Goal: Complete application form: Complete application form

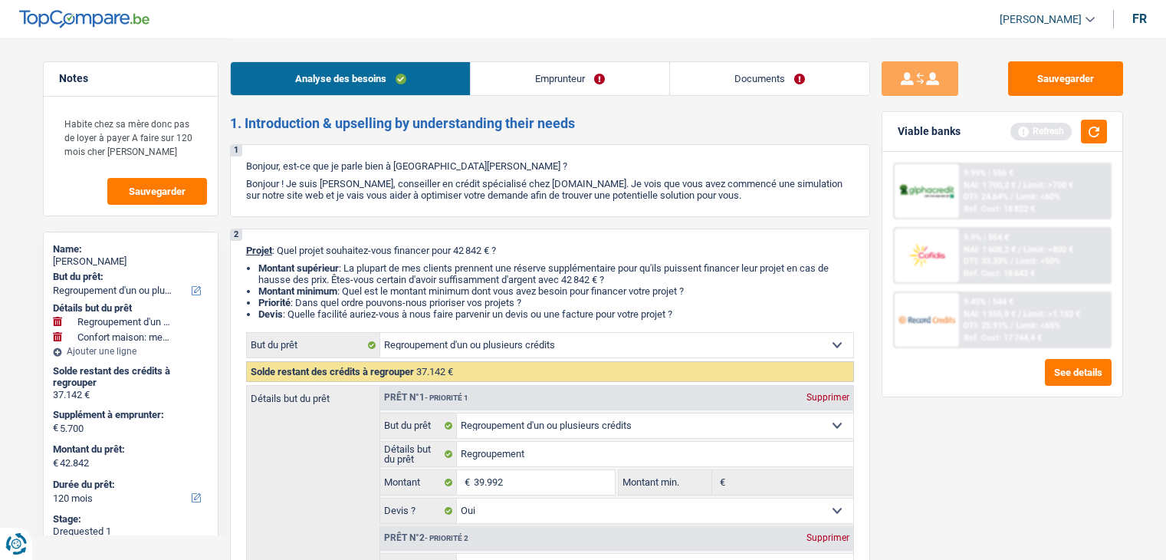
select select "refinancing"
select select "household"
select select "120"
select select "refinancing"
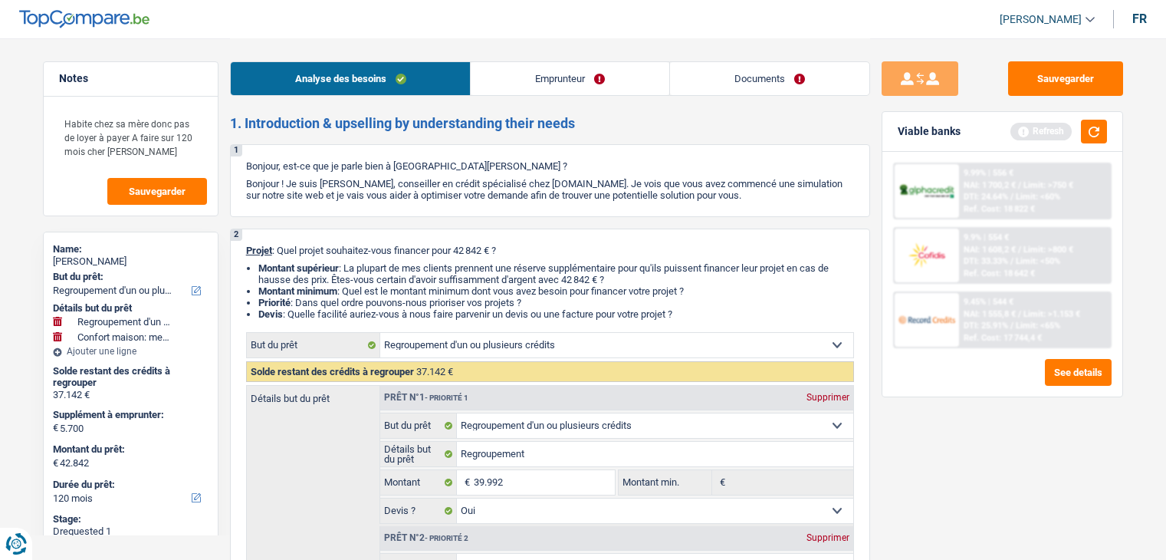
select select "refinancing"
select select "yes"
select select "household"
select select "false"
select select "120"
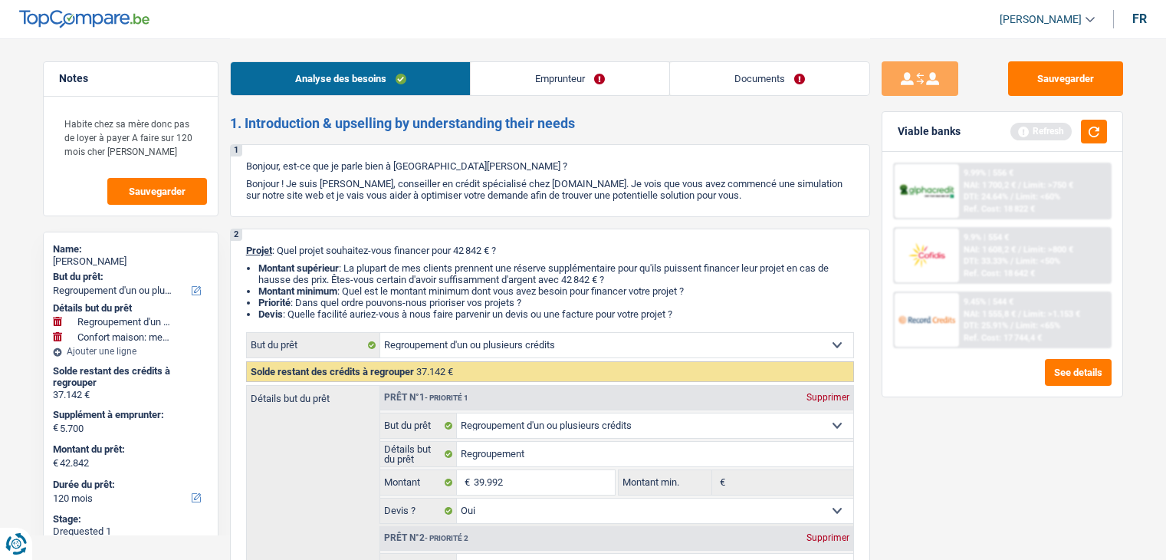
select select "mutuality"
select select "familyAllowances"
select select "mutualityIndemnity"
select select "liveWithParents"
select select "creditConsolidation"
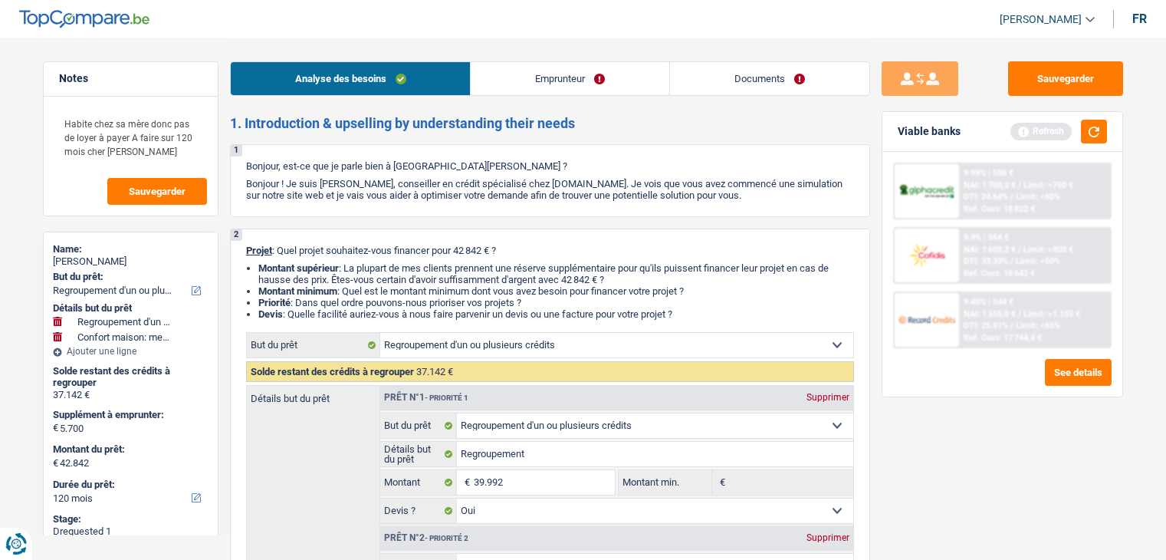
select select "120"
select select "cardOrCredit"
select select "refinancing"
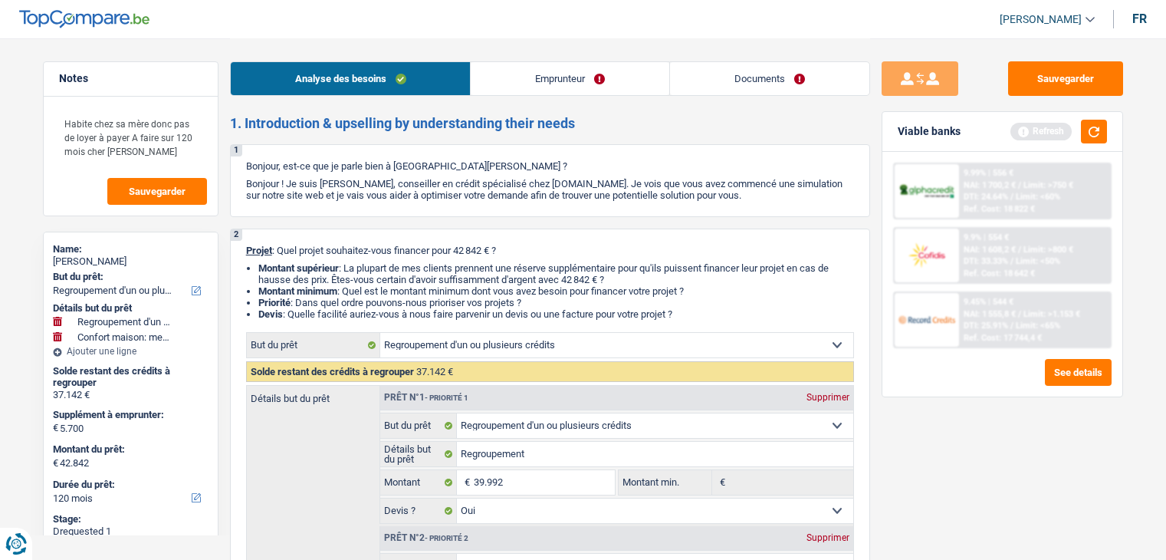
select select "yes"
select select "household"
select select "false"
select select "120"
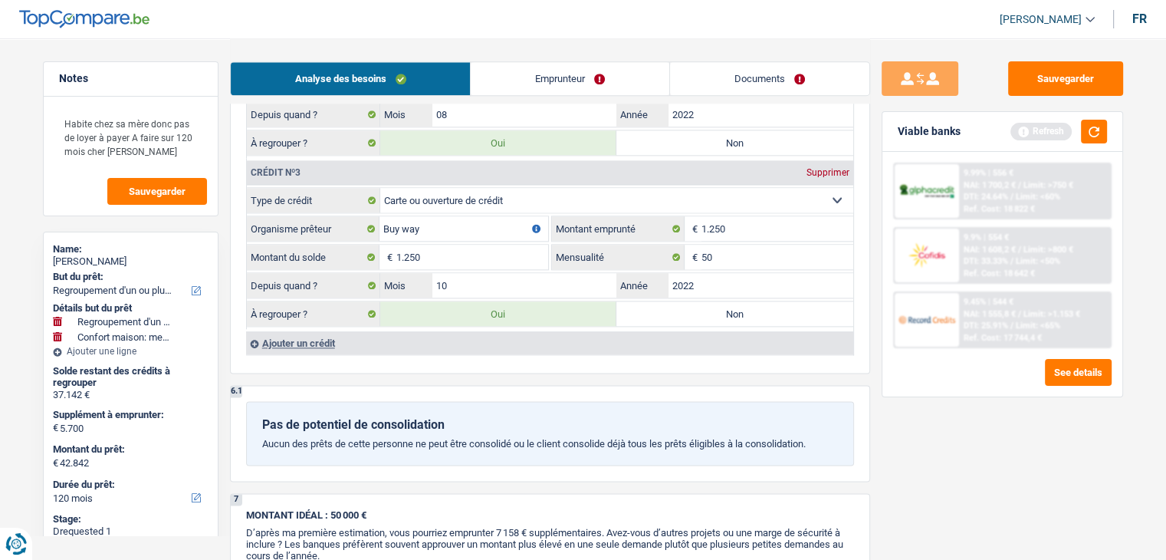
click at [698, 301] on label "Non" at bounding box center [734, 313] width 237 height 25
click at [698, 301] on input "Non" at bounding box center [734, 313] width 237 height 25
radio input "true"
type input "6.950"
select select "144"
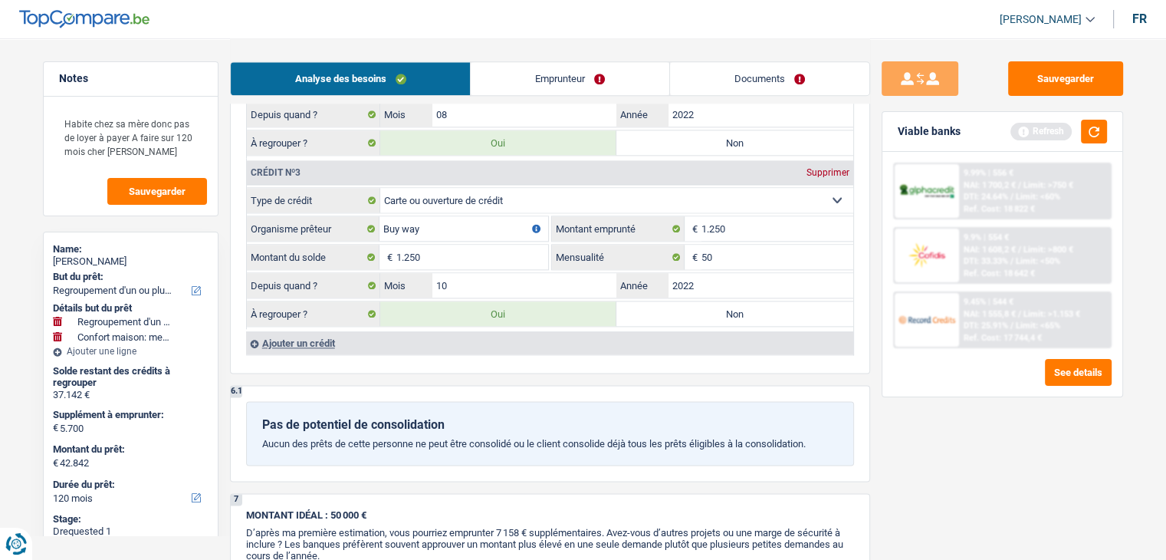
select select "144"
radio input "false"
select select "144"
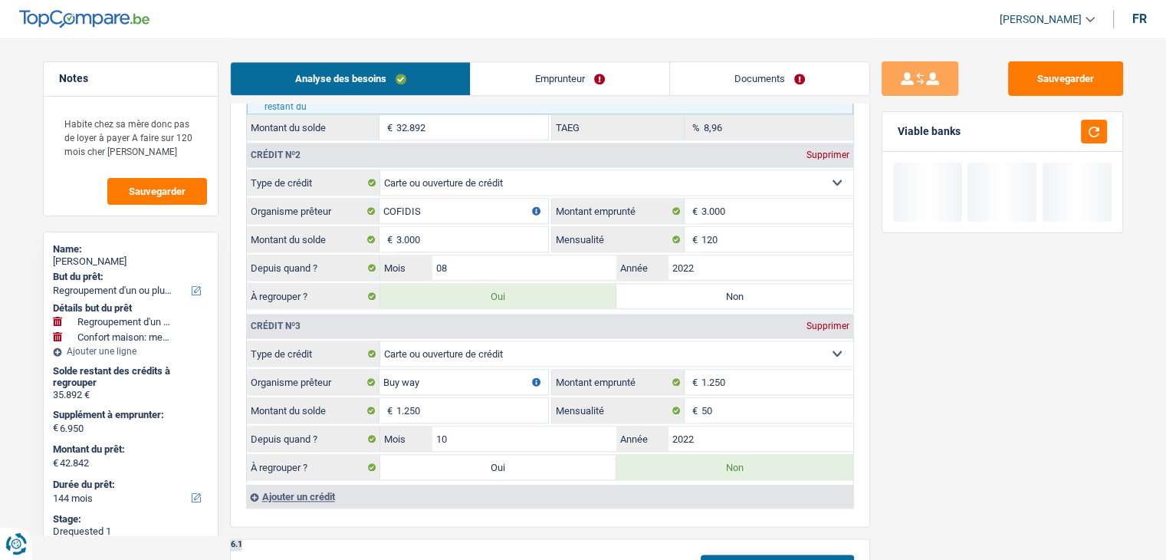
click at [714, 289] on label "Non" at bounding box center [734, 296] width 237 height 25
click at [714, 289] on input "Non" at bounding box center [734, 296] width 237 height 25
radio input "true"
type input "9.950"
radio input "false"
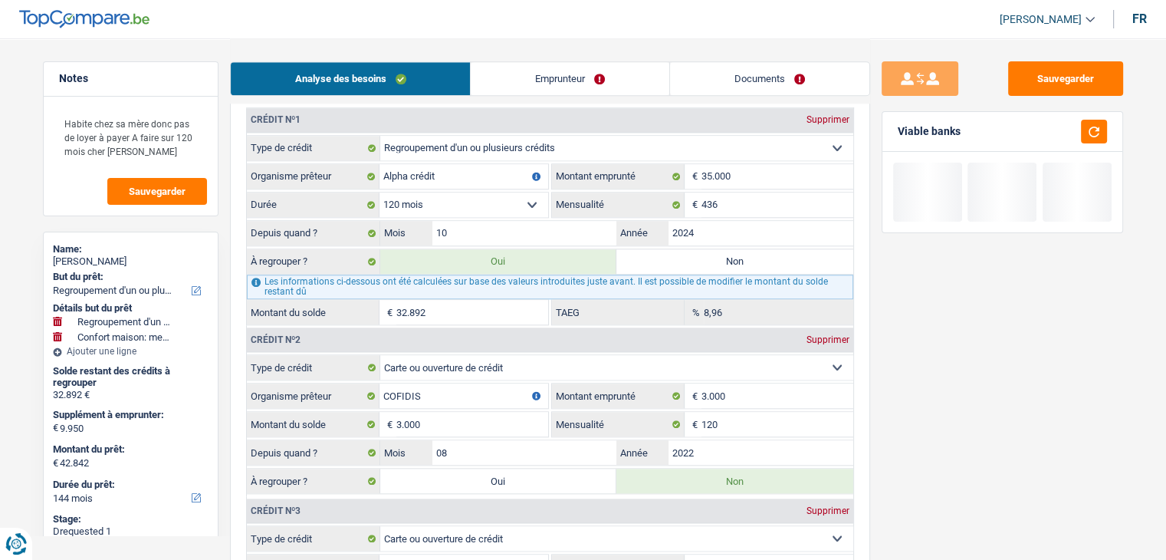
scroll to position [1456, 0]
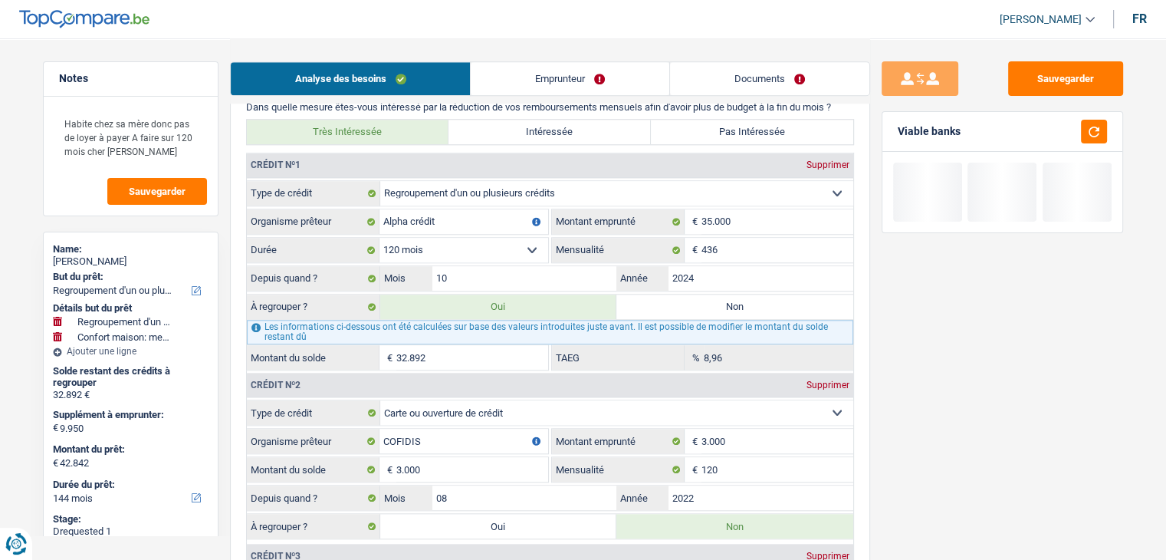
click at [719, 295] on label "Non" at bounding box center [734, 306] width 237 height 25
click at [719, 295] on input "Non" at bounding box center [734, 306] width 237 height 25
radio input "true"
select select "household"
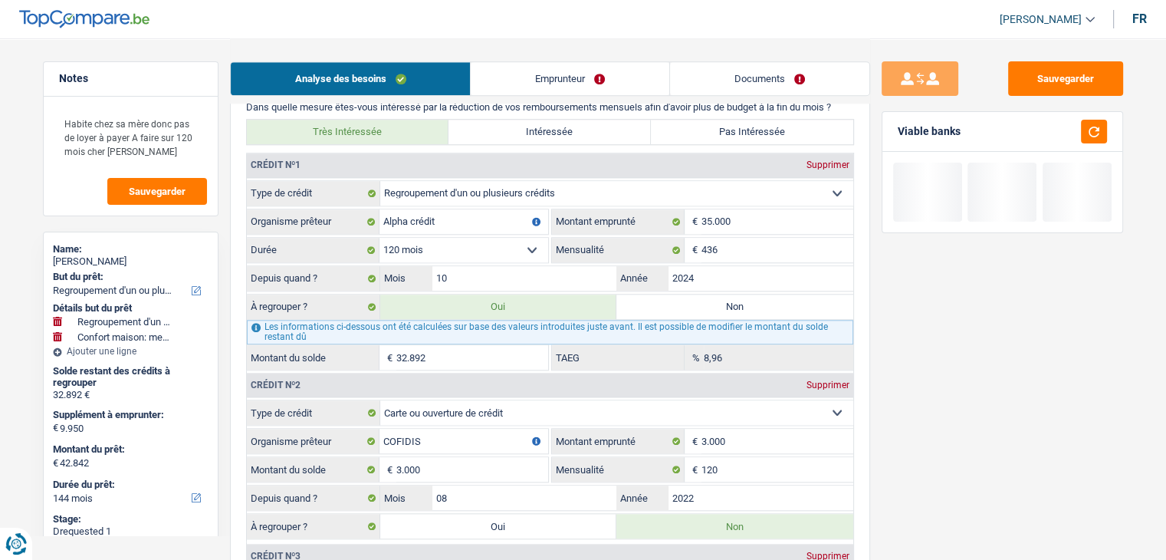
select select "30"
select select "household"
type input "Ameublement + Sommier + Lit + Lave vaisselle + Lave linge + TV + Frigo"
type input "2.850"
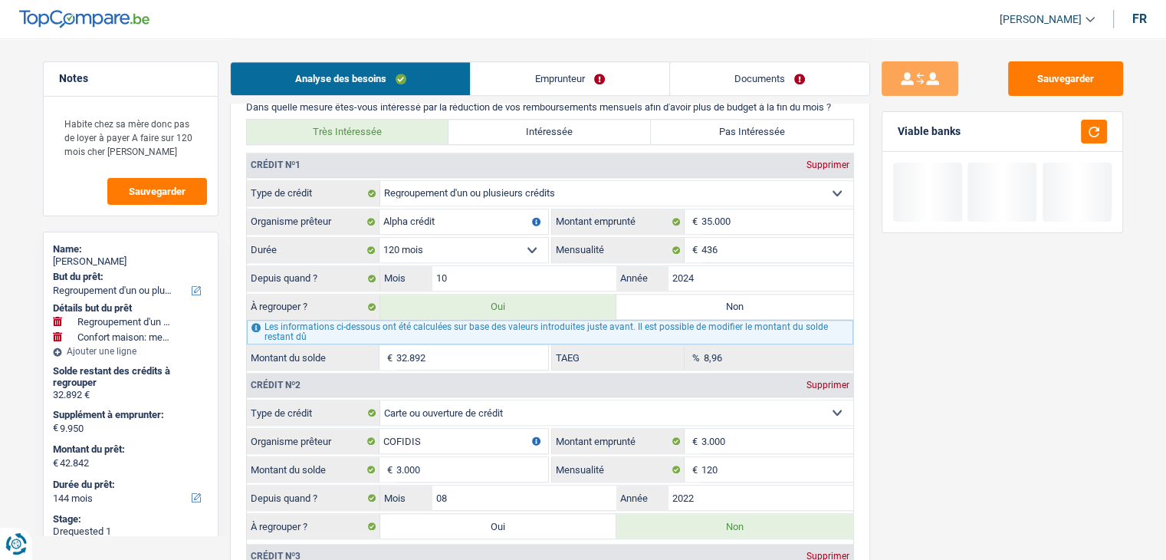
type input "2.850"
select select "false"
select select "30"
radio input "false"
select select "household"
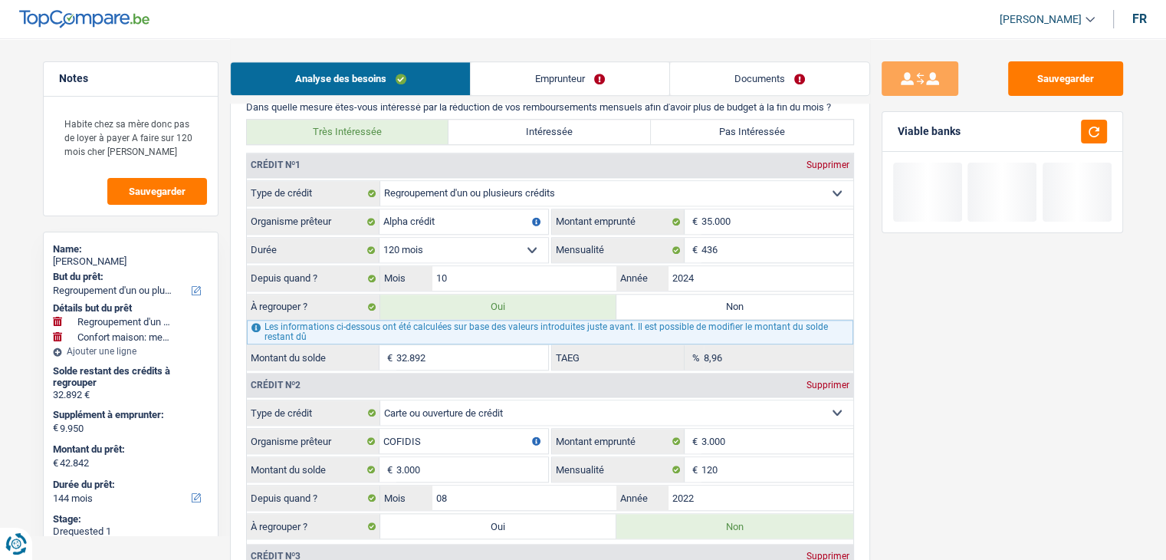
select select "household"
type input "Ameublement + Sommier + Lit + Lave vaisselle + Lave linge + TV + Frigo"
type input "2.850"
select select "false"
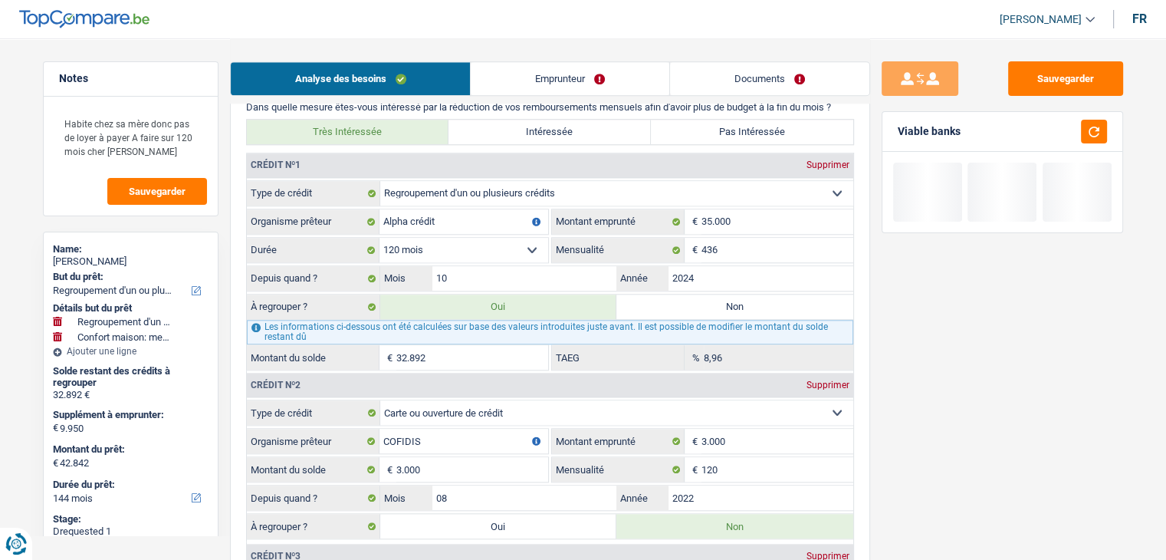
select select "30"
select select "yes"
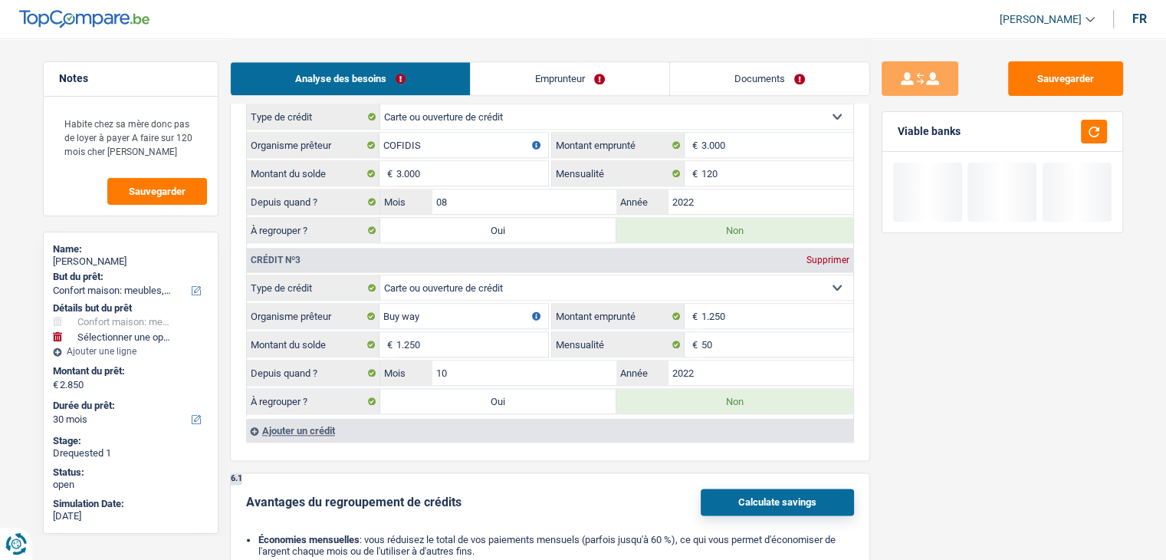
scroll to position [1916, 0]
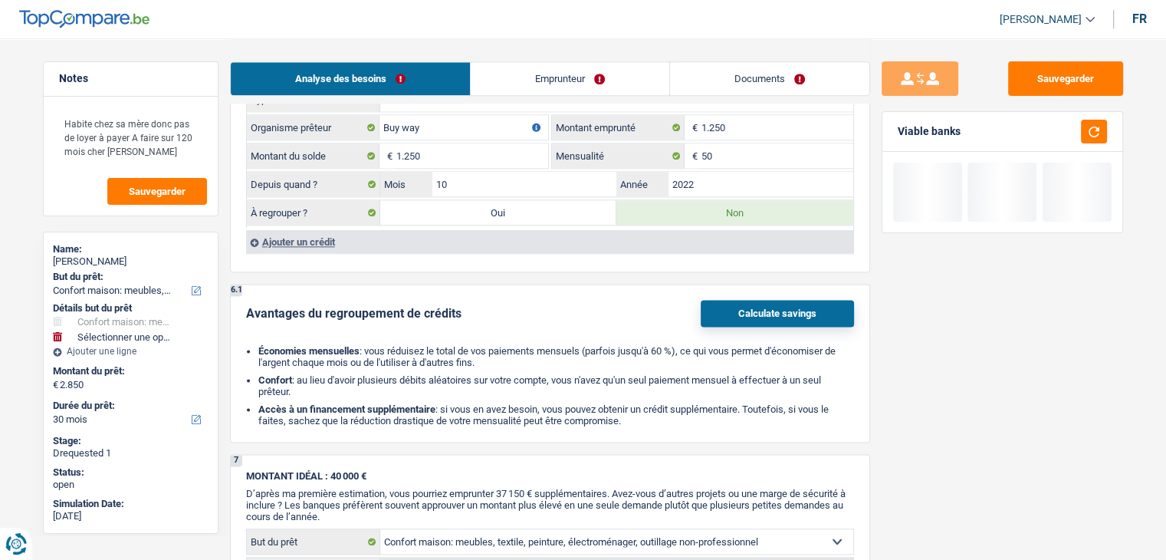
click at [755, 310] on button "Calculate savings" at bounding box center [777, 313] width 153 height 27
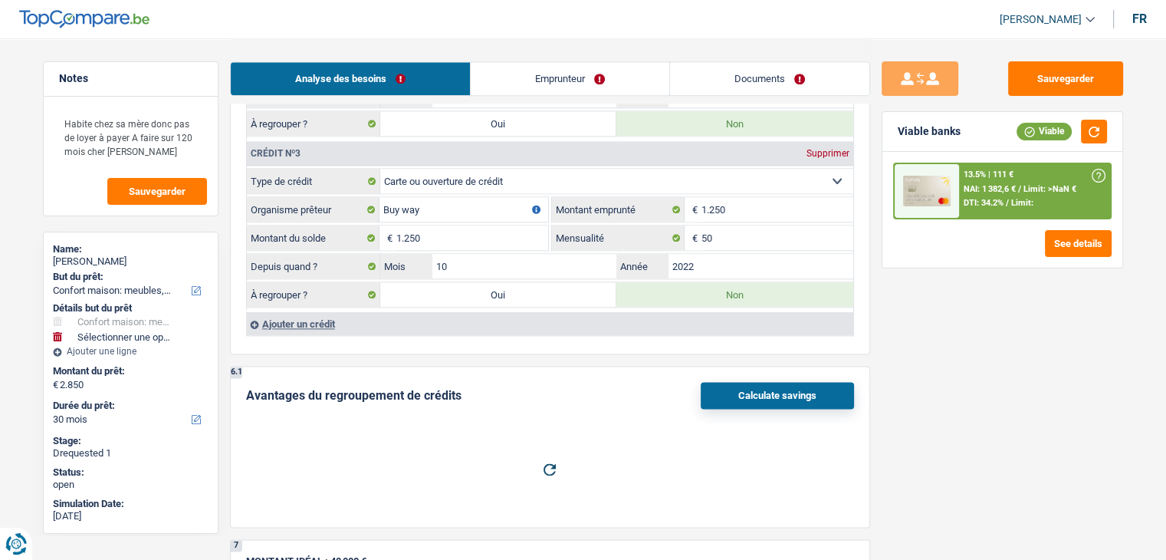
scroll to position [1380, 0]
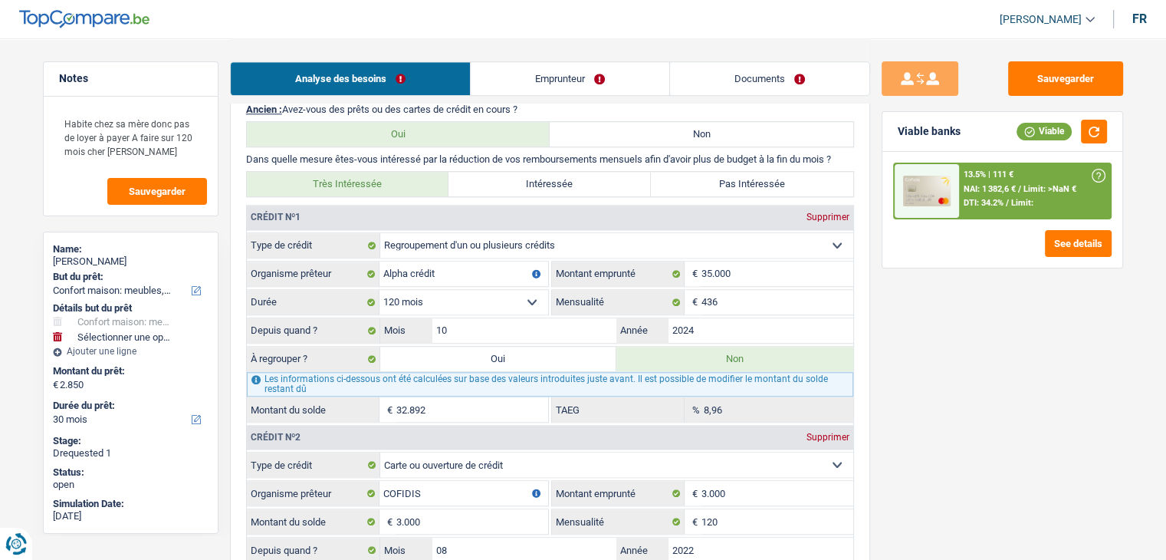
click at [580, 349] on label "Oui" at bounding box center [498, 358] width 237 height 25
click at [580, 349] on input "Oui" at bounding box center [498, 358] width 237 height 25
radio input "true"
type input "Regroupement"
type input "39.992"
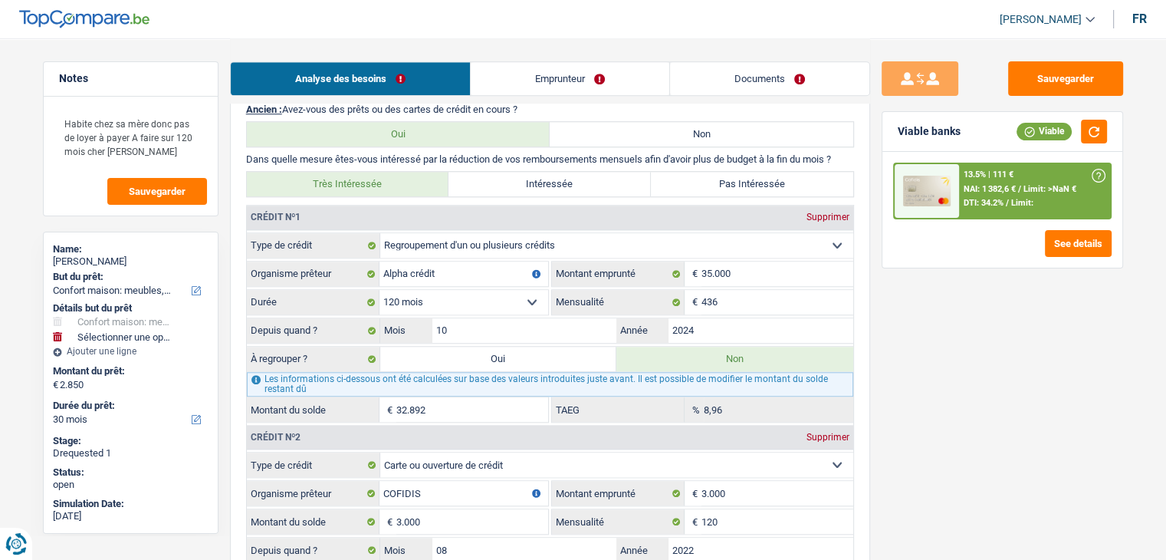
select select "yes"
radio input "false"
type input "Regroupement"
type input "39.992"
select select "yes"
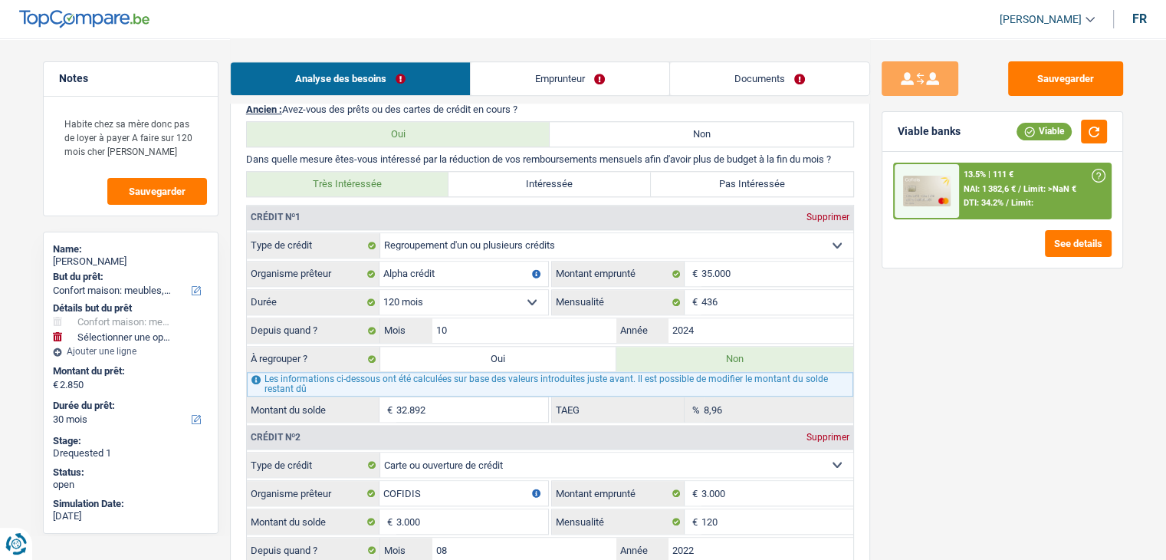
type input "42.842"
type input "Ameublement + Sommier + Lit + Lave vaisselle + Lave linge + TV + Frigo"
type input "2.850"
select select "false"
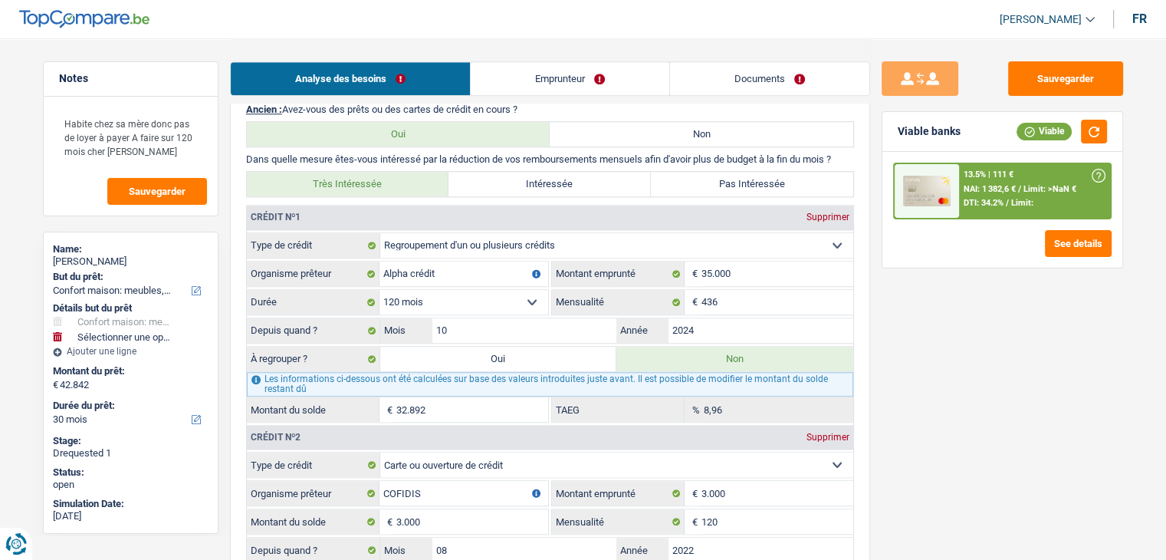
select select "refinancing"
select select "144"
select select "refinancing"
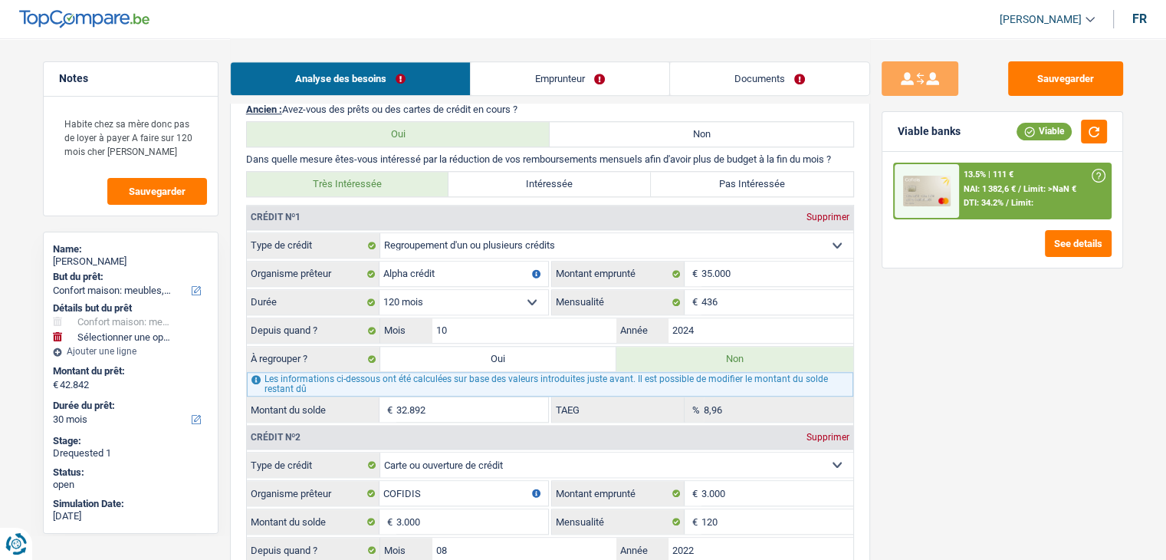
select select "144"
select select "refinancing"
select select "144"
select select "household"
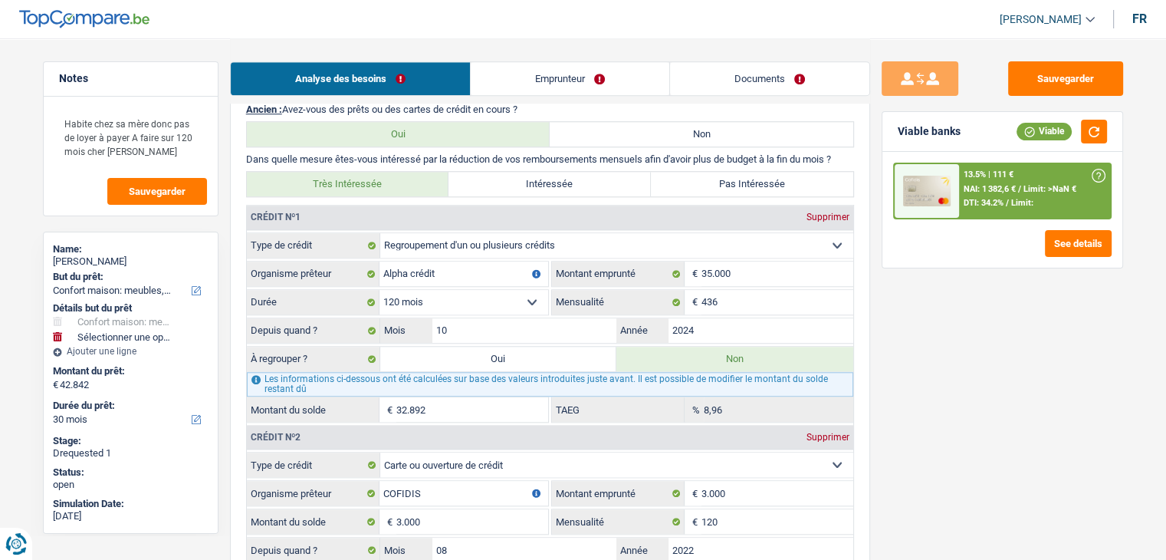
select select "false"
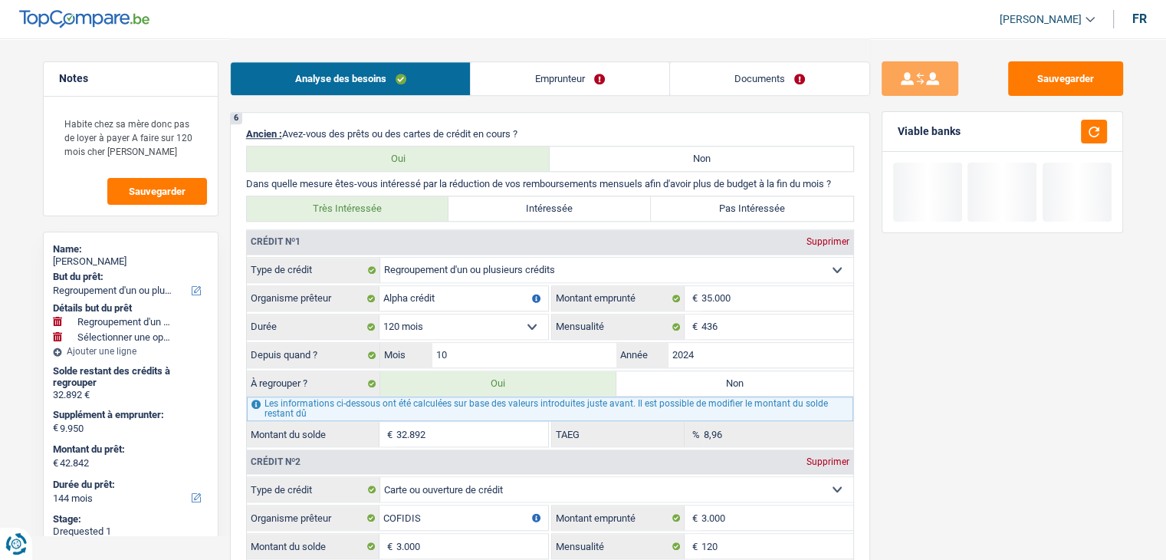
scroll to position [1763, 0]
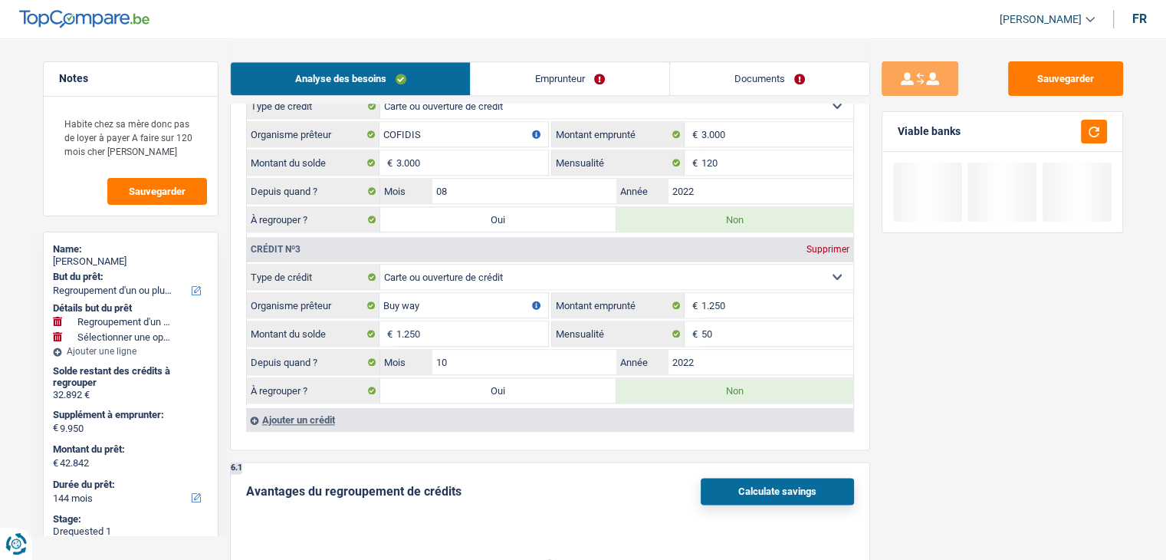
click at [757, 478] on button "Calculate savings" at bounding box center [777, 491] width 153 height 27
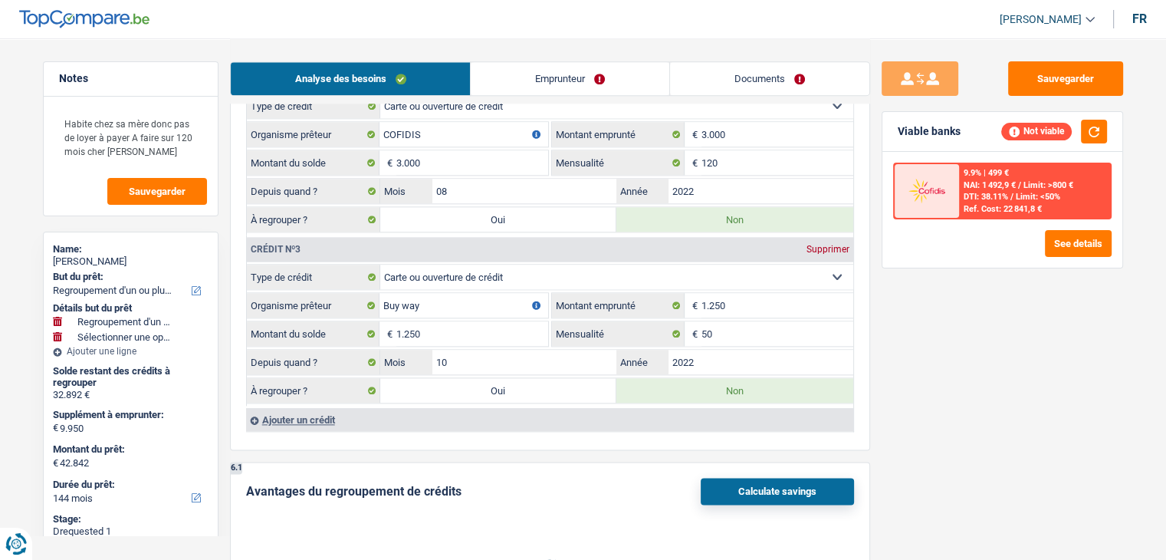
click at [754, 478] on button "Calculate savings" at bounding box center [777, 491] width 153 height 27
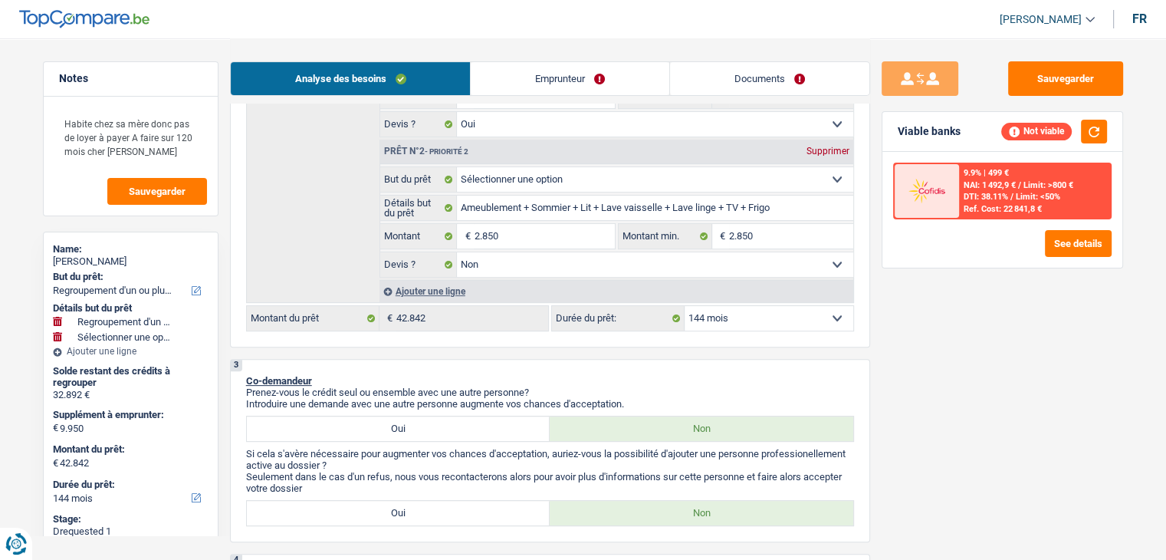
scroll to position [383, 0]
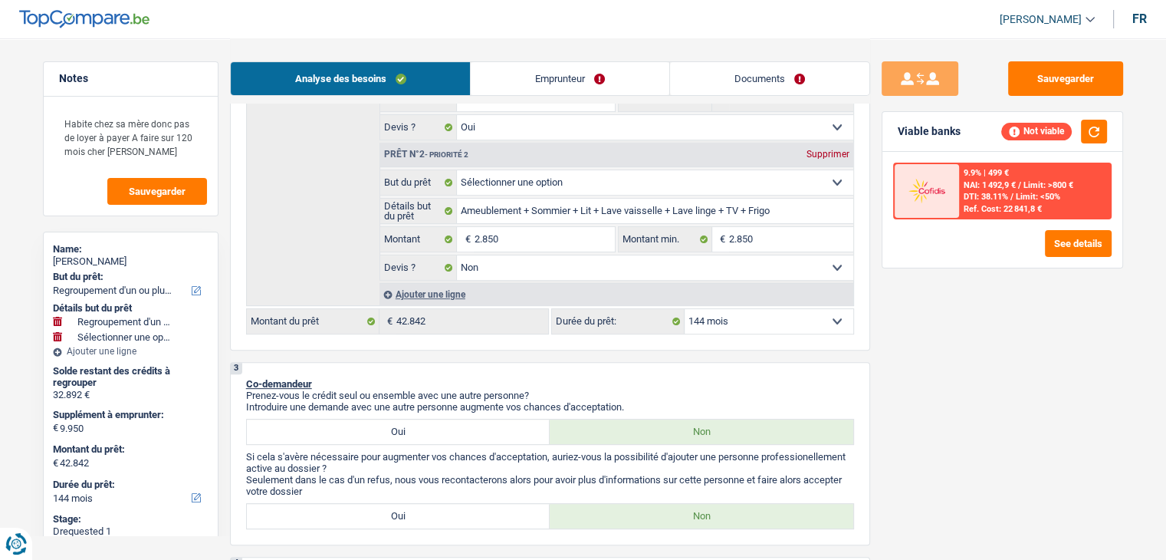
click at [777, 327] on select "12 mois 18 mois 24 mois 30 mois 36 mois 42 mois 48 mois 60 mois 72 mois 84 mois…" at bounding box center [769, 321] width 169 height 25
select select "120"
click at [685, 309] on select "12 mois 18 mois 24 mois 30 mois 36 mois 42 mois 48 mois 60 mois 72 mois 84 mois…" at bounding box center [769, 321] width 169 height 25
select select "120"
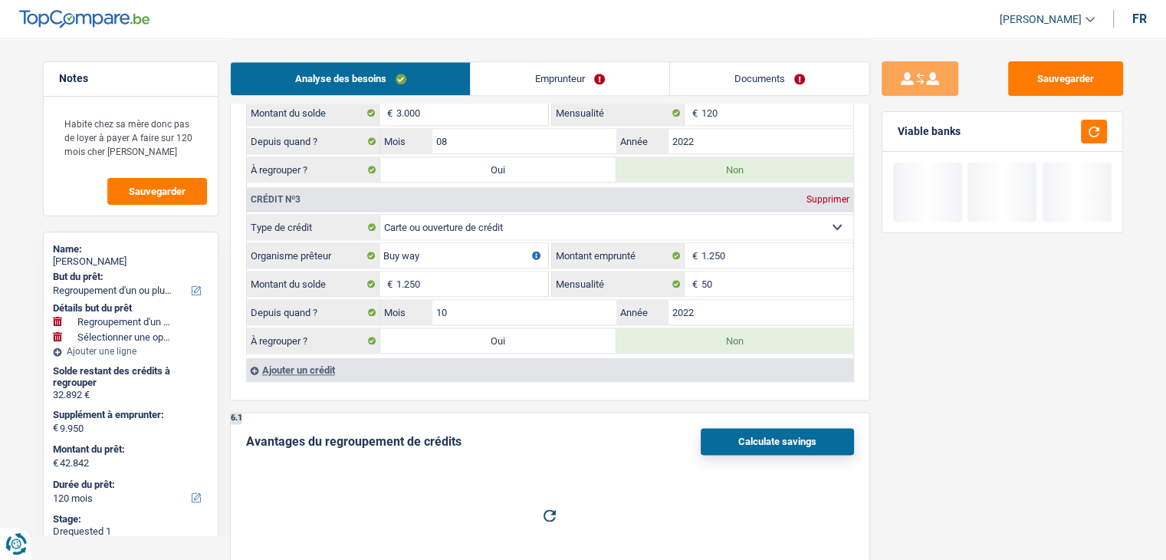
scroll to position [1840, 0]
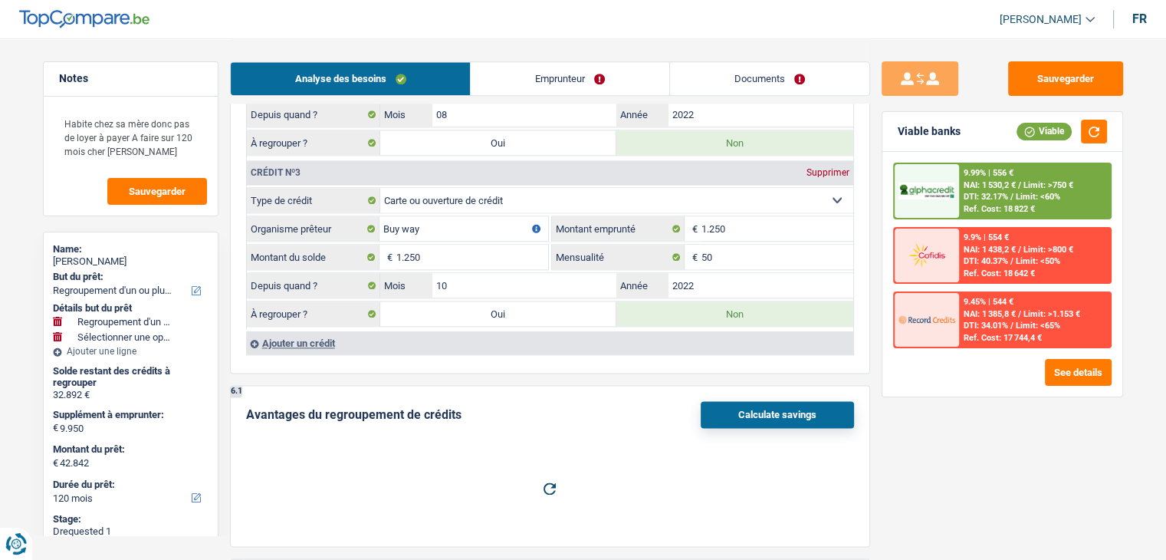
click at [595, 317] on div "Crédit nº1 Supprimer Carte ou ouverture de crédit Prêt hypothécaire Vente à tem…" at bounding box center [549, 62] width 607 height 584
click at [595, 301] on label "Oui" at bounding box center [498, 313] width 237 height 25
click at [595, 301] on input "Oui" at bounding box center [498, 313] width 237 height 25
radio input "true"
select select "144"
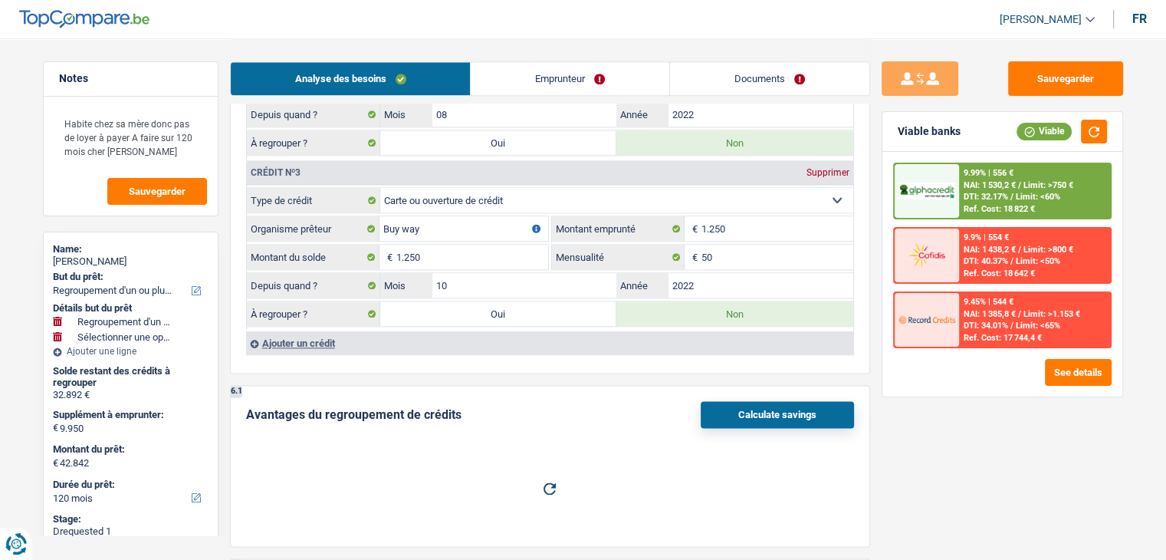
select select "144"
radio input "false"
select select "144"
type input "8.700"
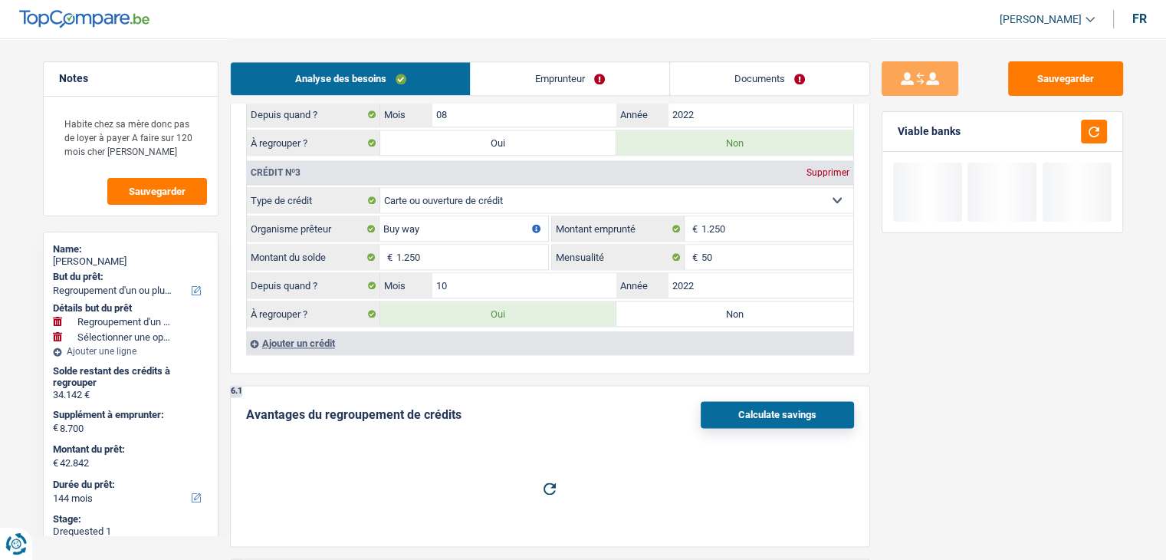
click at [564, 131] on label "Oui" at bounding box center [498, 142] width 237 height 25
click at [564, 131] on input "Oui" at bounding box center [498, 142] width 237 height 25
radio input "true"
radio input "false"
type input "5.700"
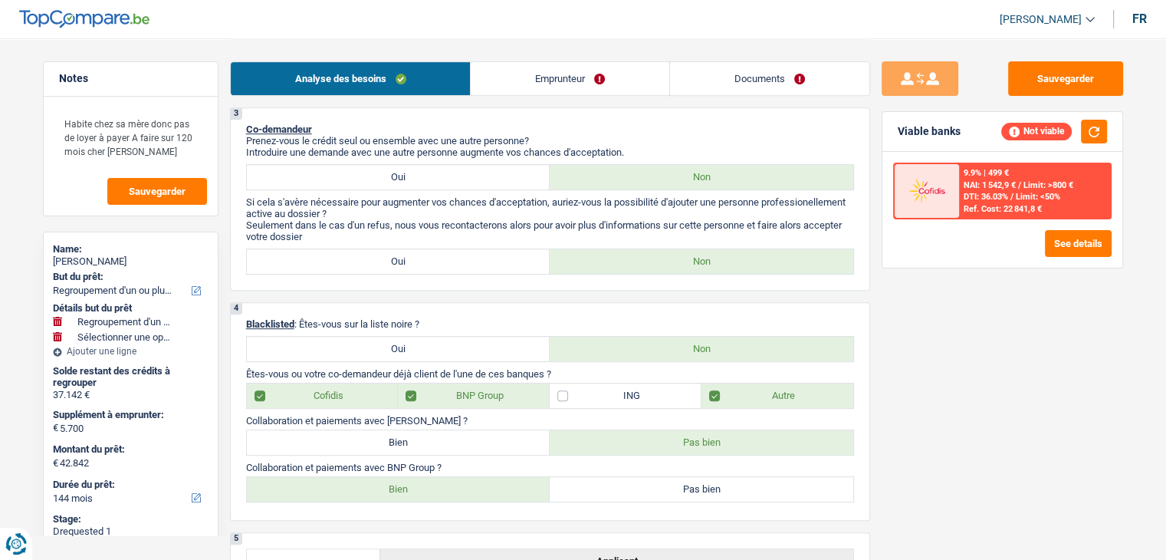
scroll to position [537, 0]
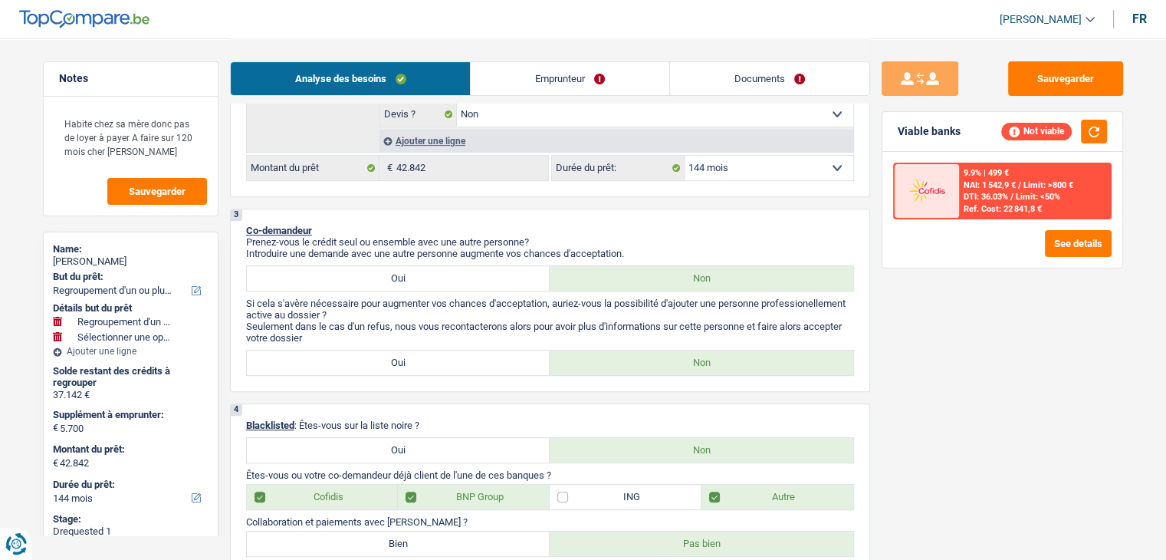
click at [752, 172] on select "12 mois 18 mois 24 mois 30 mois 36 mois 42 mois 48 mois 60 mois 72 mois 84 mois…" at bounding box center [769, 168] width 169 height 25
select select "120"
click at [685, 156] on select "12 mois 18 mois 24 mois 30 mois 36 mois 42 mois 48 mois 60 mois 72 mois 84 mois…" at bounding box center [769, 168] width 169 height 25
select select "120"
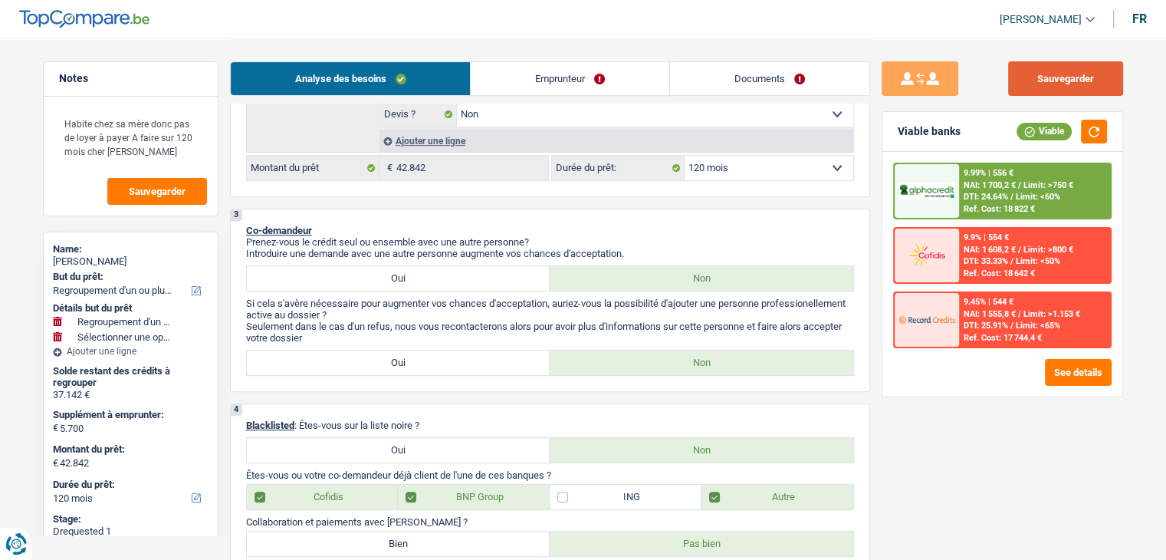
click at [1058, 91] on button "Sauvegarder" at bounding box center [1065, 78] width 115 height 34
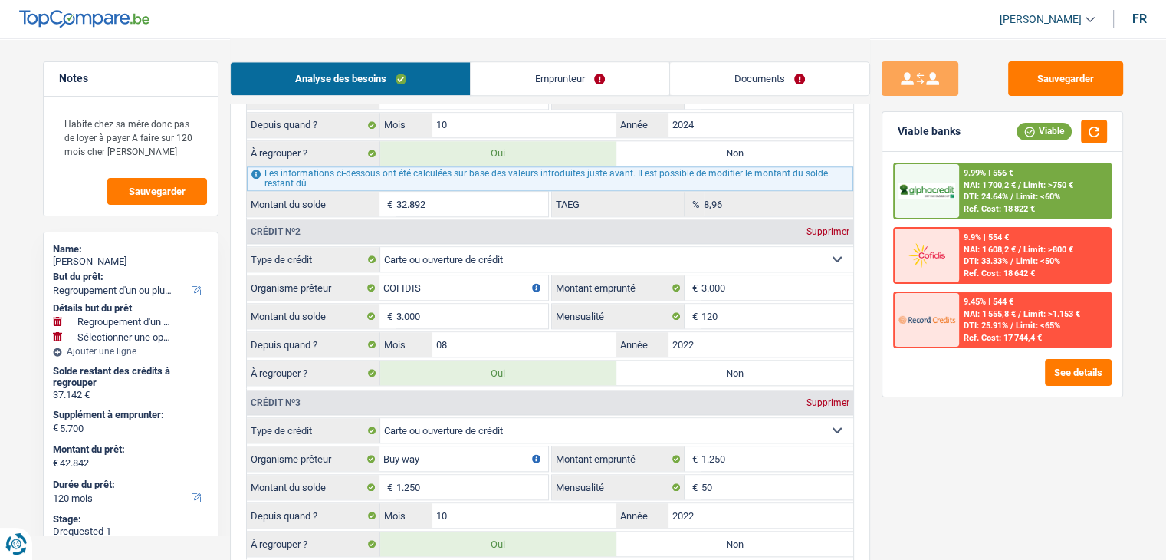
scroll to position [1993, 0]
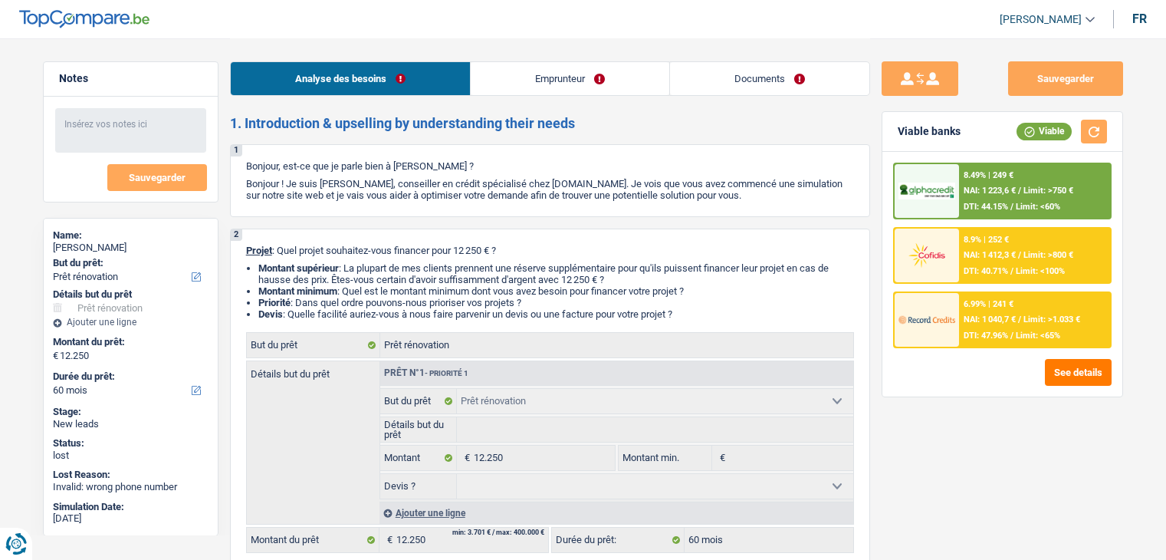
select select "renovation"
select select "60"
select select "renovation"
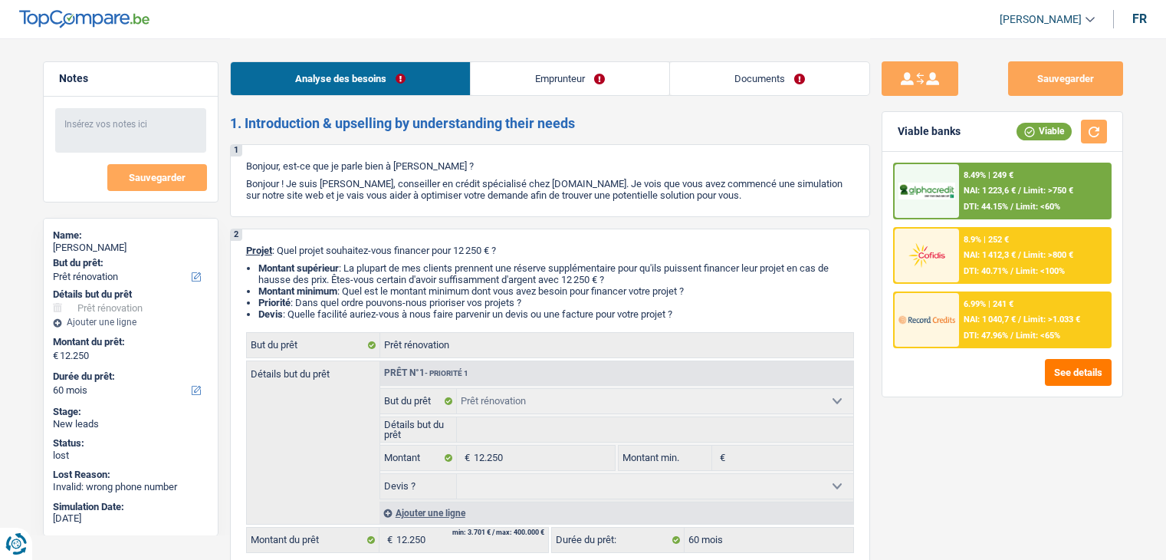
select select "60"
select select "mutuality"
select select "familyAllowances"
select select "mutualityIndemnity"
select select "ownerWithMortgage"
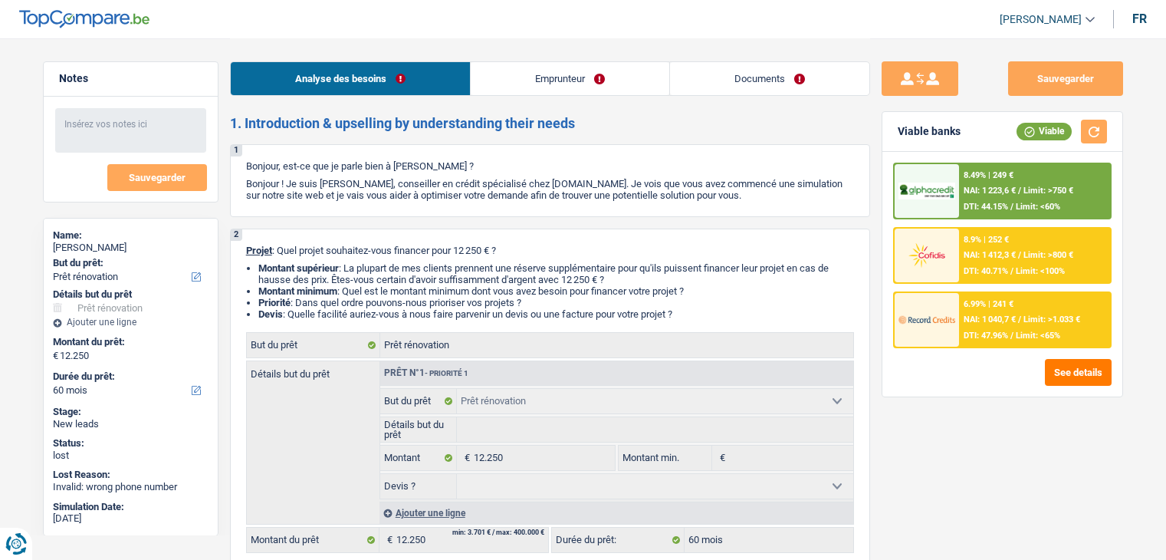
select select "mortgage"
select select "300"
select select "renovation"
select select "60"
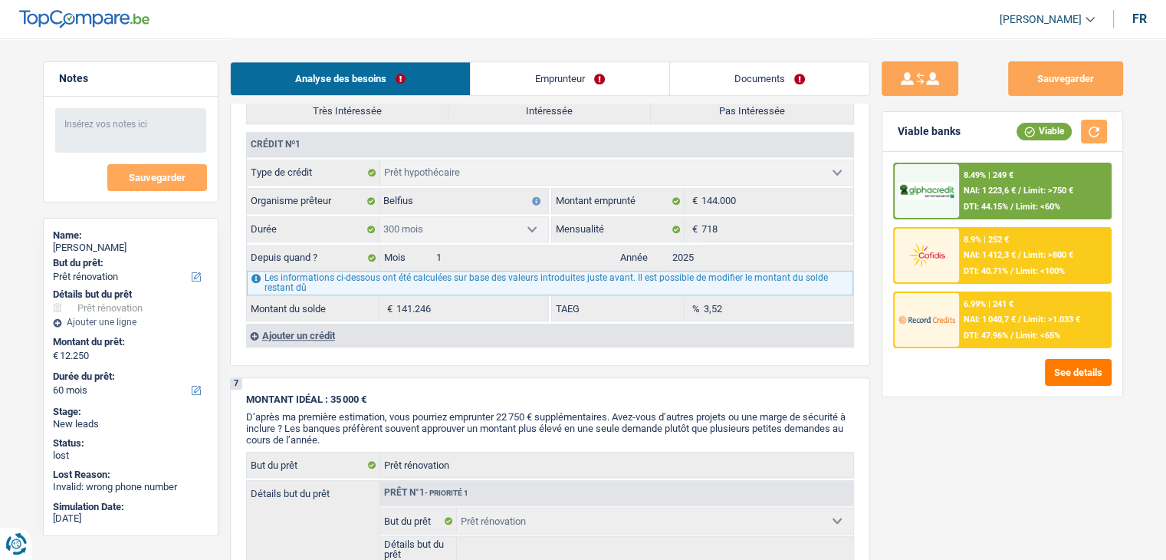
scroll to position [1073, 0]
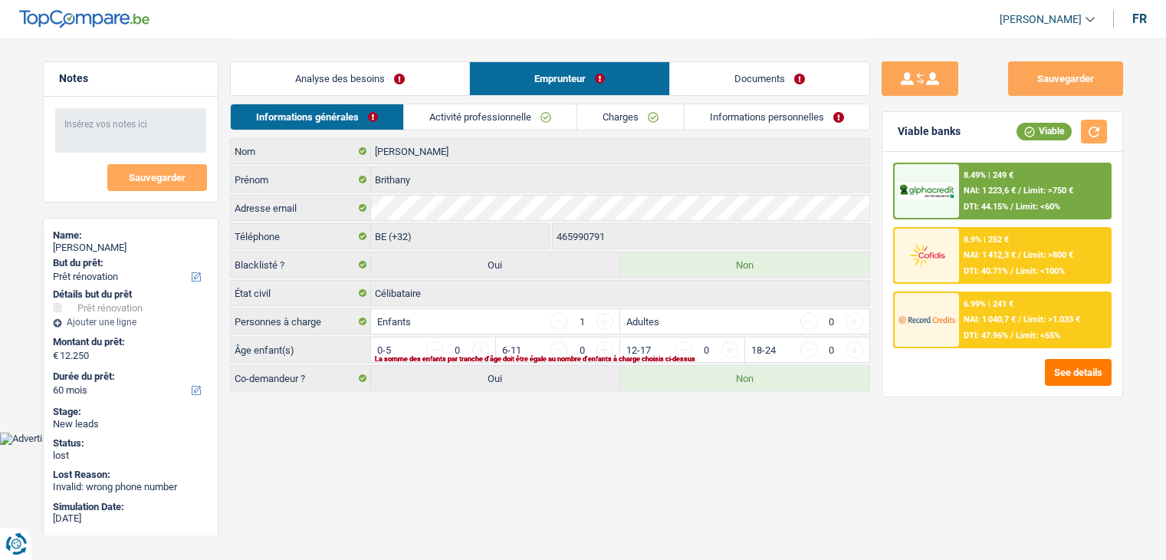
select select "renovation"
select select "60"
select select "32"
select select "single"
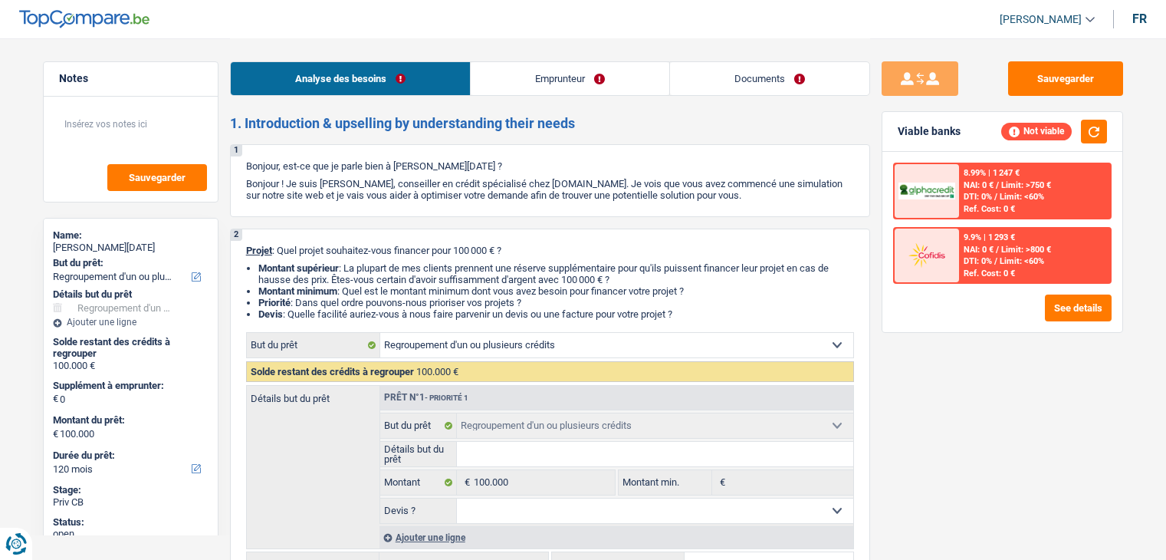
select select "refinancing"
select select "120"
select select "refinancing"
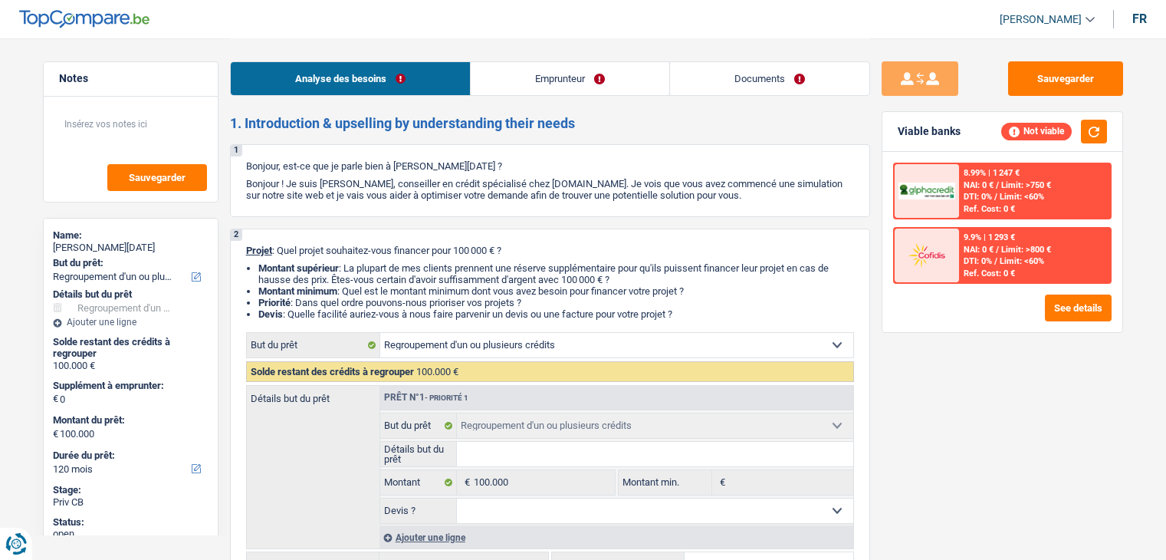
select select "120"
select select "independent"
select select "familyAllowances"
select select "netSalary"
select select "ownerWithoutMortgage"
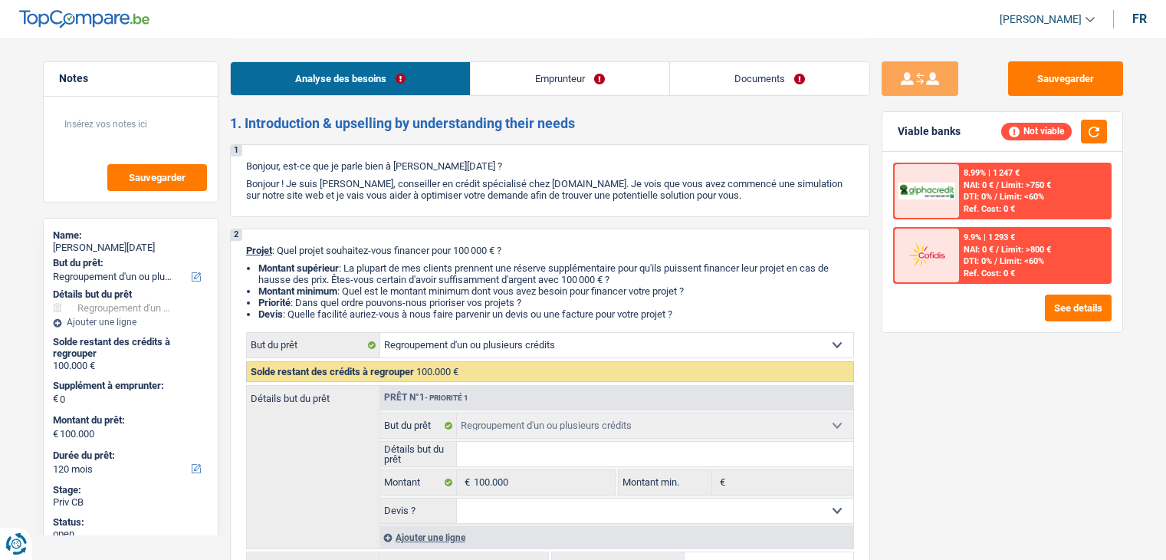
select select "refinancing"
select select "120"
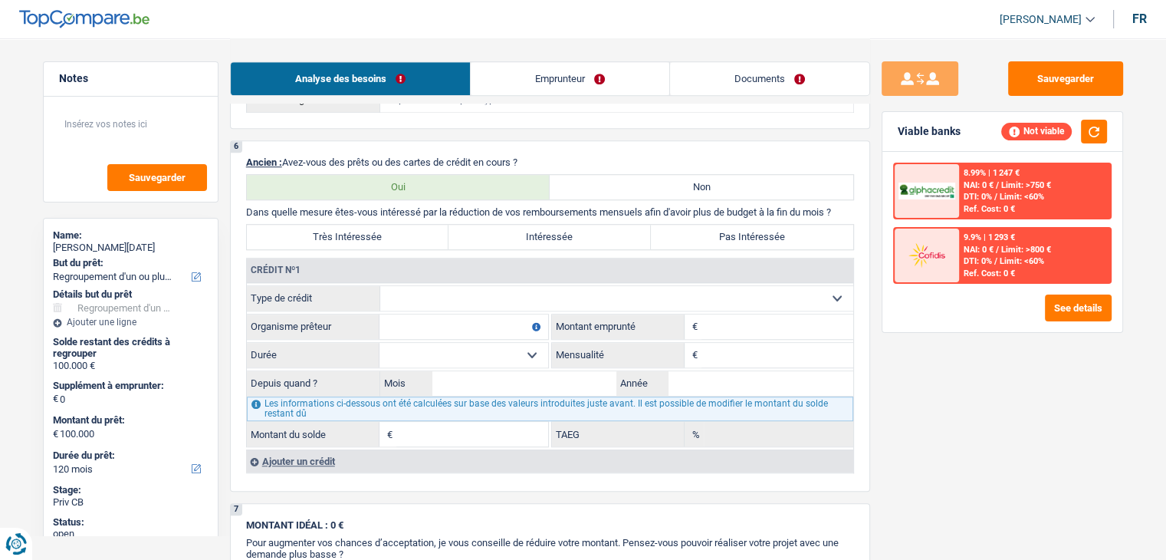
scroll to position [1073, 0]
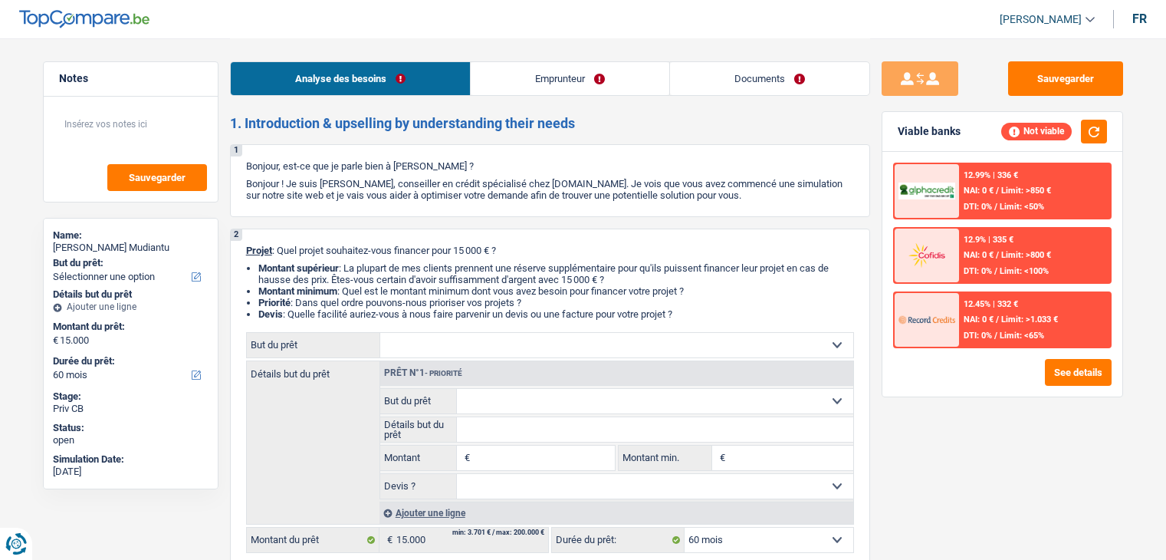
select select "60"
select select "publicEmployee"
select select "netSalary"
select select "mealVouchers"
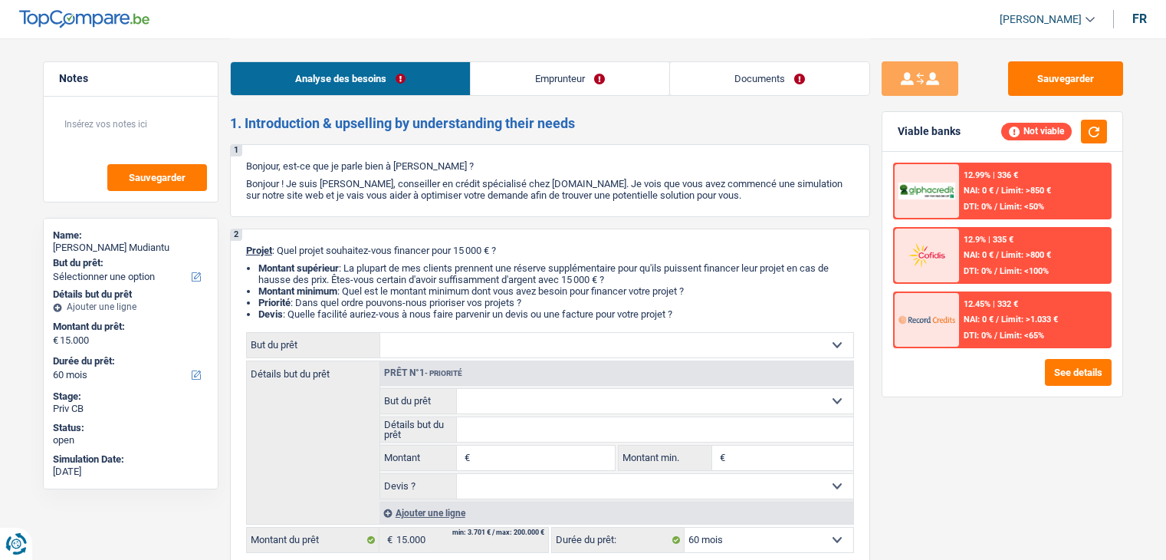
select select "60"
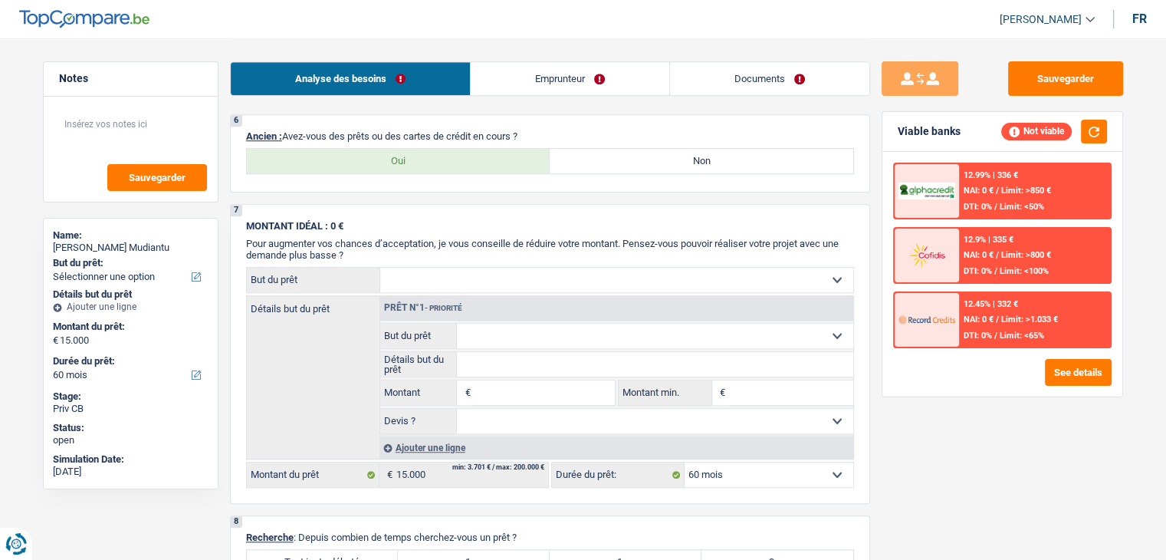
scroll to position [1150, 0]
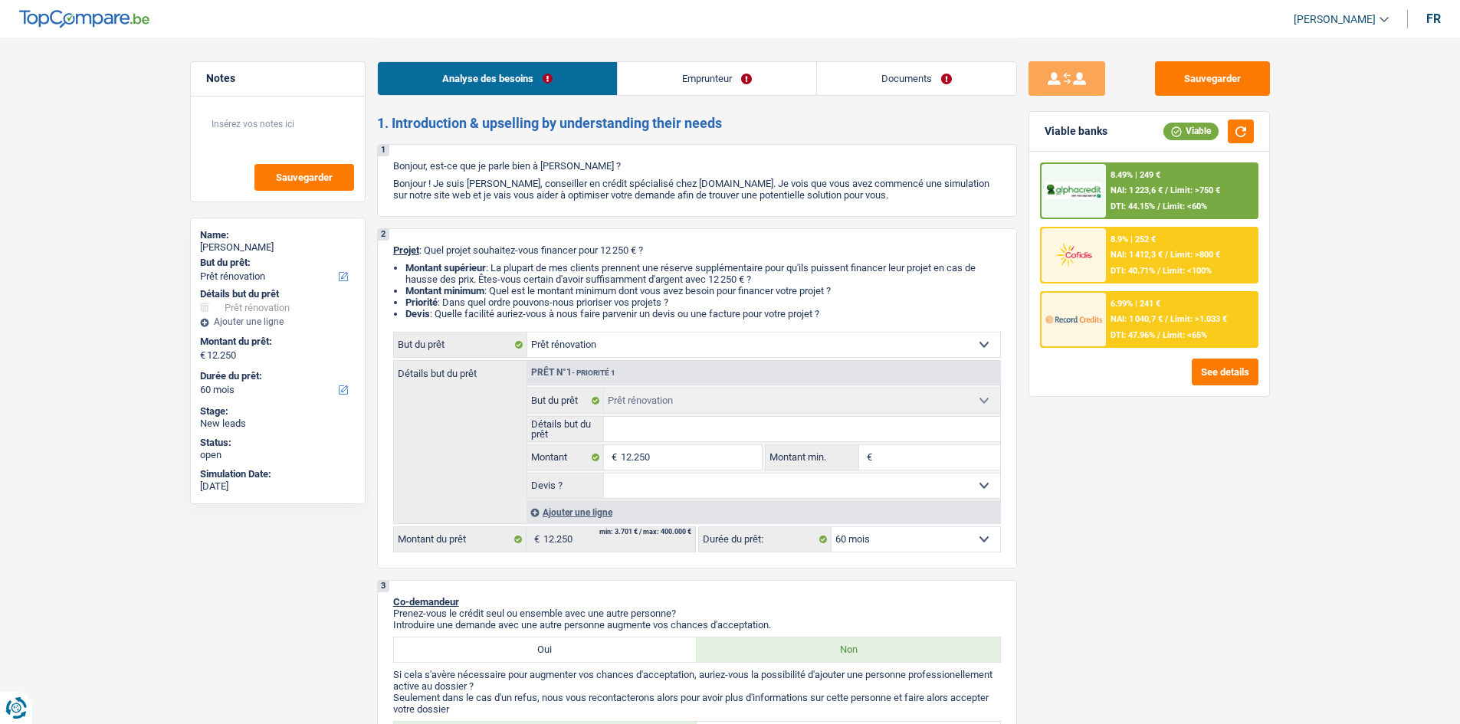
select select "renovation"
select select "60"
select select "renovation"
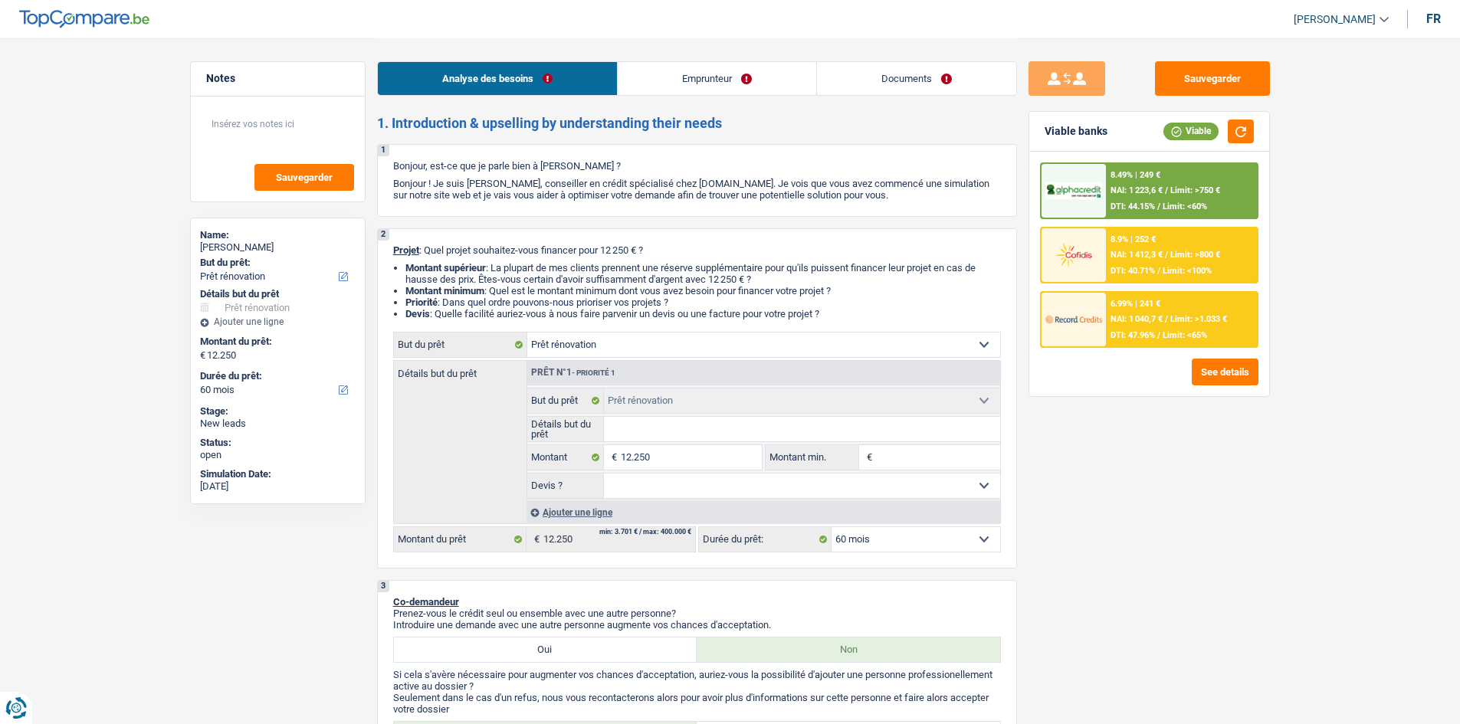
select select "60"
select select "mutuality"
select select "familyAllowances"
select select "mutualityIndemnity"
select select "ownerWithMortgage"
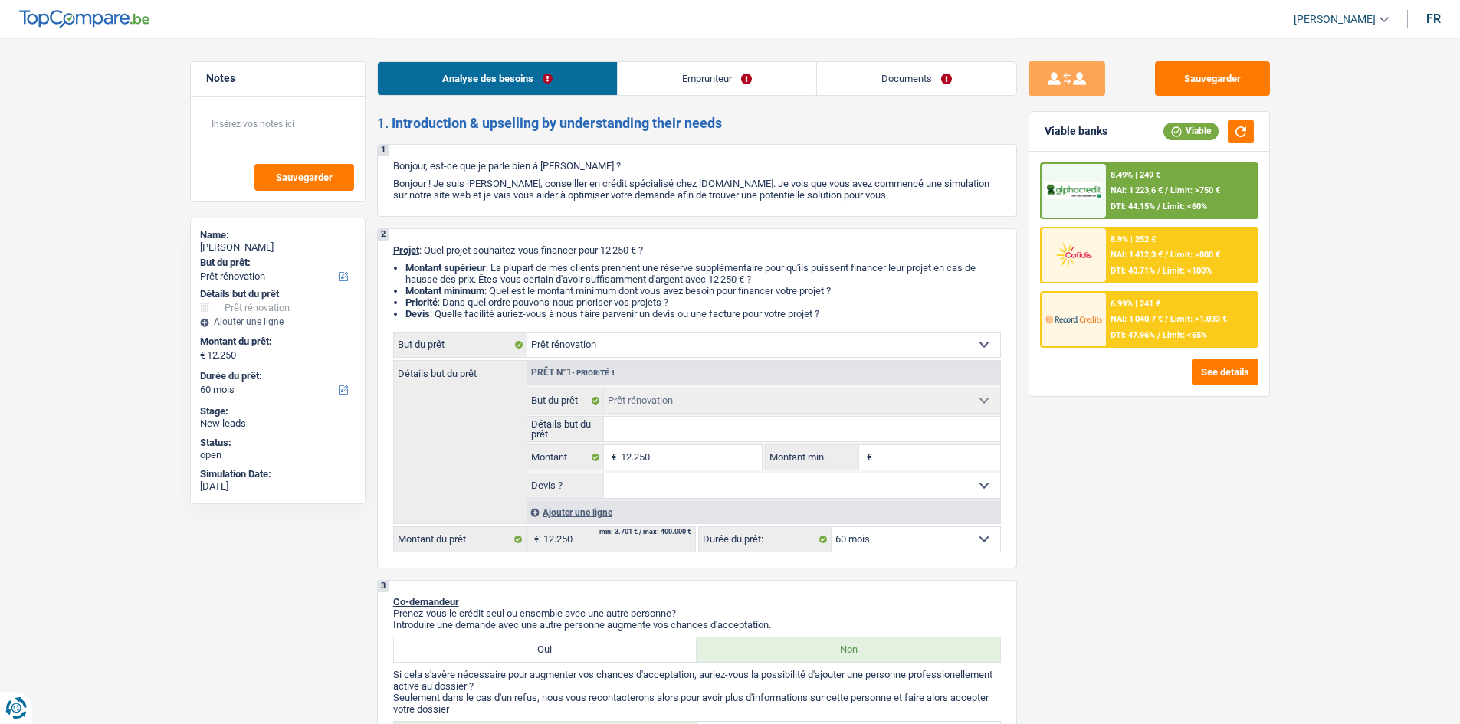
select select "mortgage"
select select "300"
select select "renovation"
select select "60"
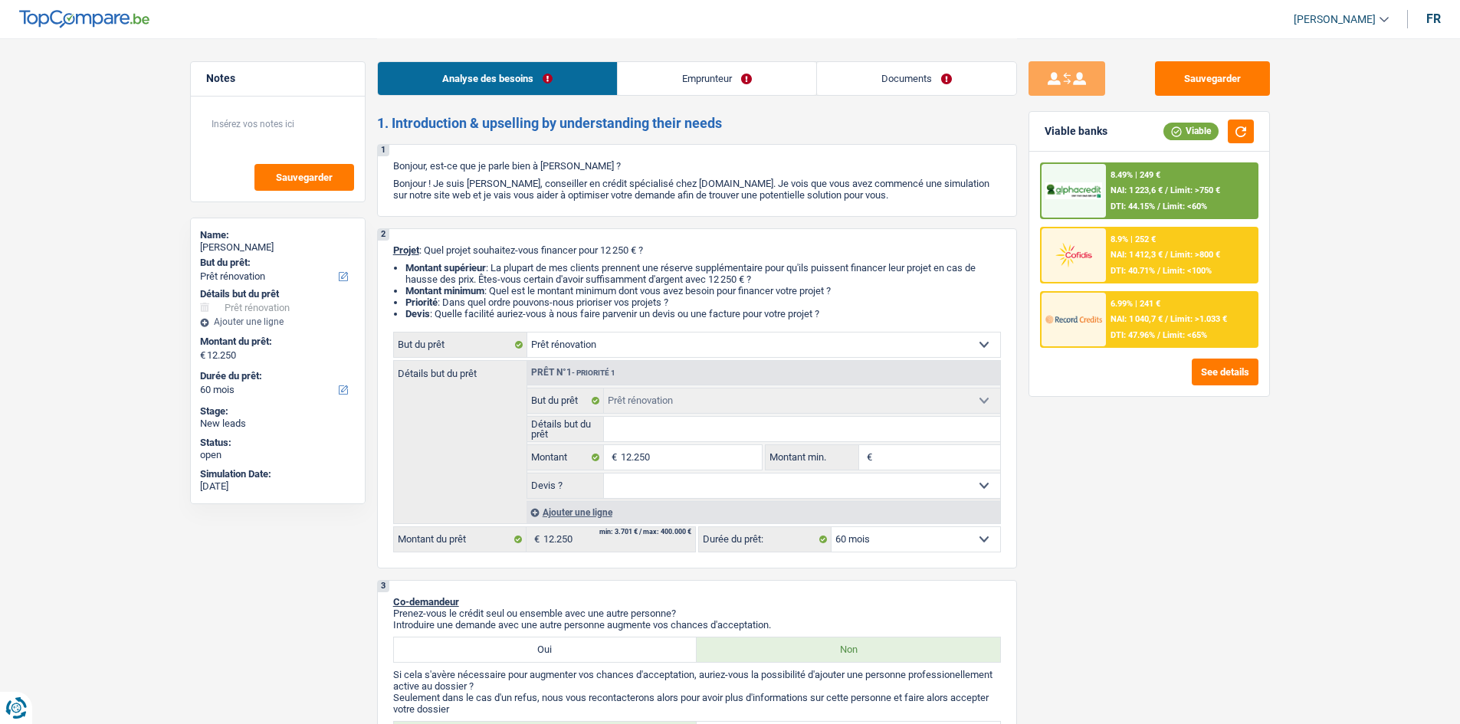
select select "32"
select select "single"
drag, startPoint x: 671, startPoint y: 64, endPoint x: 658, endPoint y: 71, distance: 14.7
click at [671, 64] on link "Emprunteur" at bounding box center [717, 78] width 199 height 33
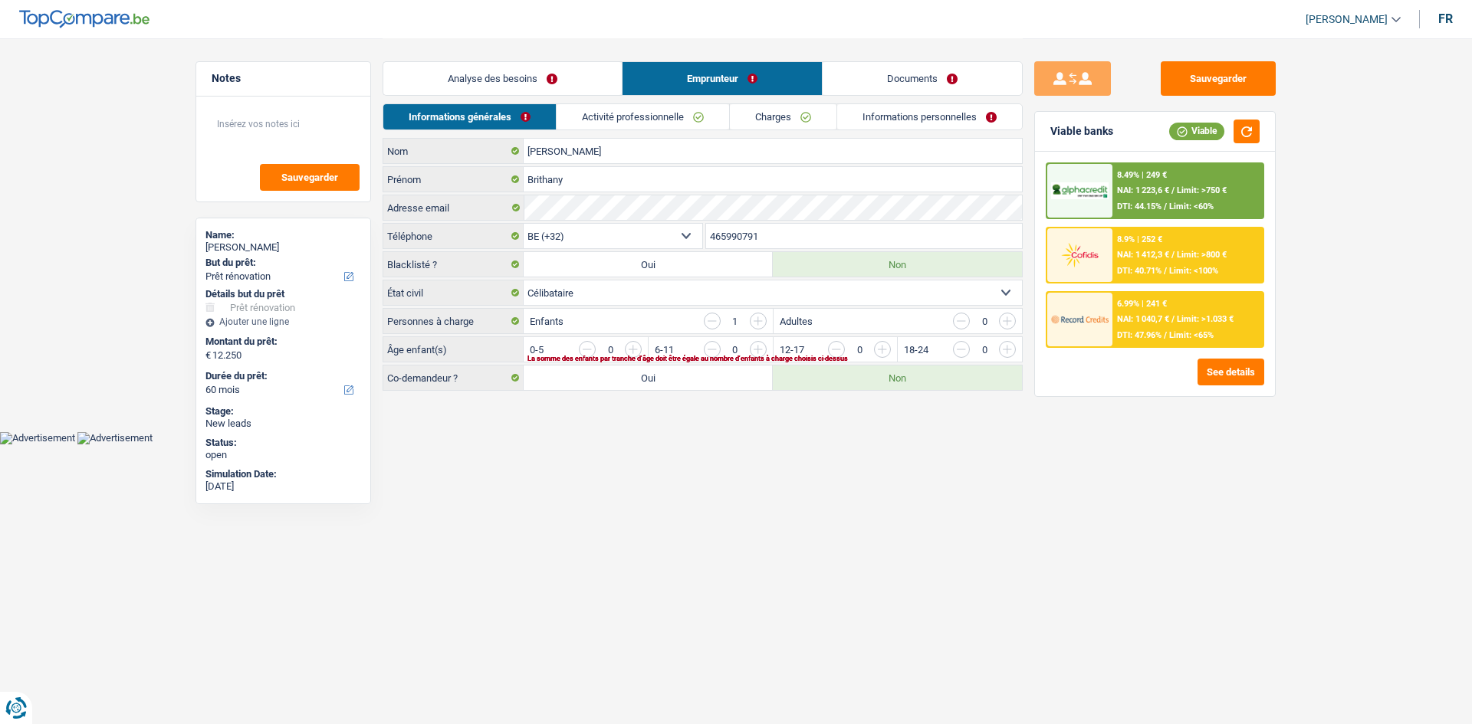
click at [750, 233] on input "465990791" at bounding box center [864, 236] width 317 height 25
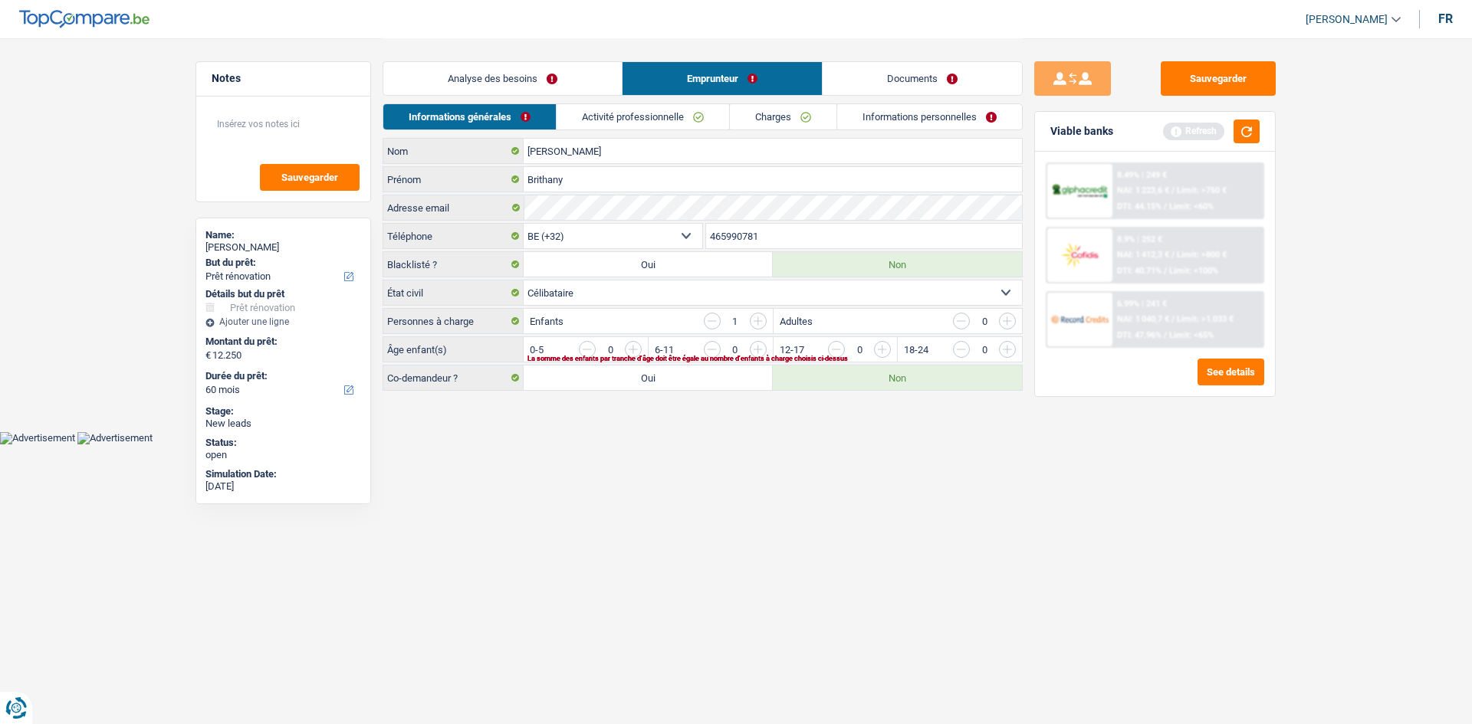
click at [772, 237] on input "465990781" at bounding box center [864, 236] width 317 height 25
type input "465990781"
click at [539, 82] on link "Analyse des besoins" at bounding box center [502, 78] width 238 height 33
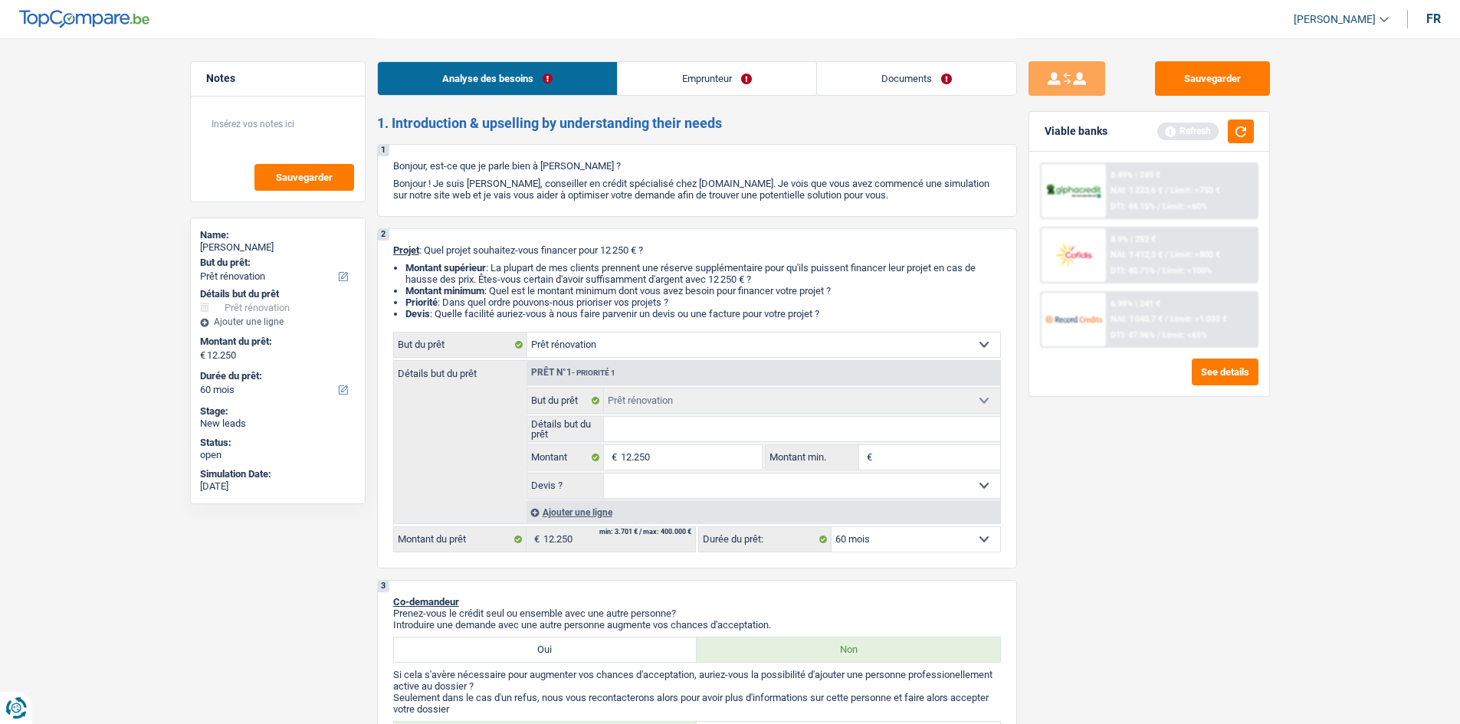
click at [1088, 553] on div "Sauvegarder Viable banks Refresh 8.49% | 249 € NAI: 1 223,6 € / Limit: >750 € D…" at bounding box center [1149, 380] width 264 height 639
click at [1243, 135] on button "button" at bounding box center [1241, 132] width 26 height 24
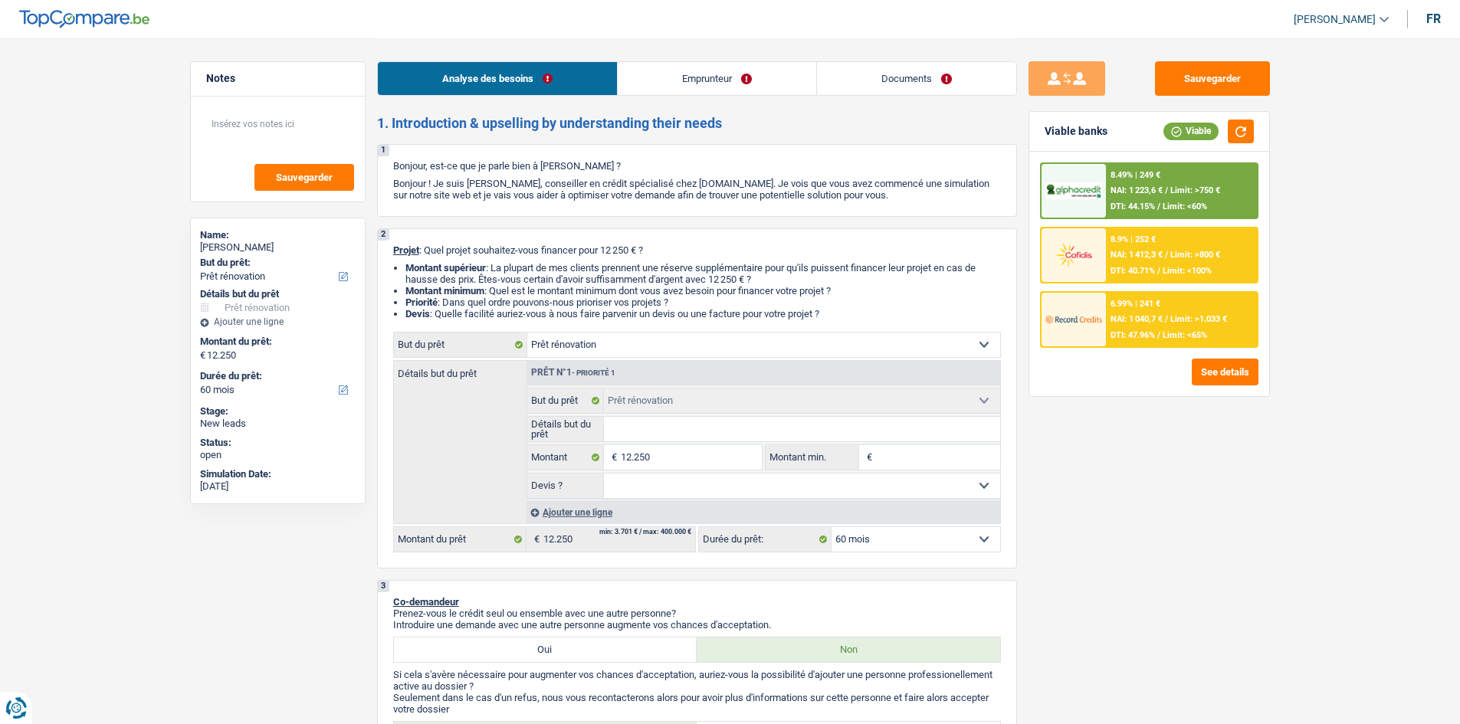
drag, startPoint x: 916, startPoint y: 83, endPoint x: 808, endPoint y: 102, distance: 109.8
click at [916, 83] on link "Documents" at bounding box center [916, 78] width 199 height 33
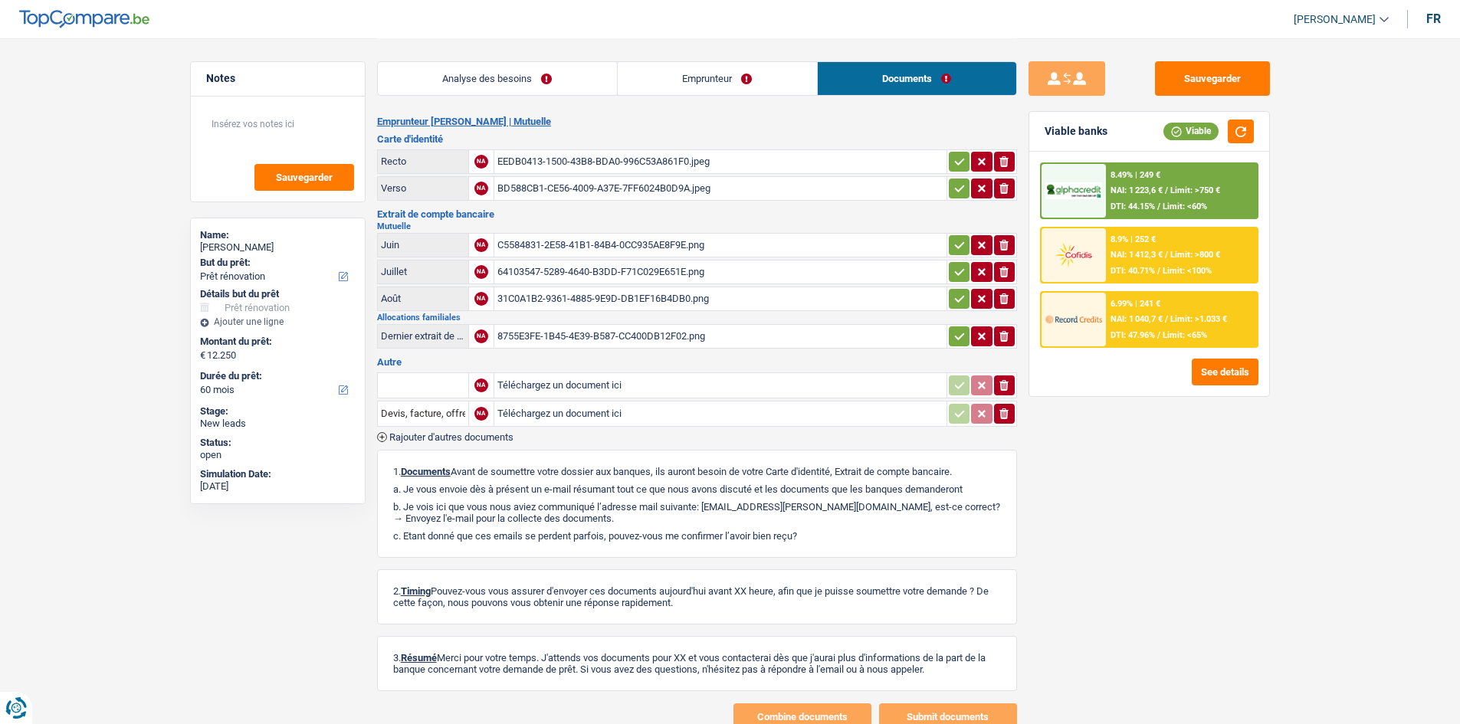
click at [603, 158] on div "EEDB0413-1500-43B8-BDA0-996C53A861F0.jpeg" at bounding box center [721, 161] width 446 height 23
click at [568, 188] on div "BD588CB1-CE56-4009-A37E-7FF6024B0D9A.jpeg" at bounding box center [721, 188] width 446 height 23
click at [569, 248] on div "C5584831-2E58-41B1-84B4-0CC935AE8F9E.png" at bounding box center [721, 245] width 446 height 23
click at [580, 265] on div "64103547-5289-4640-B3DD-F71C029E651E.png" at bounding box center [721, 272] width 446 height 23
click at [560, 298] on div "31C0A1B2-9361-4885-9E9D-DB1EF16B4DB0.png" at bounding box center [721, 298] width 446 height 23
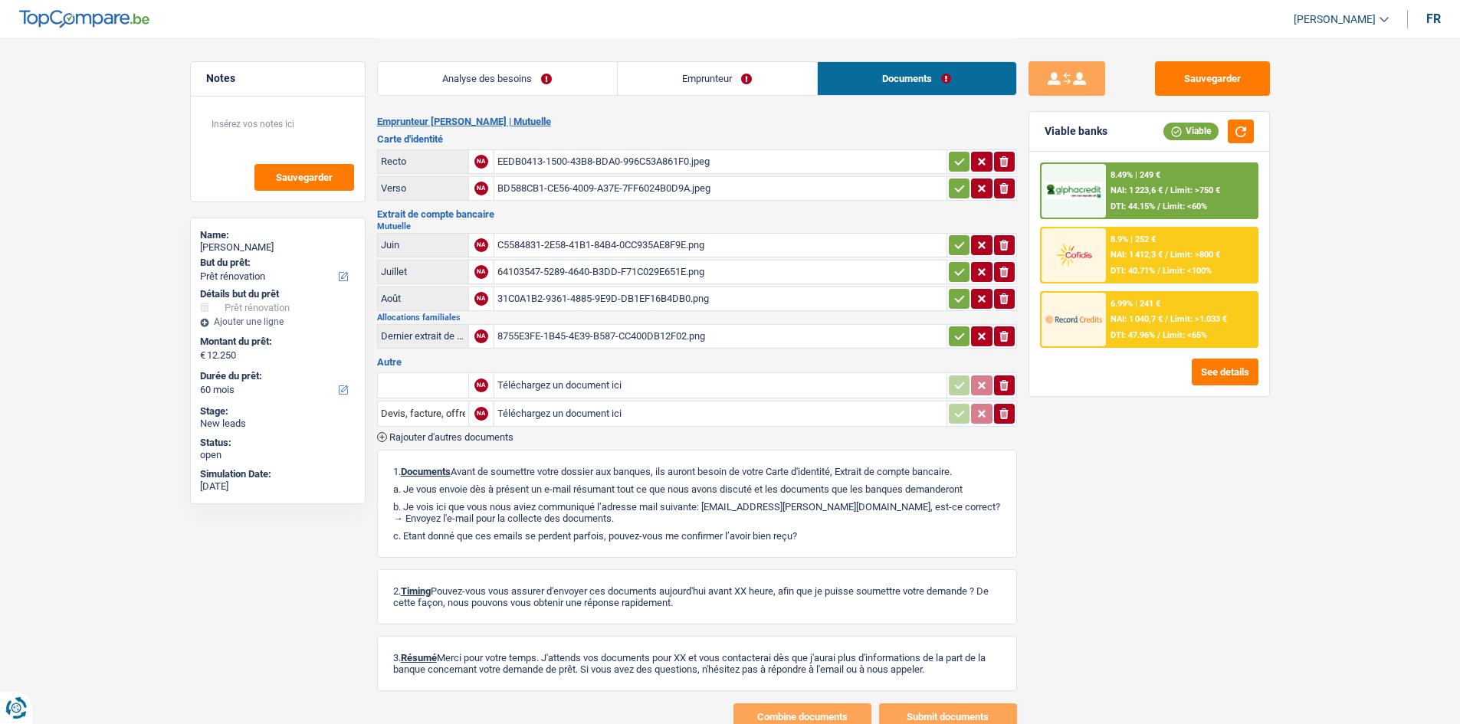
click at [652, 339] on div "8755E3FE-1B45-4E39-B587-CC400DB12F02.png" at bounding box center [721, 336] width 446 height 23
click at [552, 65] on link "Analyse des besoins" at bounding box center [497, 78] width 239 height 33
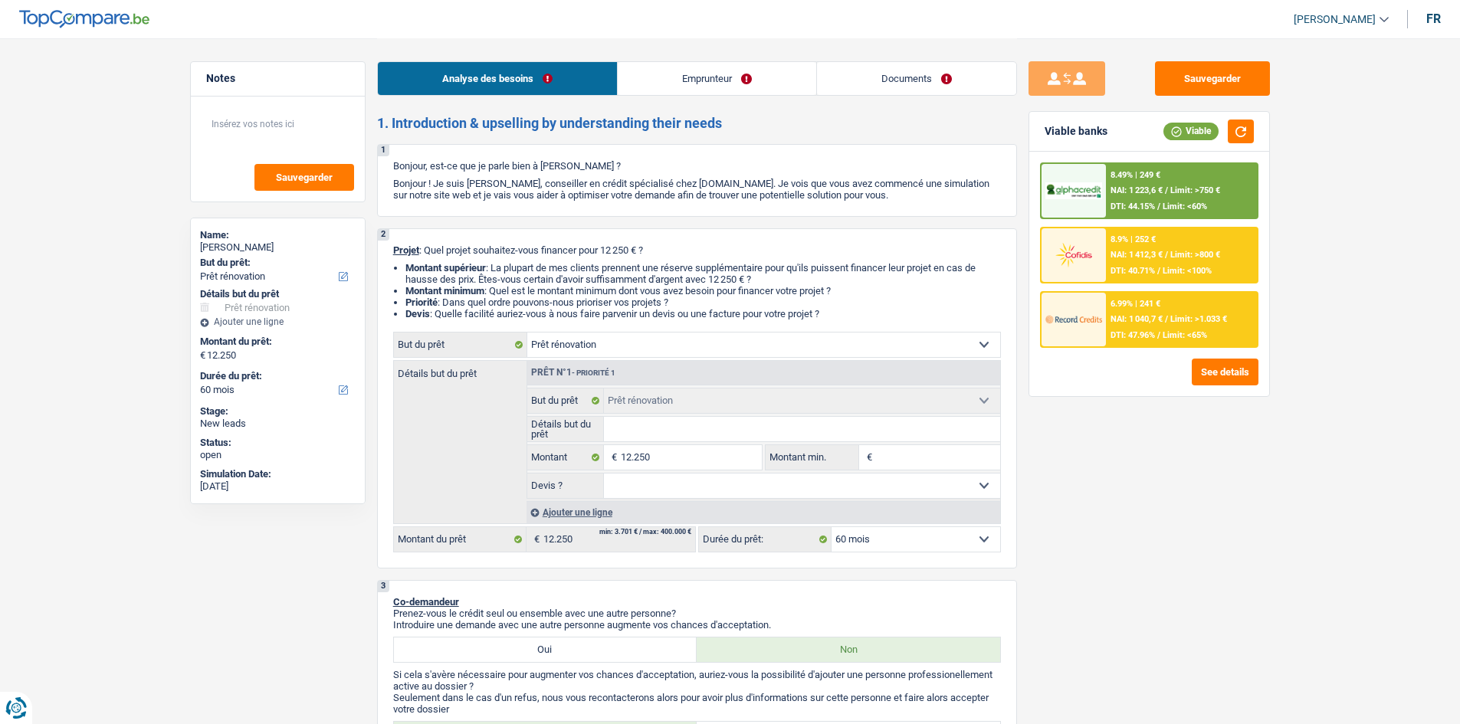
click at [1094, 498] on div "Sauvegarder Viable banks Viable 8.49% | 249 € NAI: 1 223,6 € / Limit: >750 € DT…" at bounding box center [1149, 380] width 264 height 639
click at [715, 429] on input "Détails but du prêt" at bounding box center [802, 429] width 396 height 25
click at [685, 460] on input "12.250" at bounding box center [691, 457] width 140 height 25
click at [896, 462] on input "Montant min." at bounding box center [938, 457] width 124 height 25
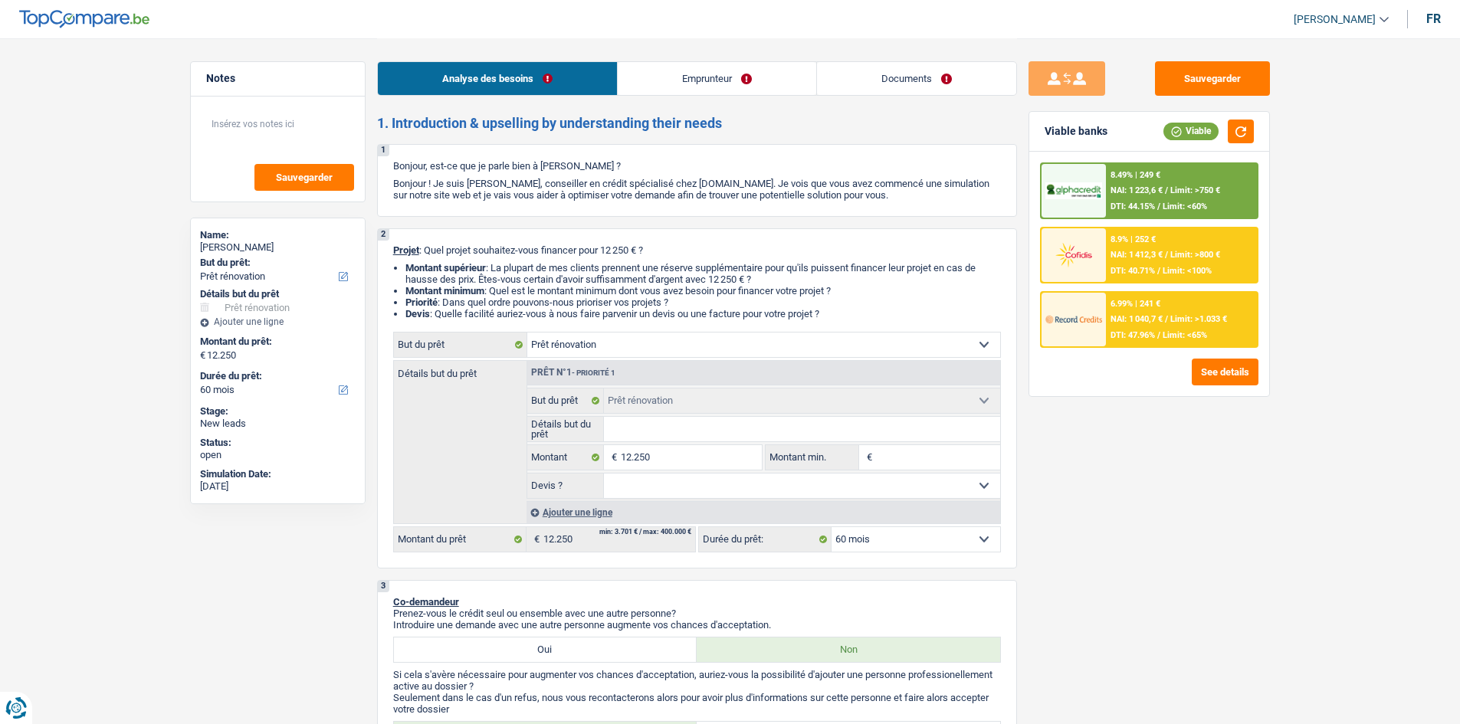
click at [711, 474] on select "Oui Non Non répondu Sélectionner une option" at bounding box center [802, 486] width 396 height 25
click at [708, 466] on input "12.250" at bounding box center [691, 457] width 140 height 25
click at [896, 454] on input "Montant min." at bounding box center [938, 457] width 124 height 25
paste input "12.250"
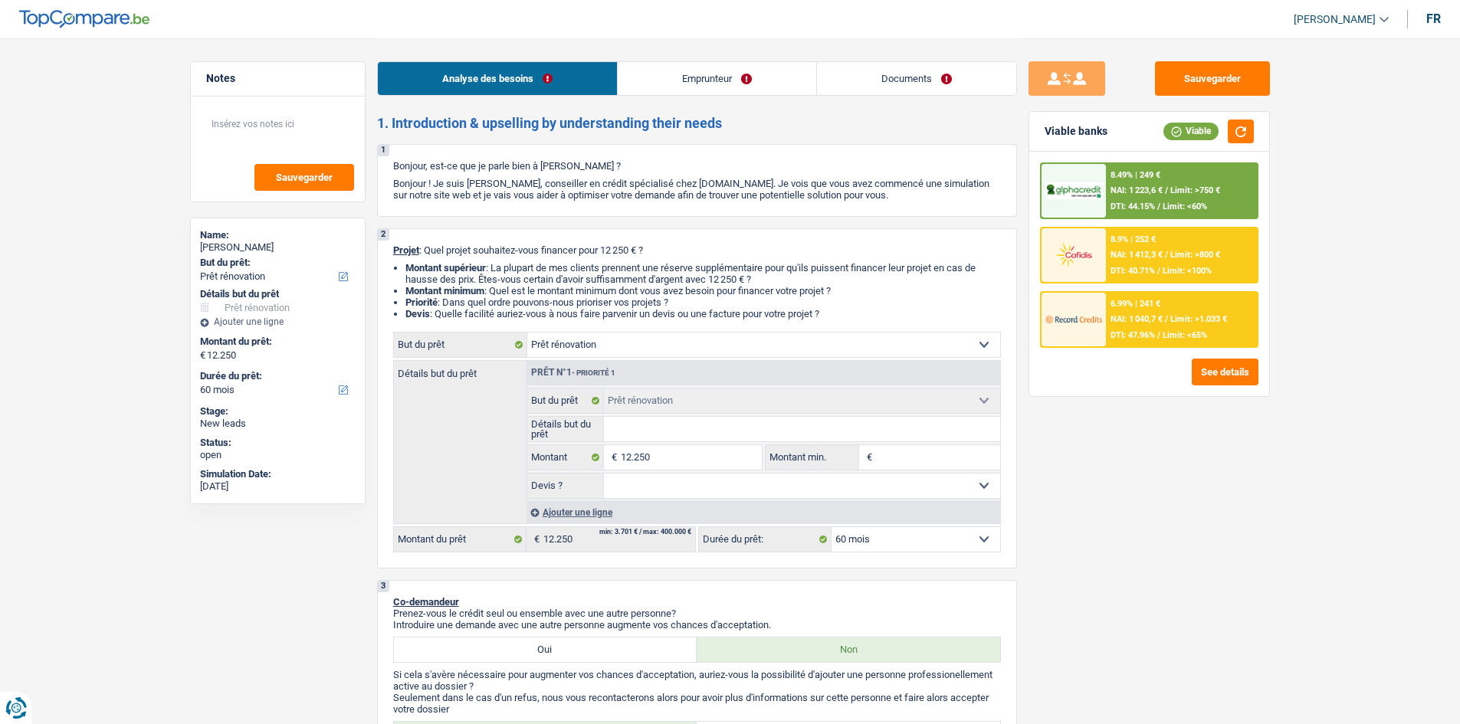
type input "12.250"
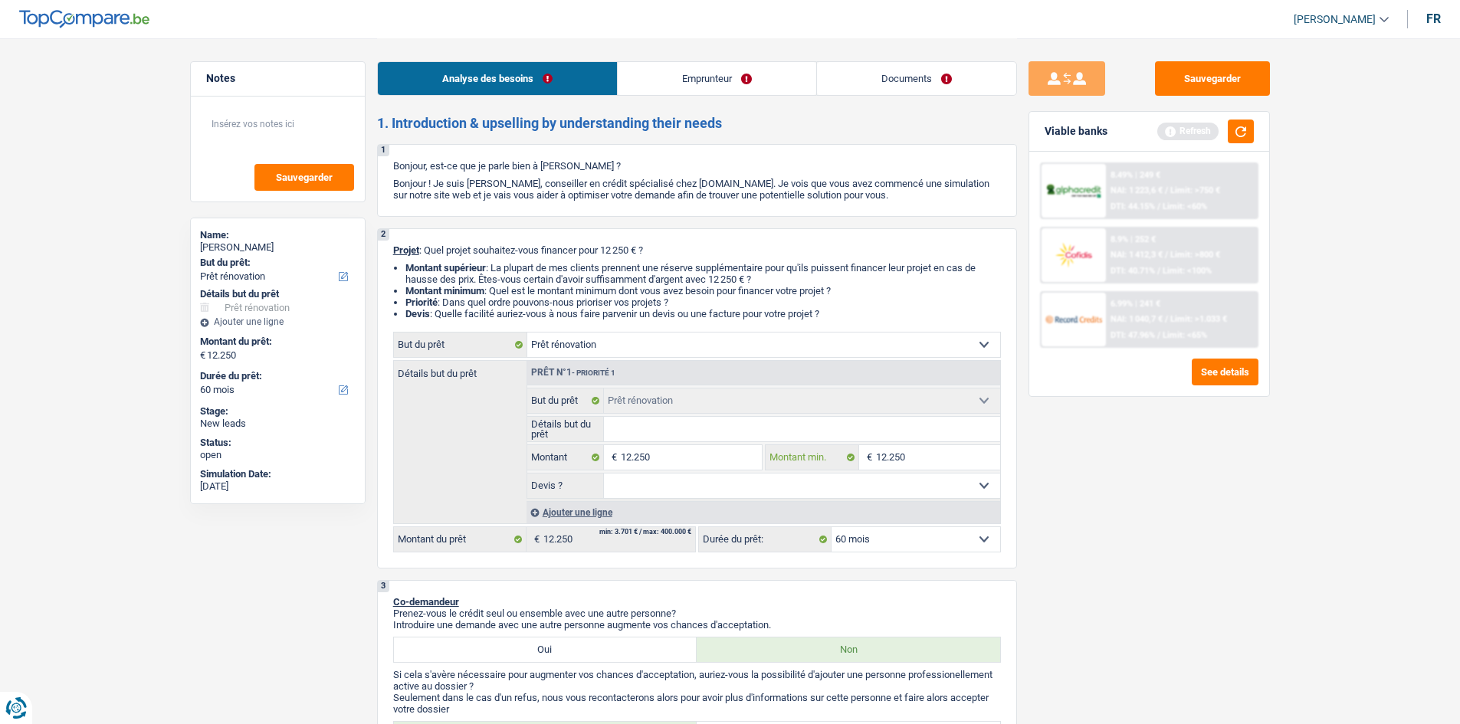
type input "12.250"
click at [744, 351] on select "Confort maison: meubles, textile, peinture, électroménager, outillage non-profe…" at bounding box center [763, 345] width 473 height 25
select select "houseOrGarden"
click at [527, 333] on select "Confort maison: meubles, textile, peinture, électroménager, outillage non-profe…" at bounding box center [763, 345] width 473 height 25
select select "houseOrGarden"
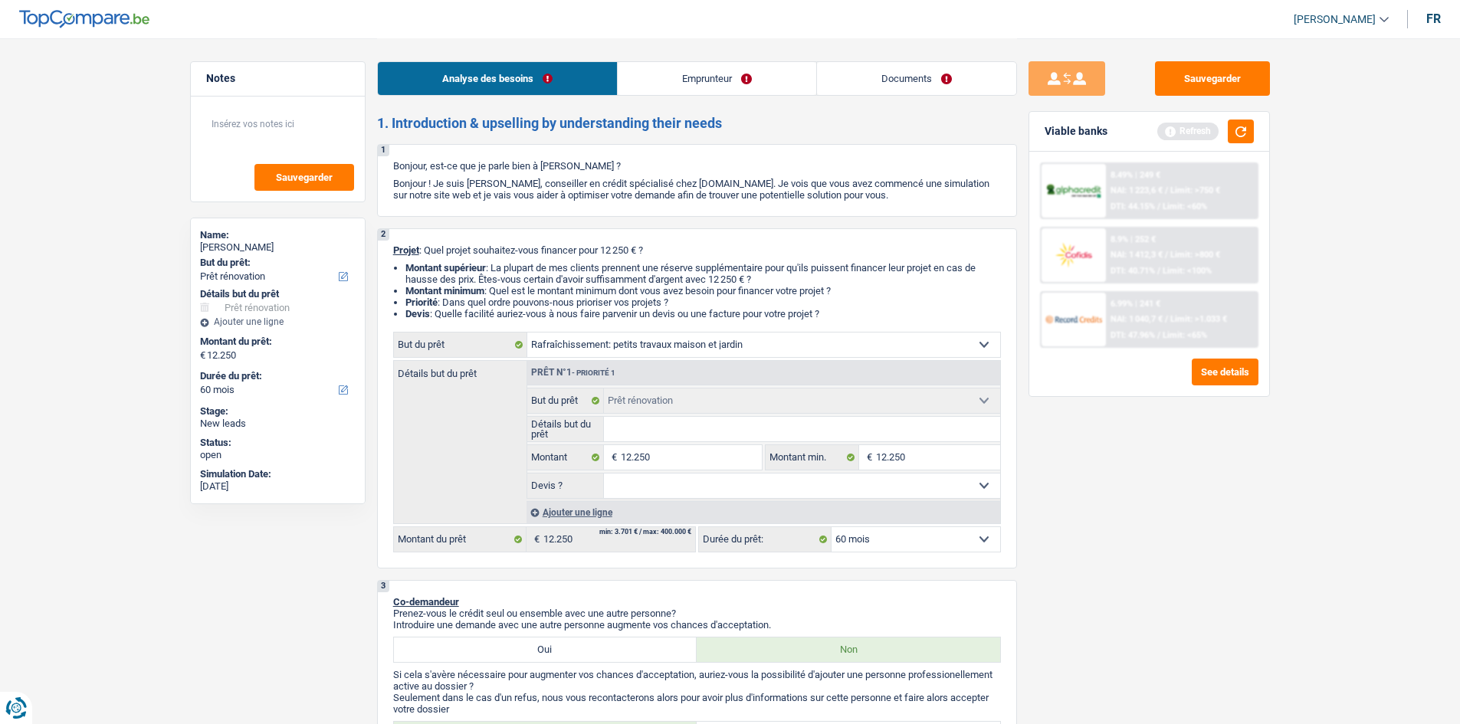
select select "houseOrGarden"
select select "renovation"
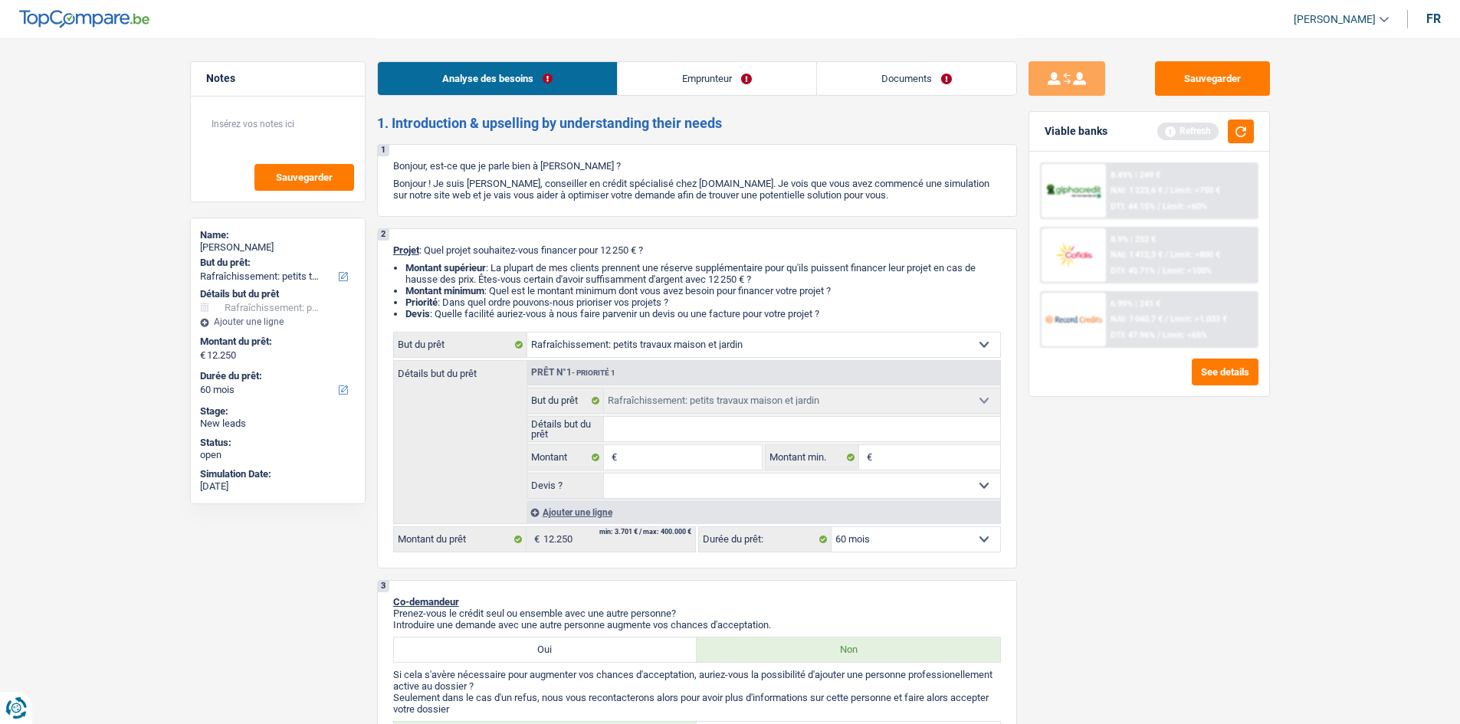
select select "renovation"
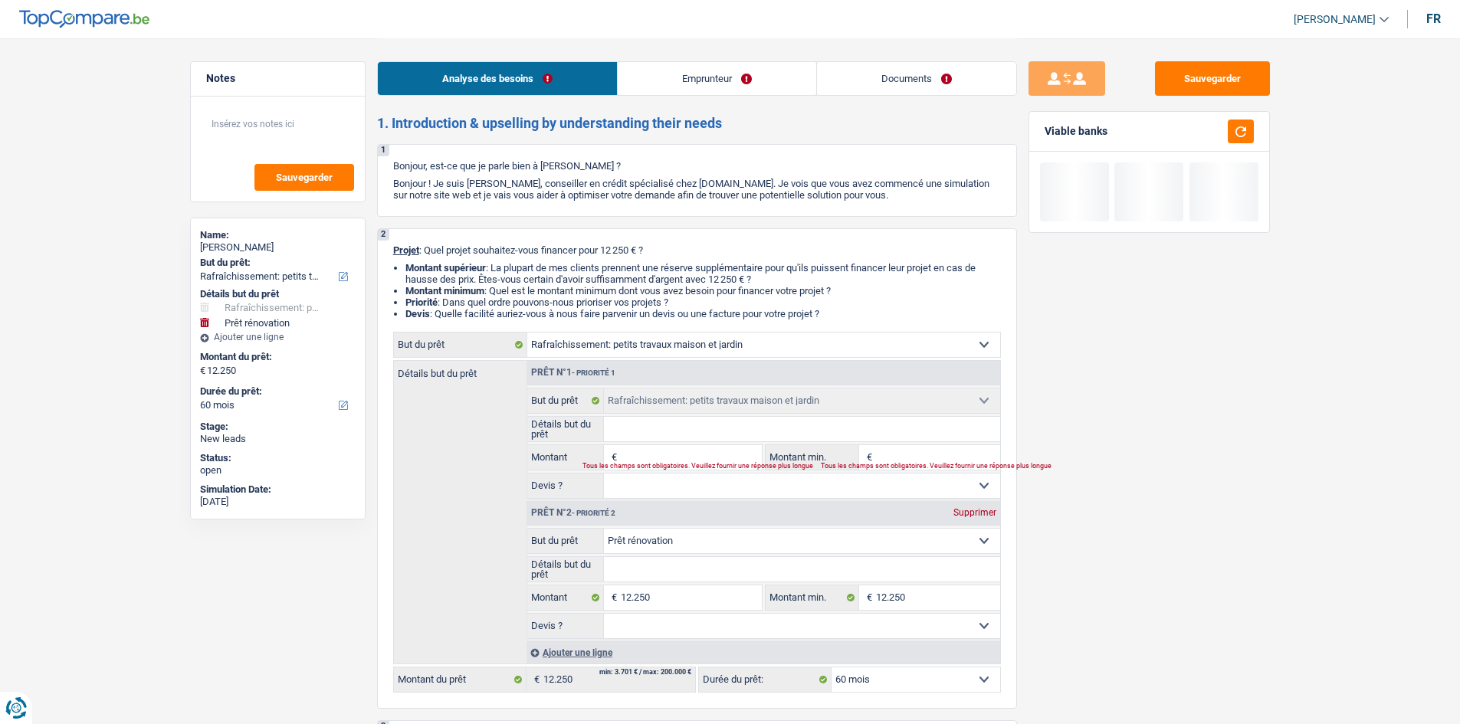
click at [1098, 487] on div "Sauvegarder Viable banks" at bounding box center [1149, 380] width 264 height 639
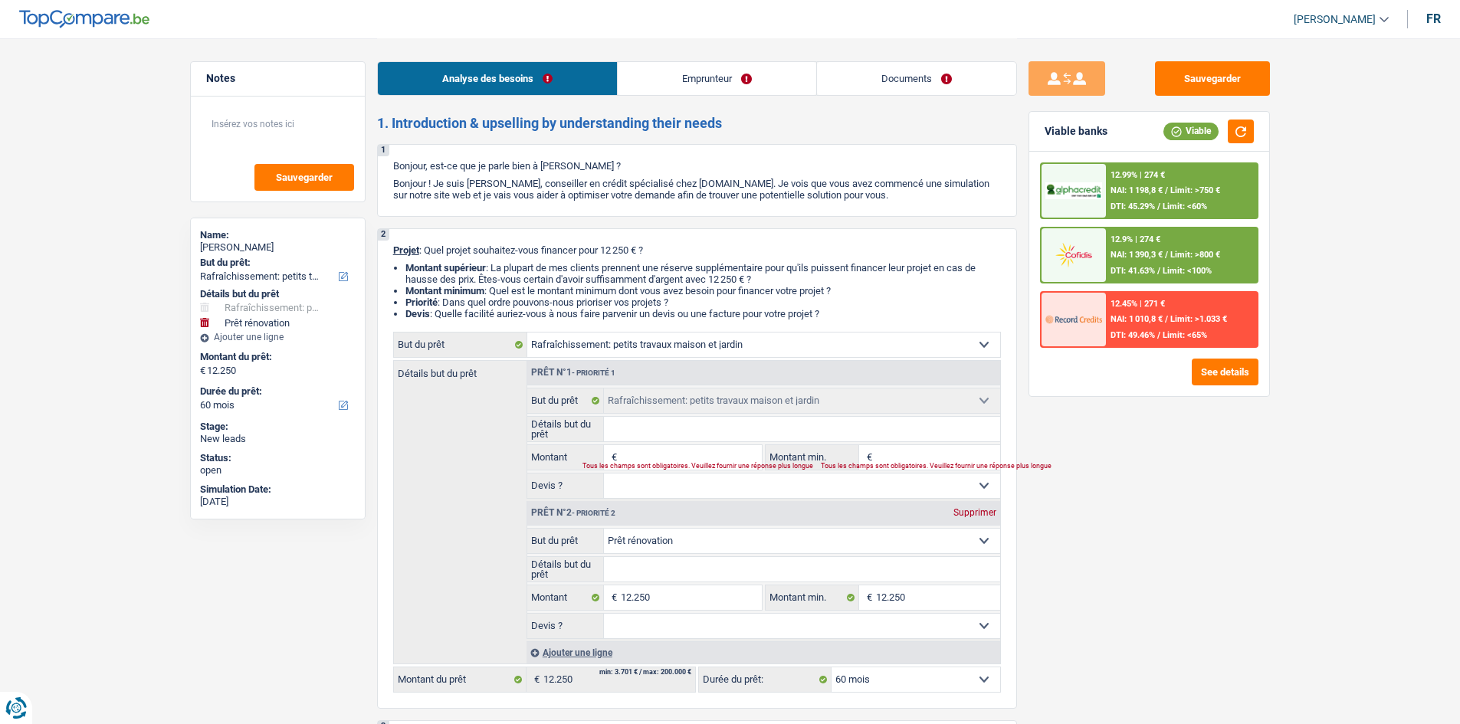
click at [686, 546] on select "Confort maison: meubles, textile, peinture, électroménager, outillage non-profe…" at bounding box center [802, 541] width 396 height 25
select select "houseOrGarden"
click at [604, 529] on select "Confort maison: meubles, textile, peinture, électroménager, outillage non-profe…" at bounding box center [802, 541] width 396 height 25
select select "houseOrGarden"
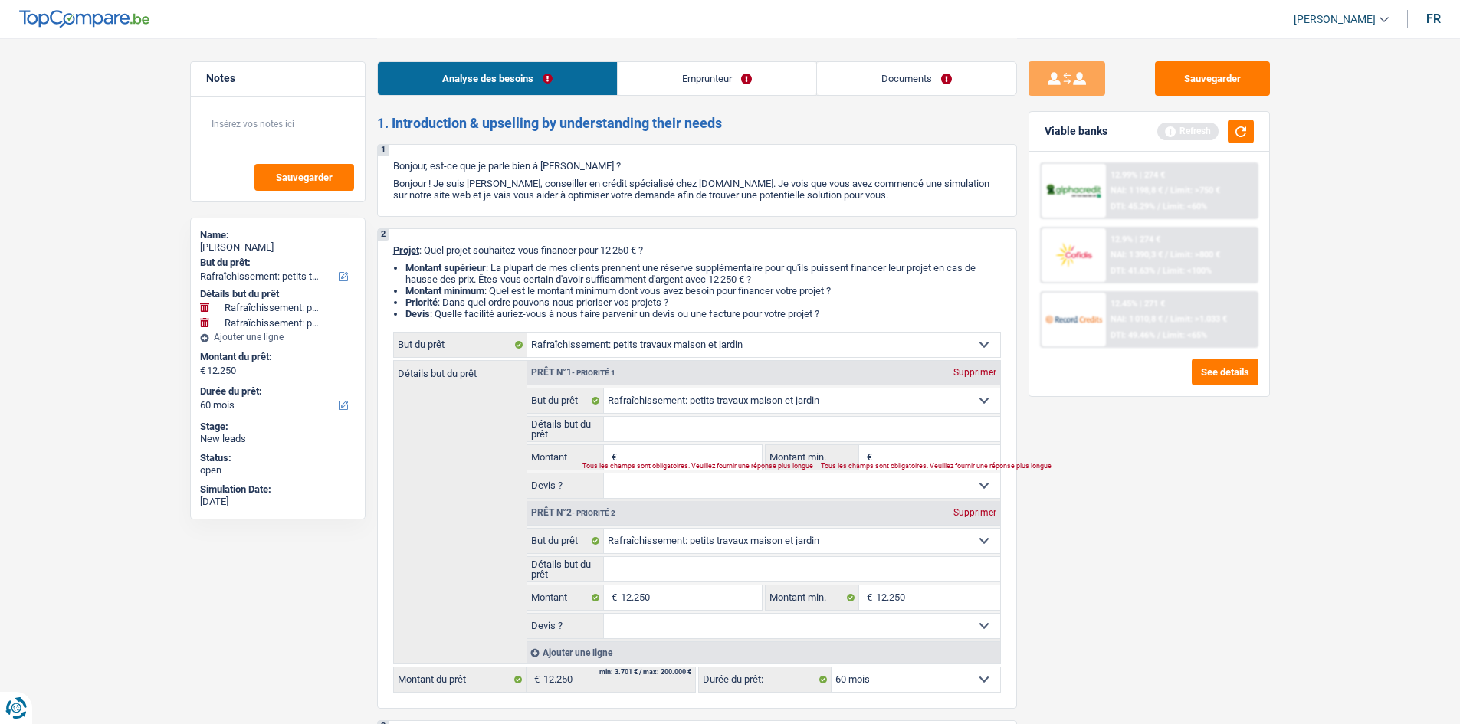
click at [978, 370] on div "Supprimer" at bounding box center [975, 372] width 51 height 9
type input "12.250"
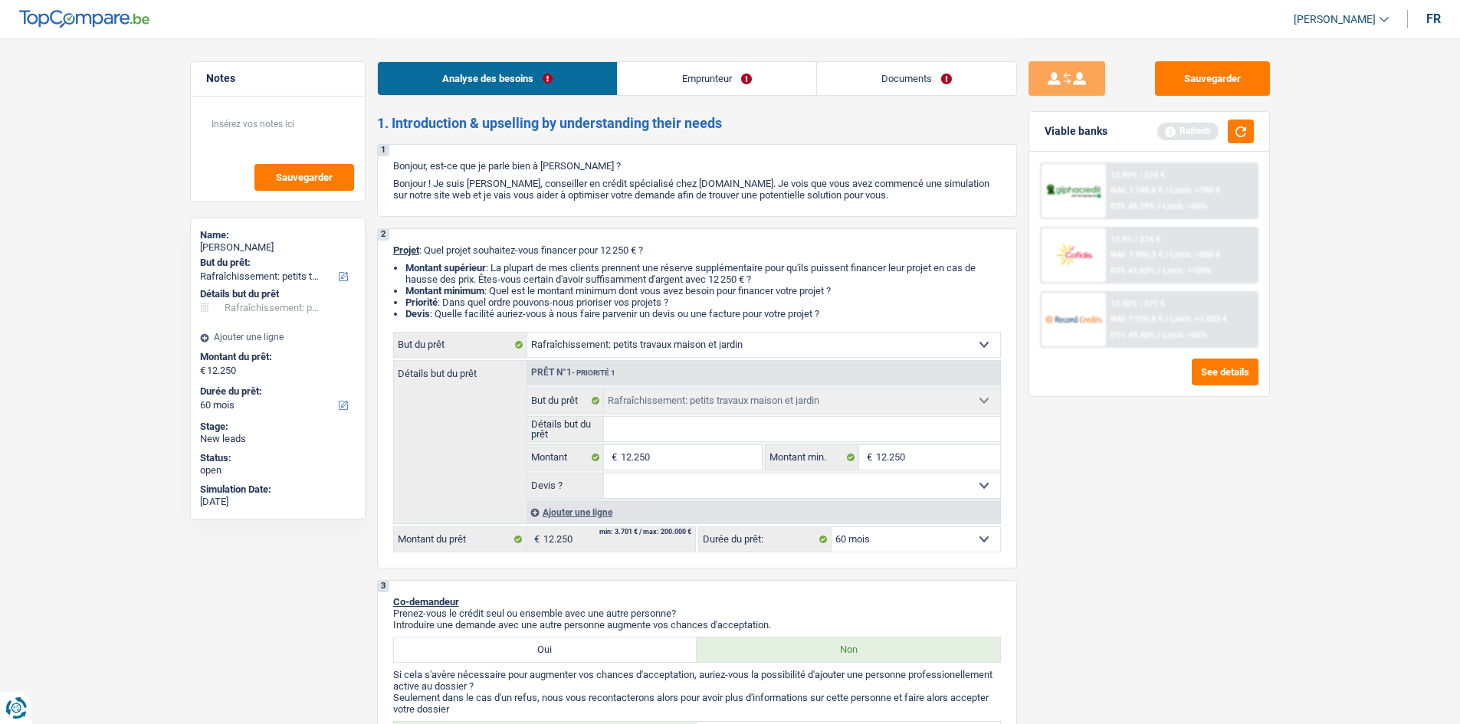
click at [1172, 497] on div "Sauvegarder Viable banks Refresh 12.99% | 274 € NAI: 1 198,8 € / Limit: >750 € …" at bounding box center [1149, 380] width 264 height 639
click at [1243, 123] on button "button" at bounding box center [1241, 132] width 26 height 24
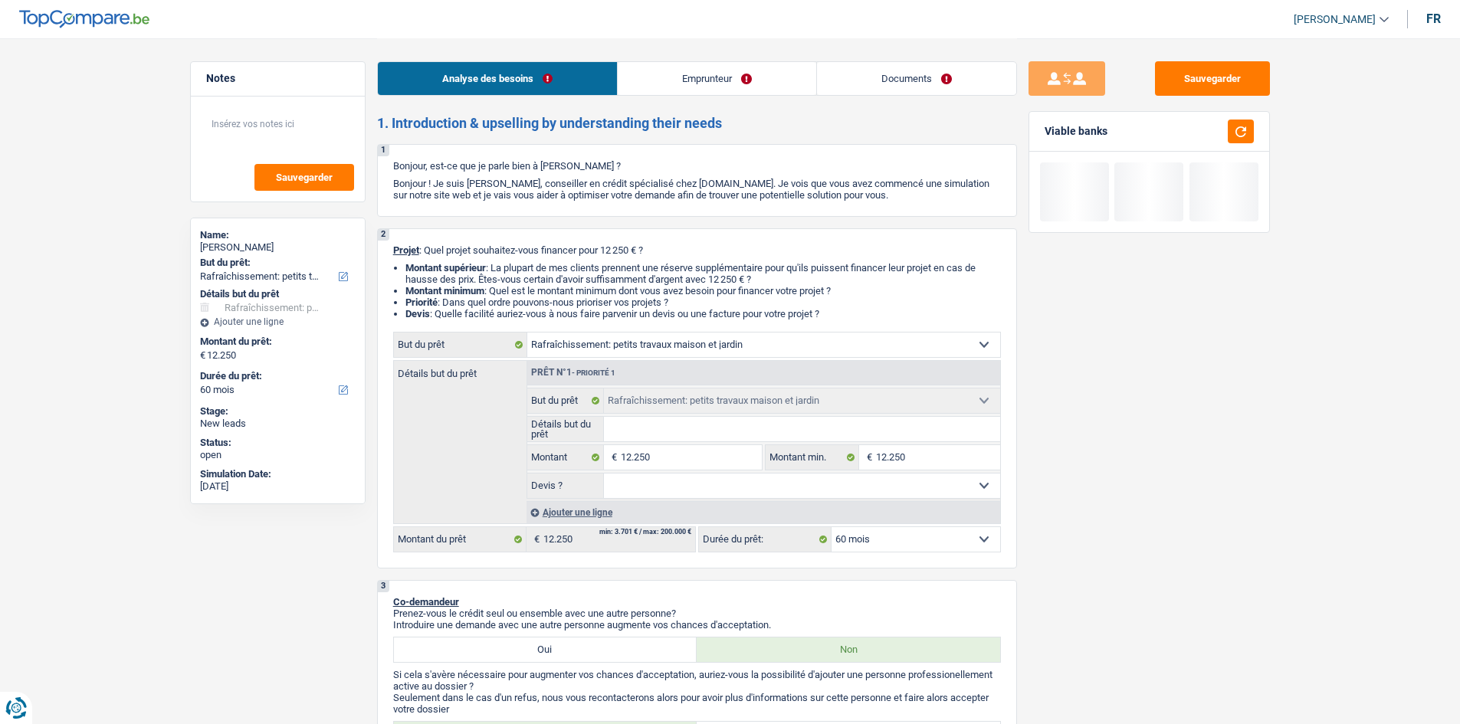
click at [650, 481] on select "Oui Non Non répondu Sélectionner une option" at bounding box center [802, 486] width 396 height 25
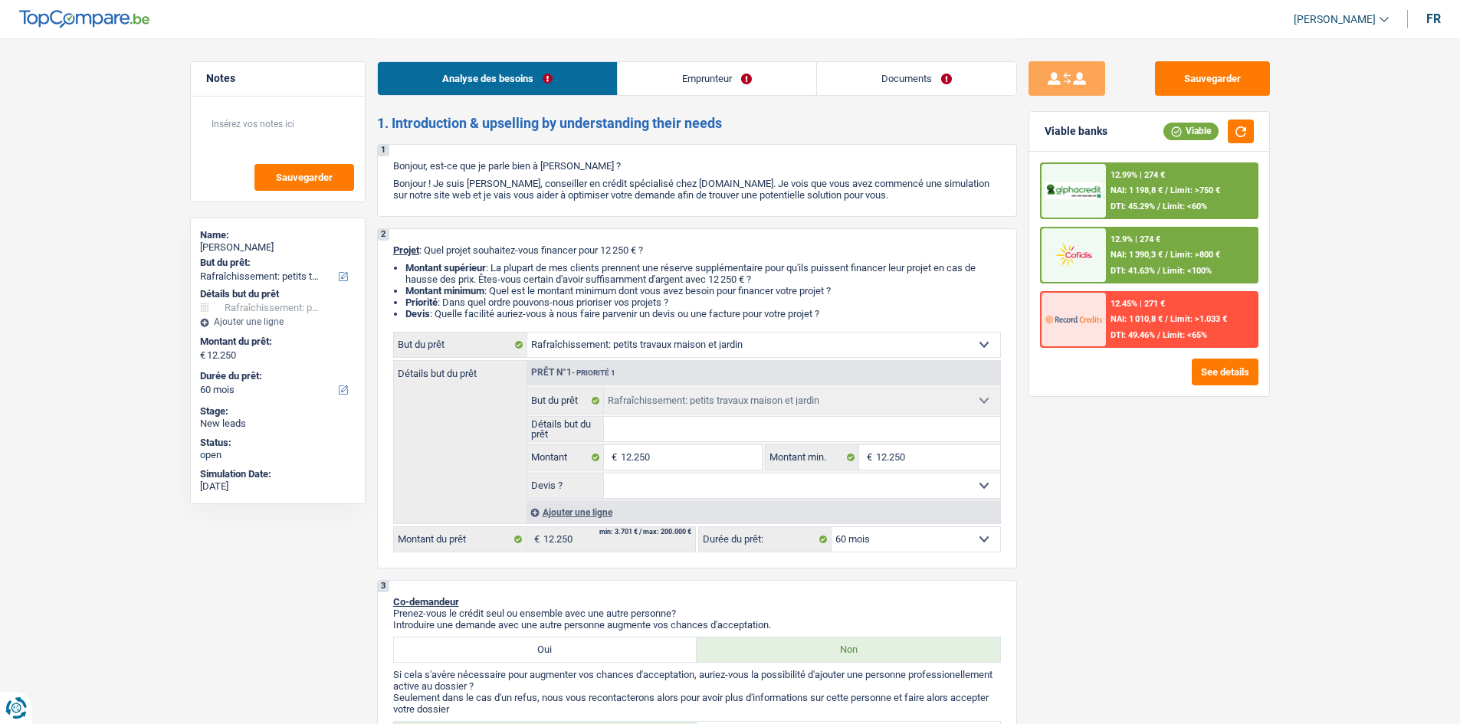
select select "false"
click at [604, 474] on select "Oui Non Non répondu Sélectionner une option" at bounding box center [802, 486] width 396 height 25
select select "false"
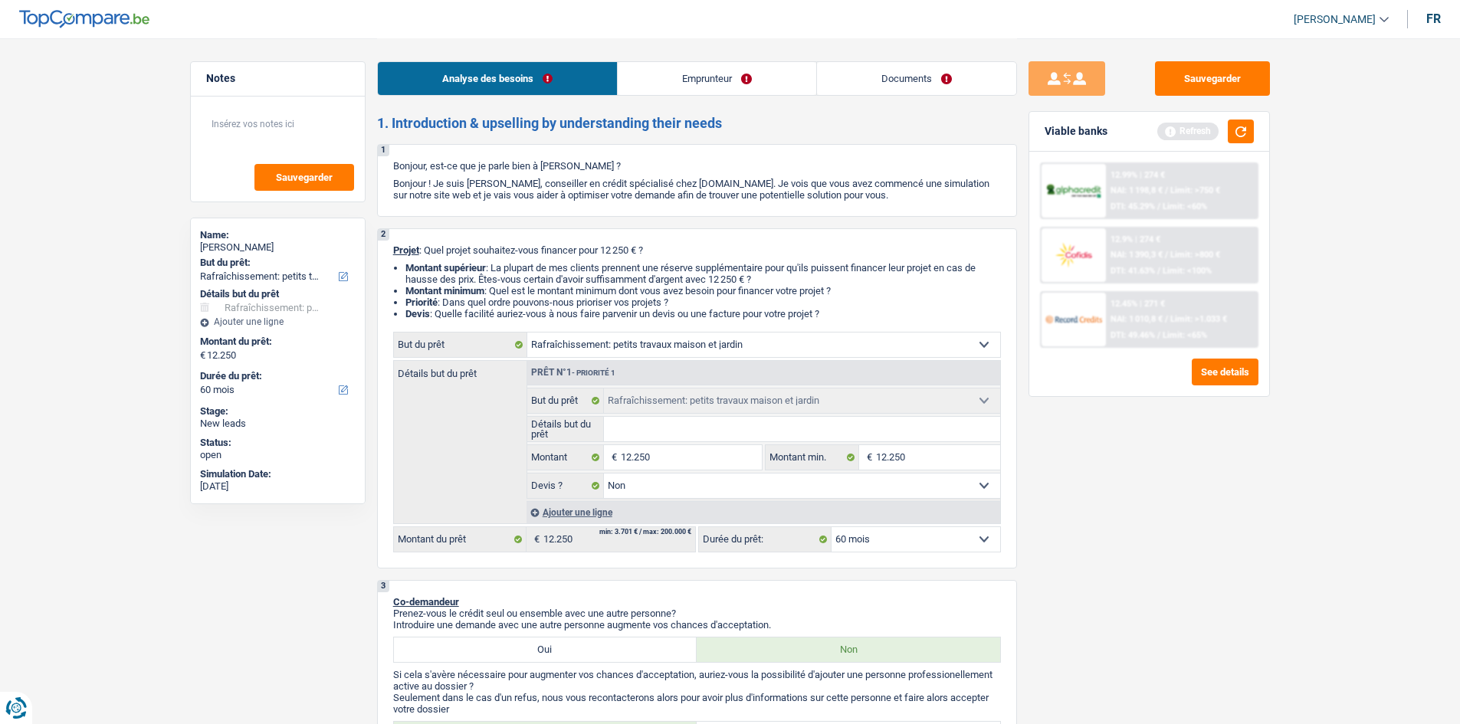
click at [707, 429] on input "Détails but du prêt" at bounding box center [802, 429] width 396 height 25
click at [1145, 508] on div "Sauvegarder Viable banks Refresh 12.99% | 274 € NAI: 1 198,8 € / Limit: >750 € …" at bounding box center [1149, 380] width 264 height 639
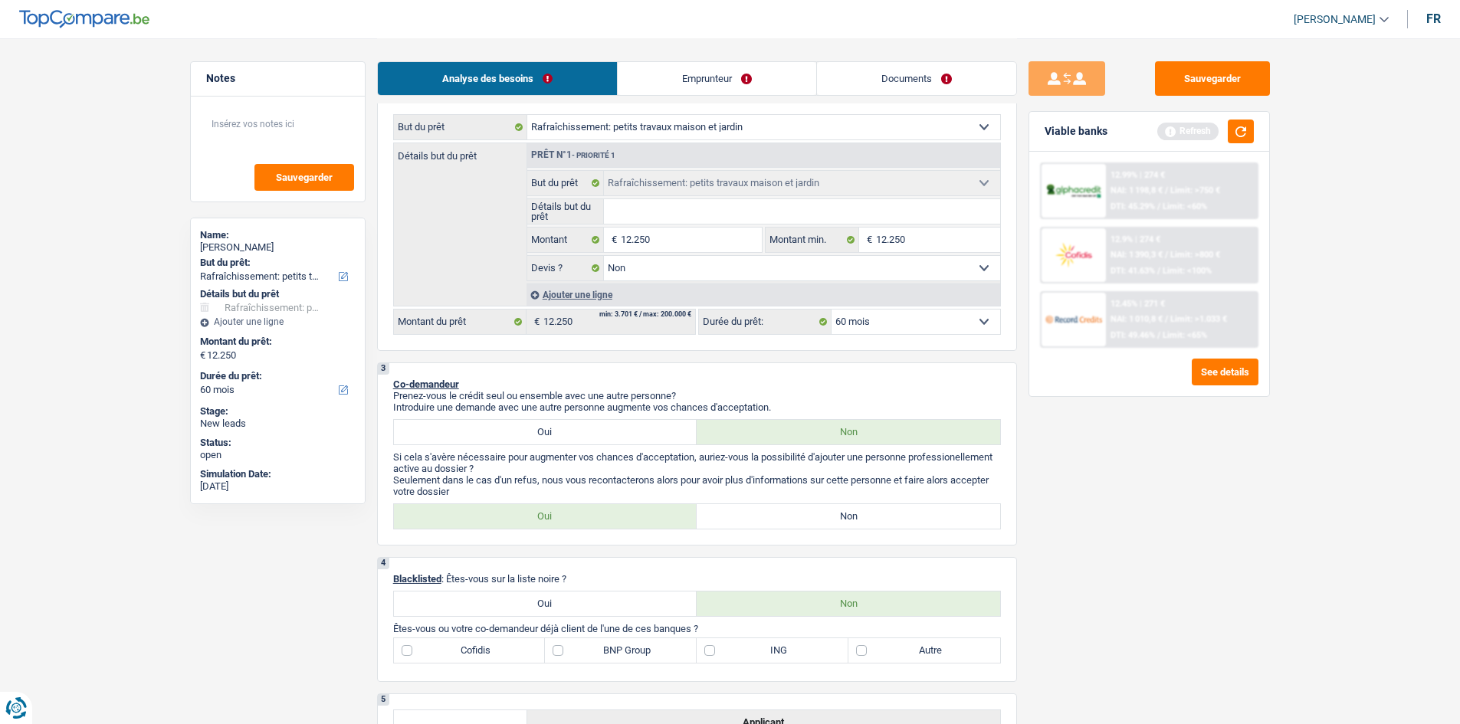
scroll to position [307, 0]
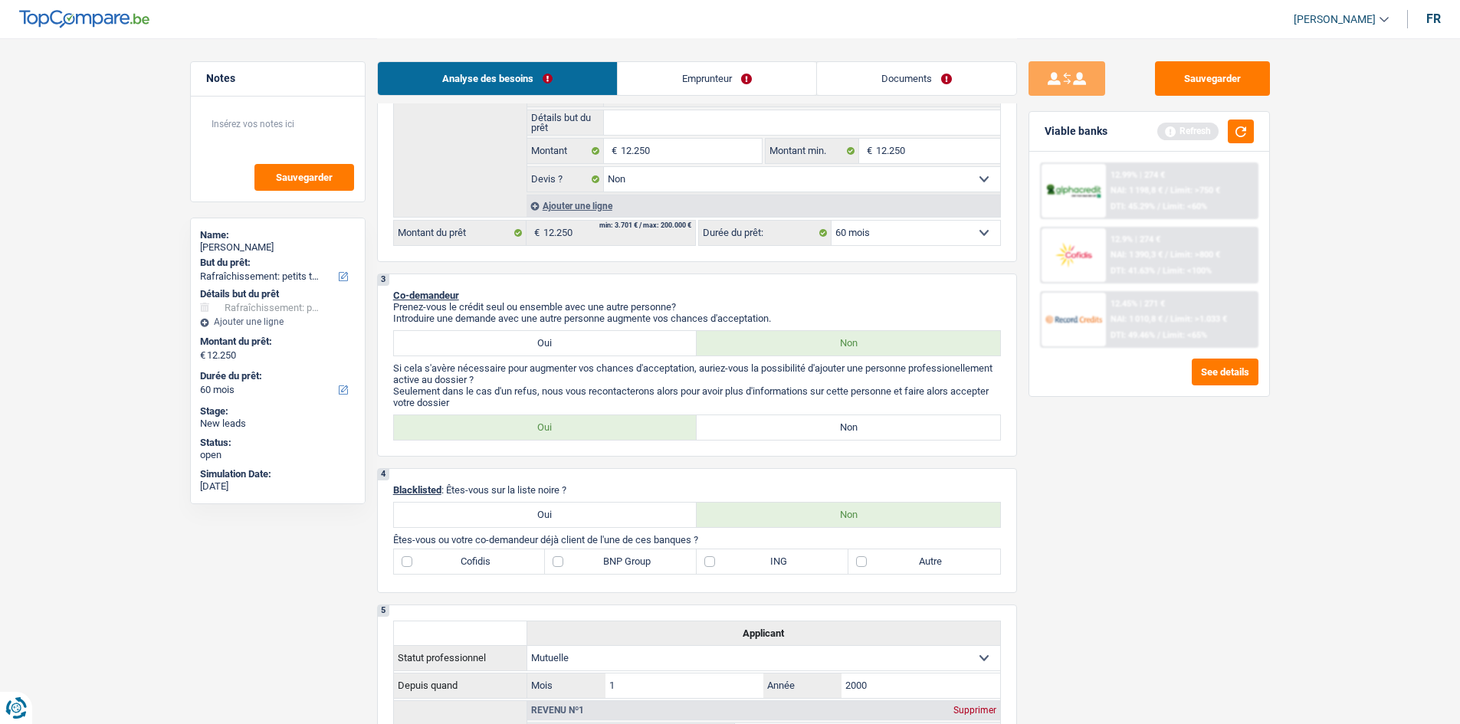
click at [887, 415] on label "Non" at bounding box center [849, 427] width 304 height 25
click at [887, 415] on input "Non" at bounding box center [849, 427] width 304 height 25
radio input "true"
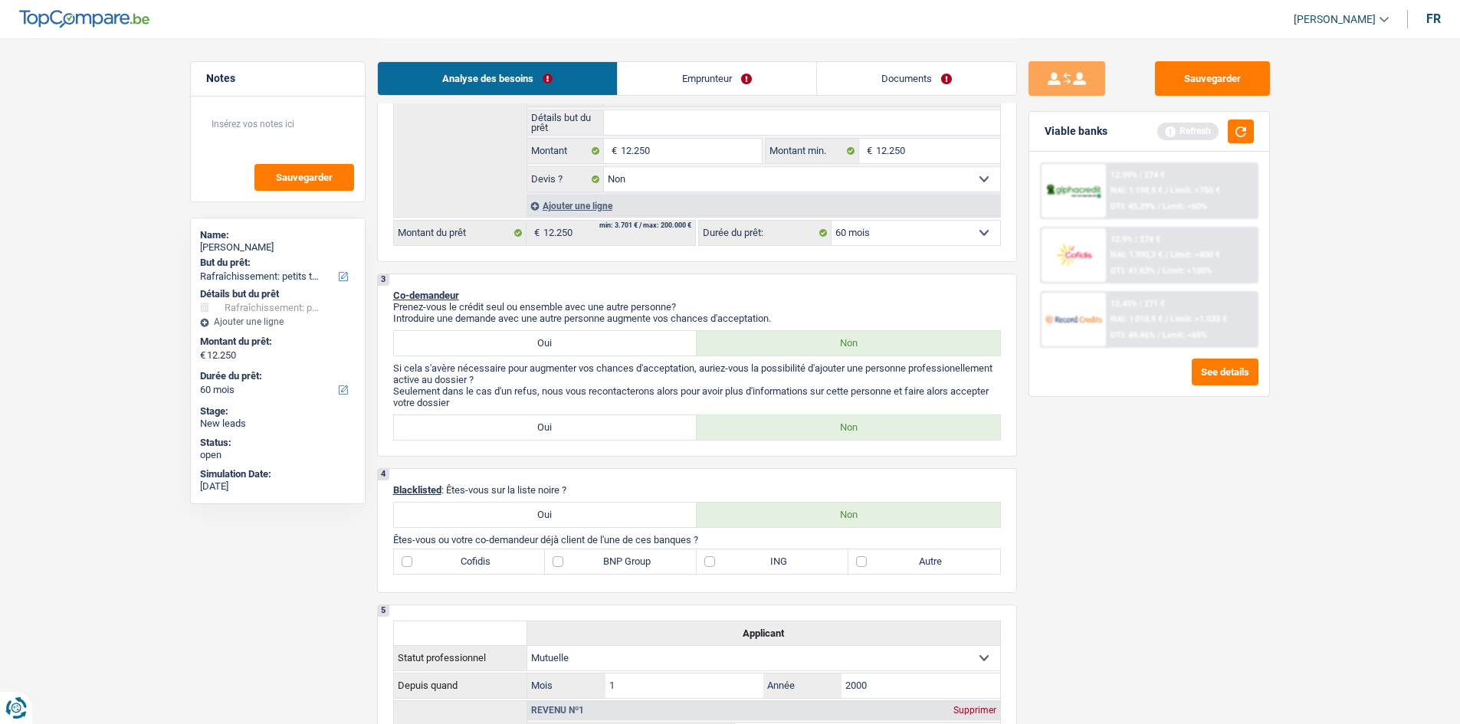
click at [1105, 543] on div "Sauvegarder Viable banks Refresh 12.99% | 274 € NAI: 1 198,8 € / Limit: >750 € …" at bounding box center [1149, 380] width 264 height 639
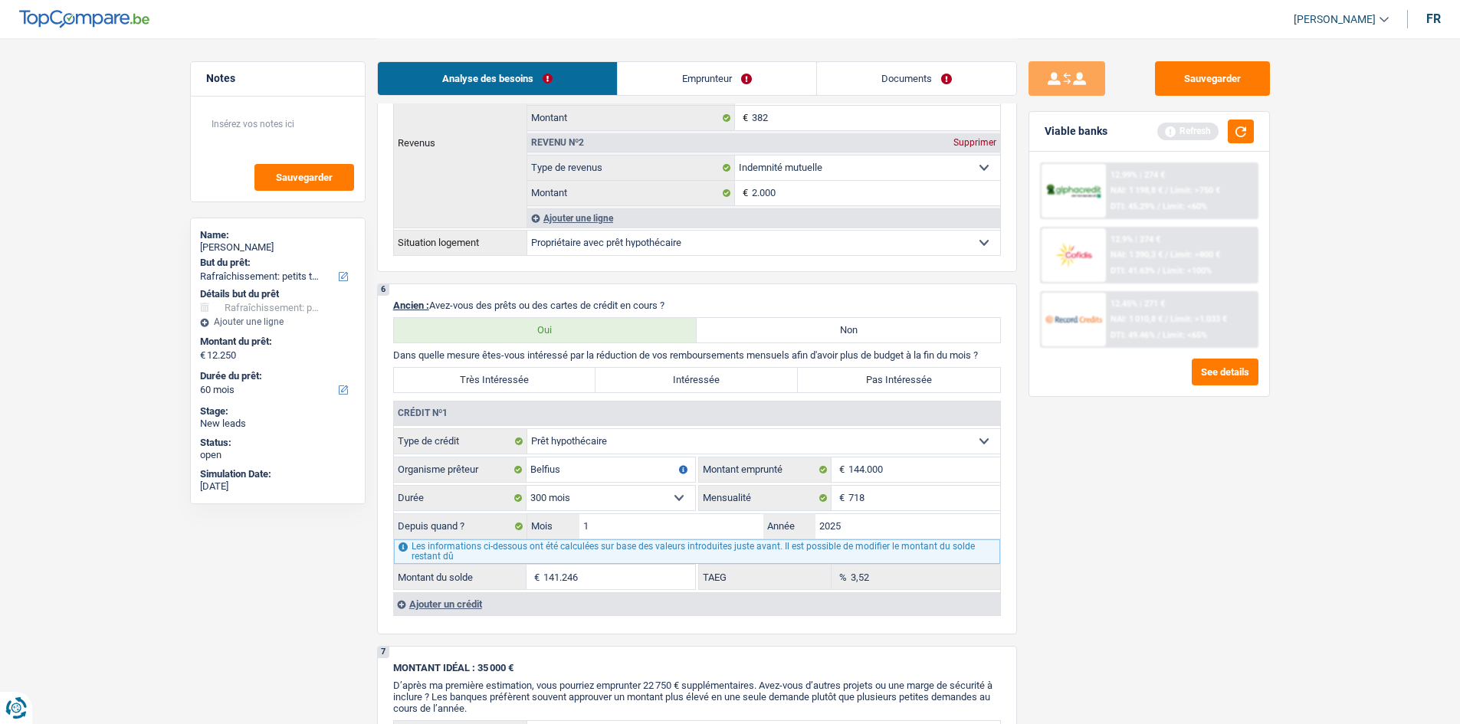
scroll to position [1073, 0]
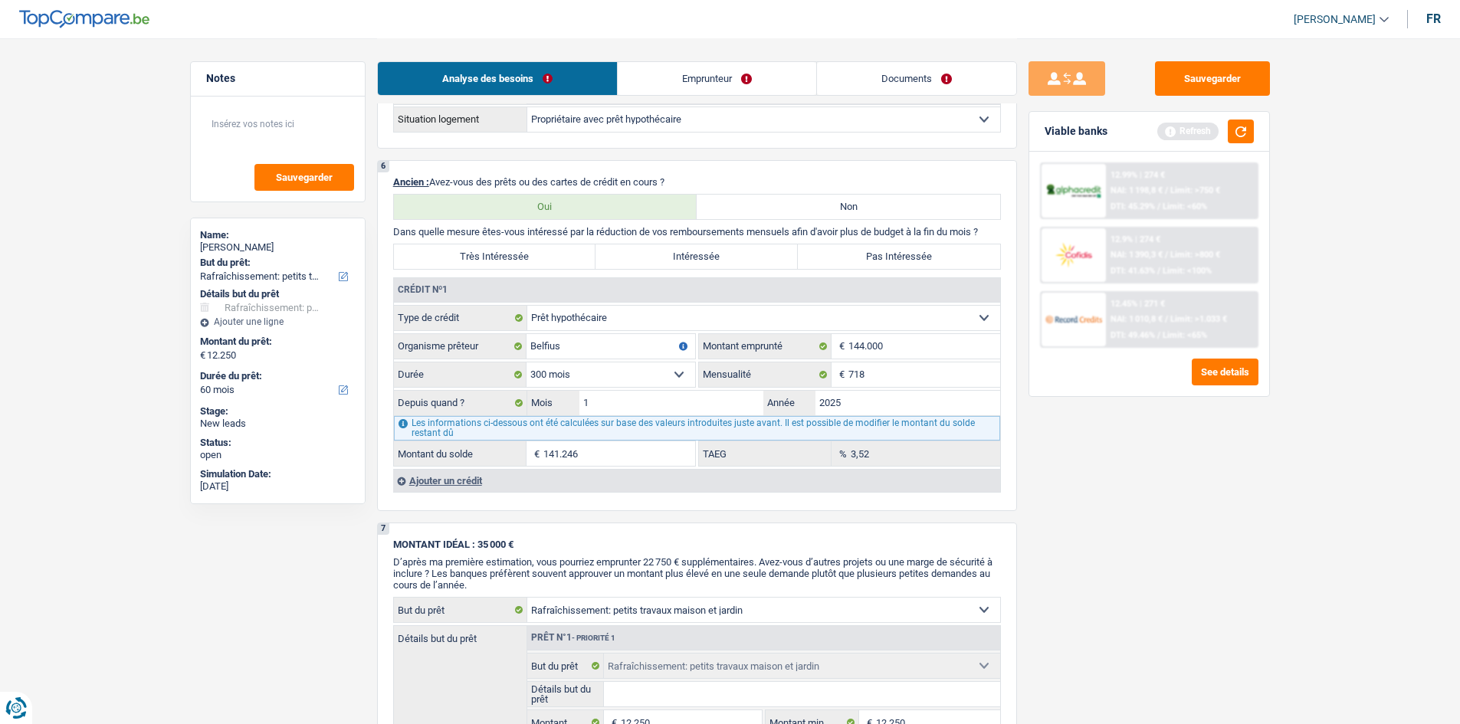
click at [441, 496] on div "6 Ancien : Avez-vous des prêts ou des cartes de crédit en cours ? Oui Non Dans …" at bounding box center [697, 335] width 640 height 351
click at [444, 481] on div "Ajouter un crédit" at bounding box center [696, 480] width 607 height 23
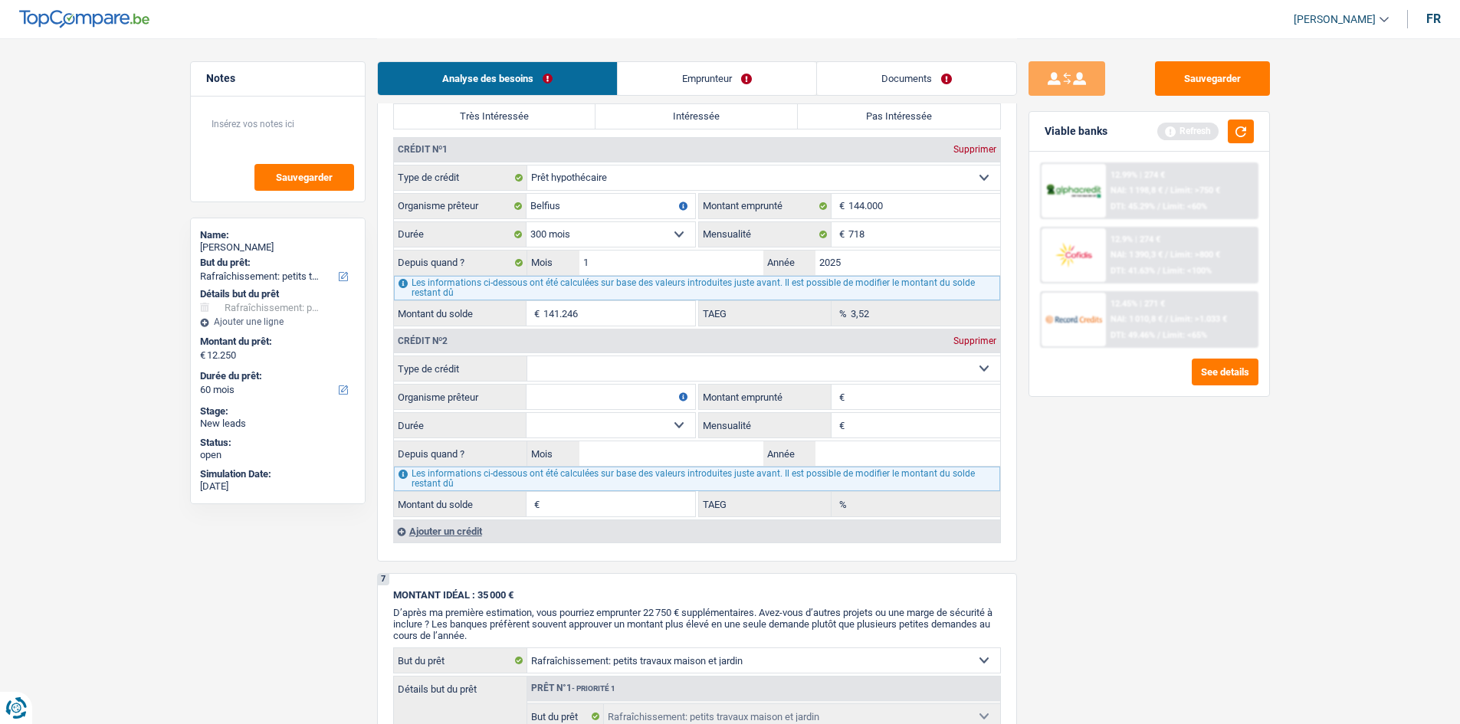
scroll to position [1227, 0]
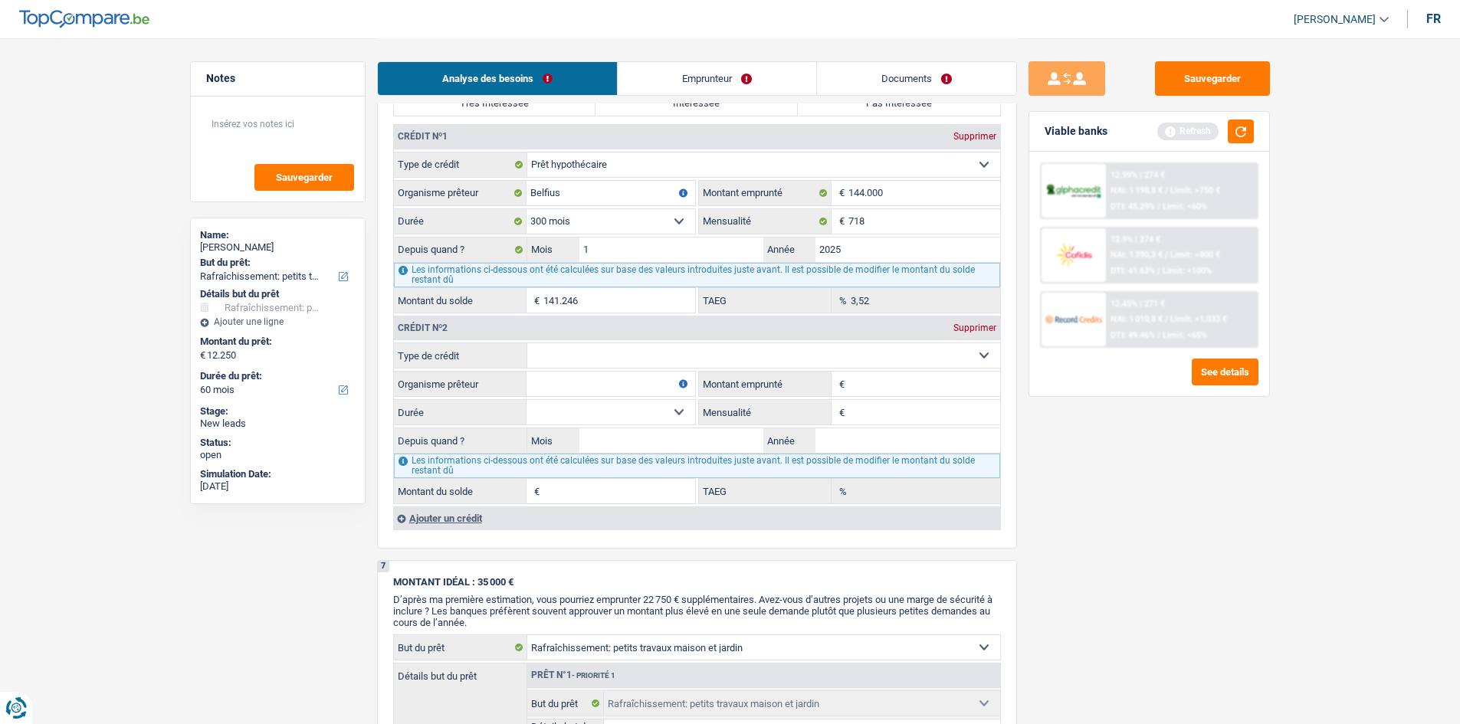
click at [683, 365] on select "Carte ou ouverture de crédit Prêt hypothécaire Vente à tempérament Prêt à tempé…" at bounding box center [763, 355] width 473 height 25
select select "carLoan"
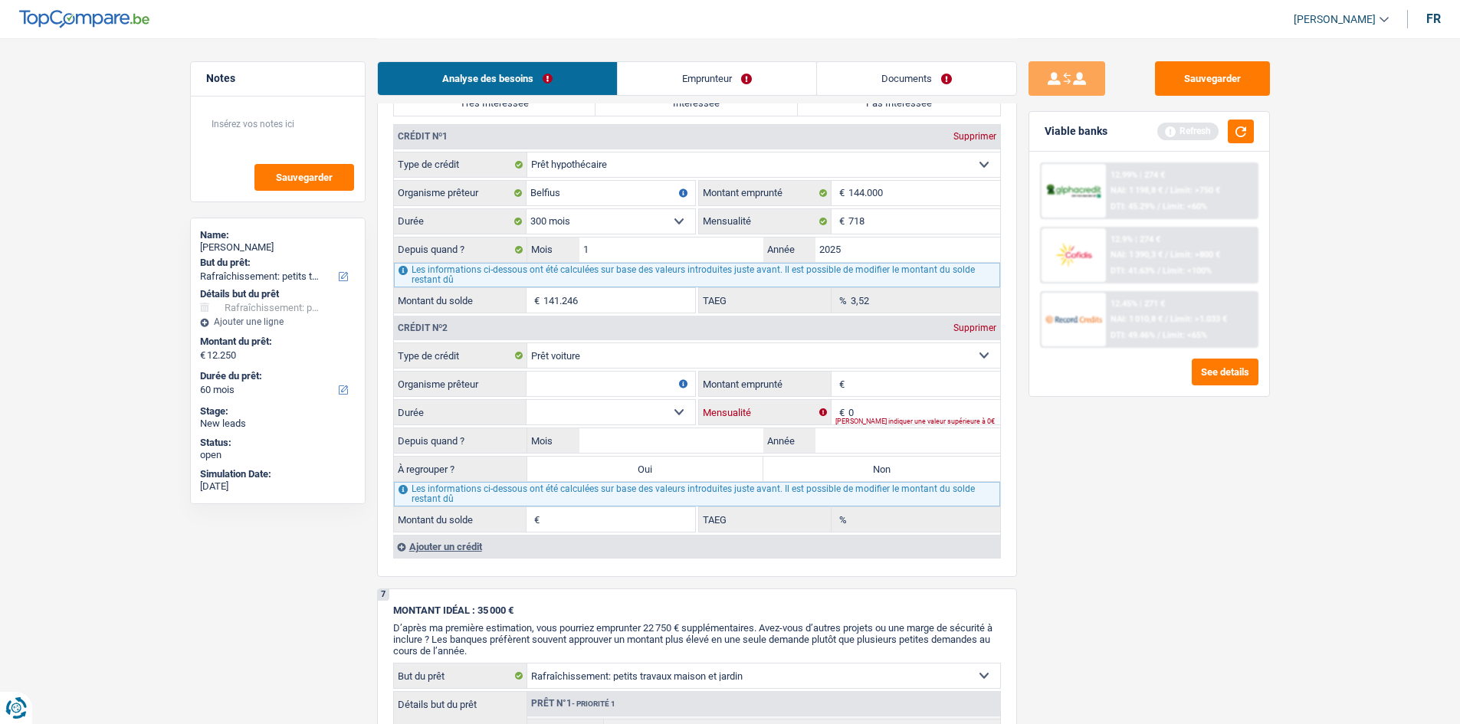
click at [871, 411] on input "0" at bounding box center [925, 412] width 152 height 25
type input "210"
click at [625, 449] on input "Mois" at bounding box center [672, 441] width 185 height 25
type input "10"
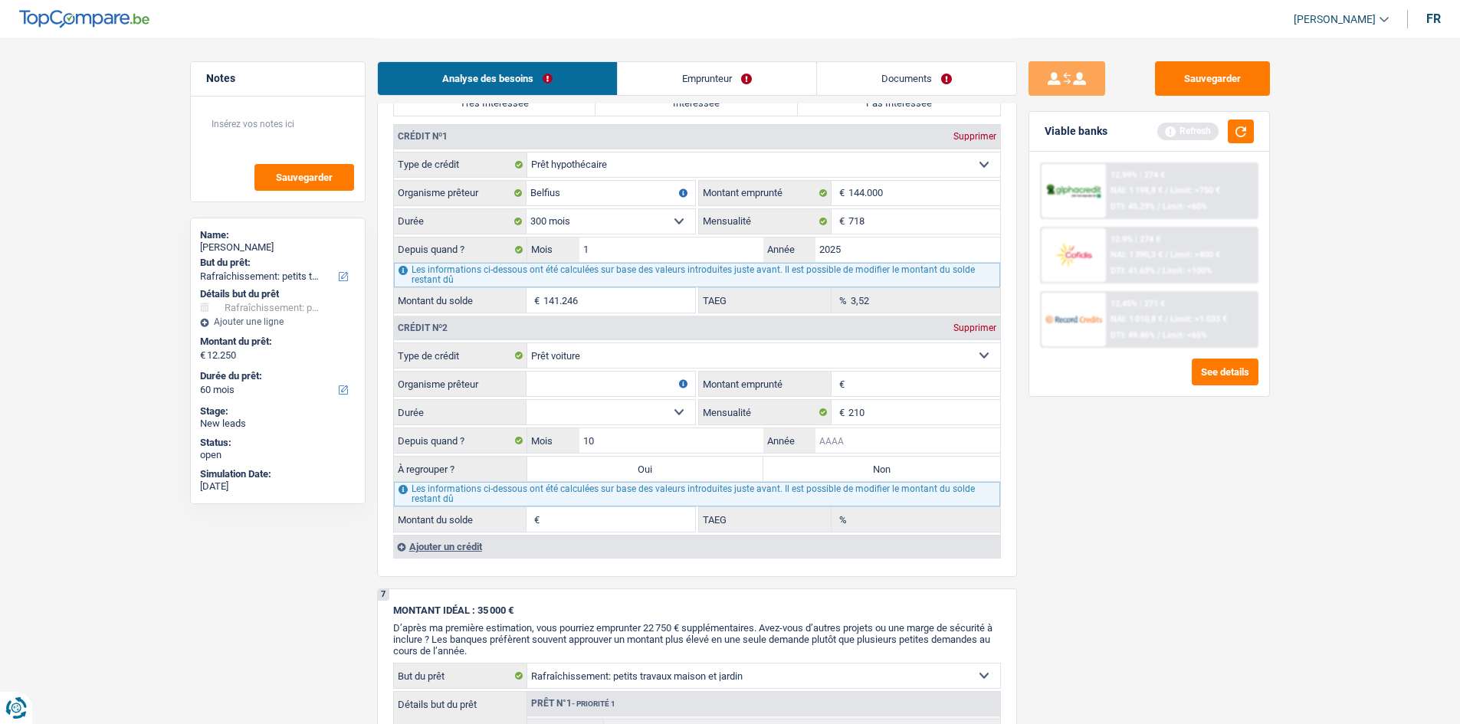
click at [896, 440] on input "Année" at bounding box center [908, 441] width 185 height 25
type input "2020"
click at [631, 375] on input "Organisme prêteur" at bounding box center [611, 384] width 169 height 25
type input "Cetelem"
click at [622, 404] on select "12 mois 18 mois 24 mois Sélectionner une option" at bounding box center [611, 412] width 169 height 25
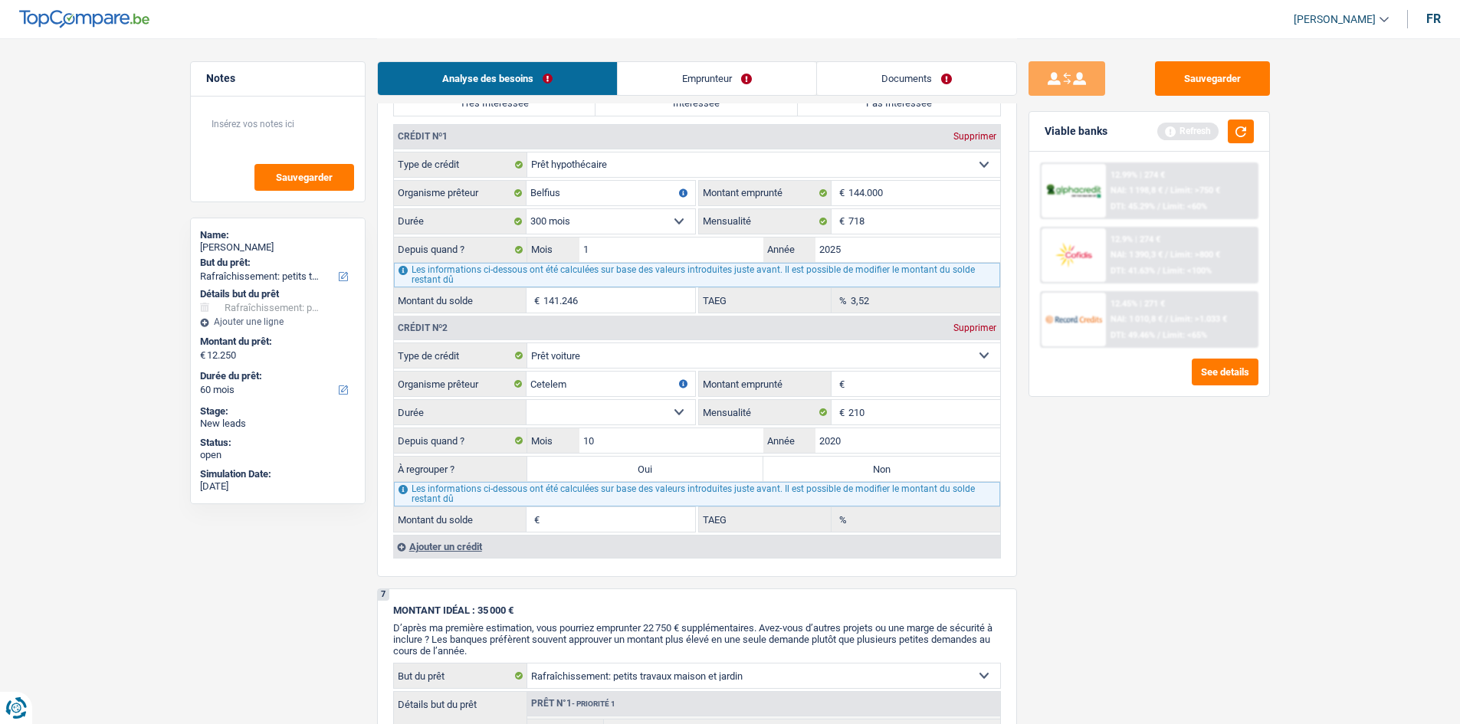
click at [885, 389] on input "Montant emprunté" at bounding box center [925, 384] width 152 height 25
type input "11.000"
drag, startPoint x: 591, startPoint y: 406, endPoint x: 593, endPoint y: 420, distance: 13.9
click at [591, 406] on select "12 mois 18 mois 24 mois 30 mois 36 mois 42 mois 48 mois 60 mois Sélectionner un…" at bounding box center [611, 412] width 169 height 25
select select "60"
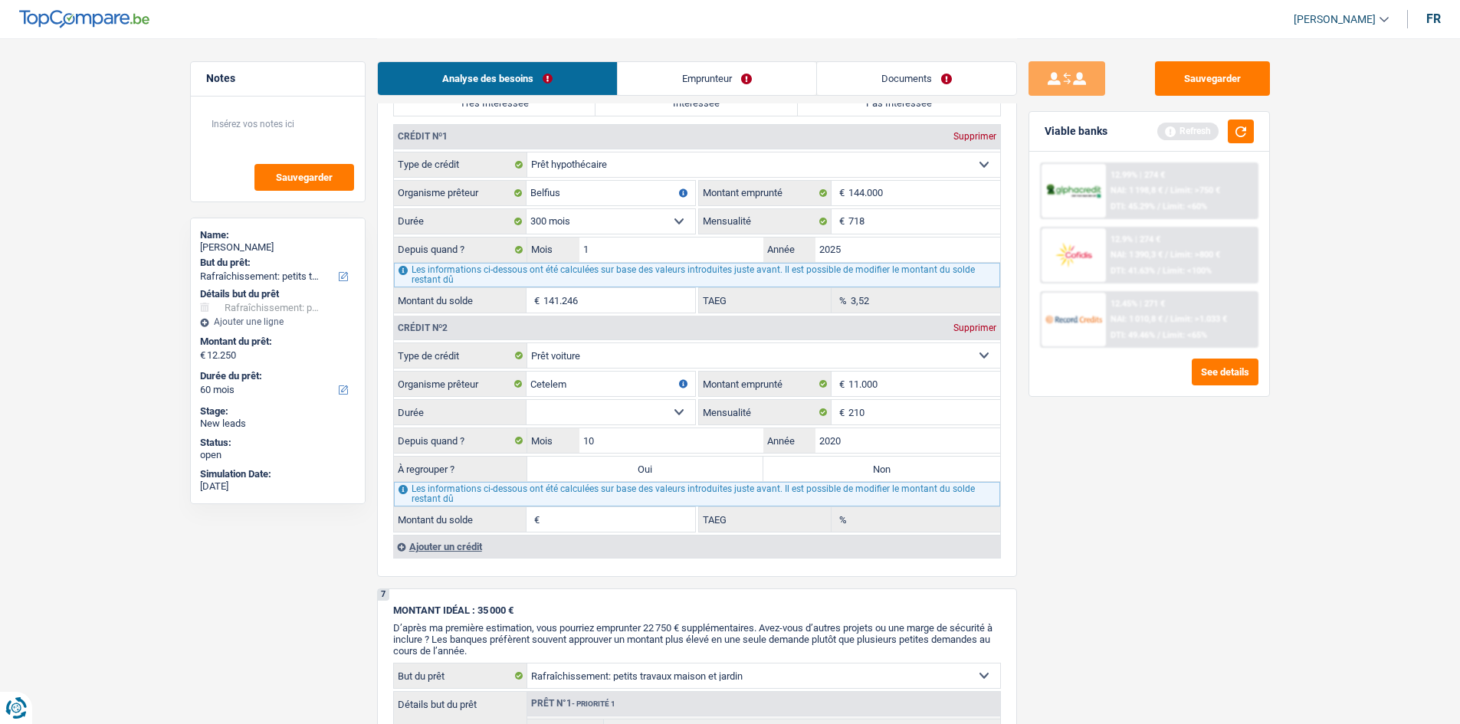
click at [527, 400] on select "12 mois 18 mois 24 mois 30 mois 36 mois 42 mois 48 mois 60 mois Sélectionner un…" at bounding box center [611, 412] width 169 height 25
type input "1"
type input "5,62"
click at [939, 468] on label "Non" at bounding box center [882, 469] width 237 height 25
click at [939, 468] on input "Non" at bounding box center [882, 469] width 237 height 25
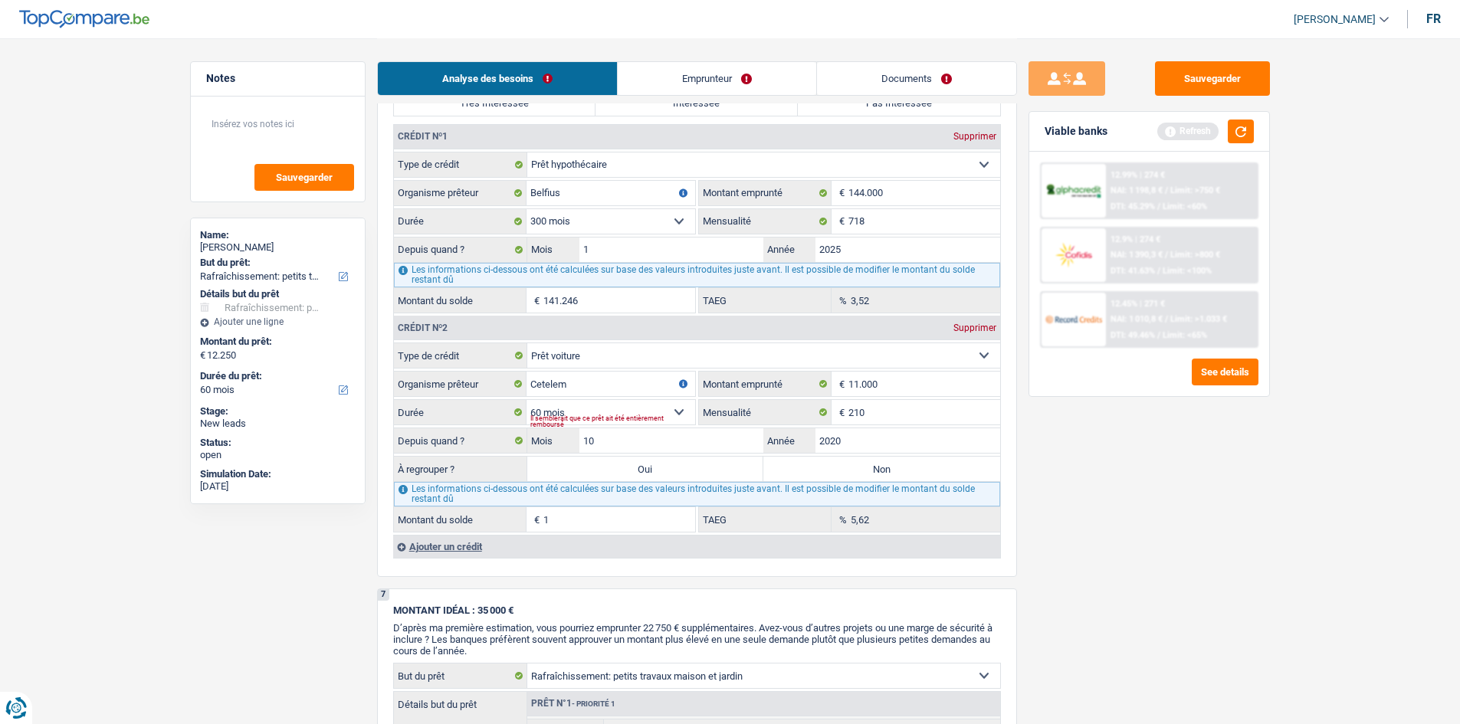
radio input "true"
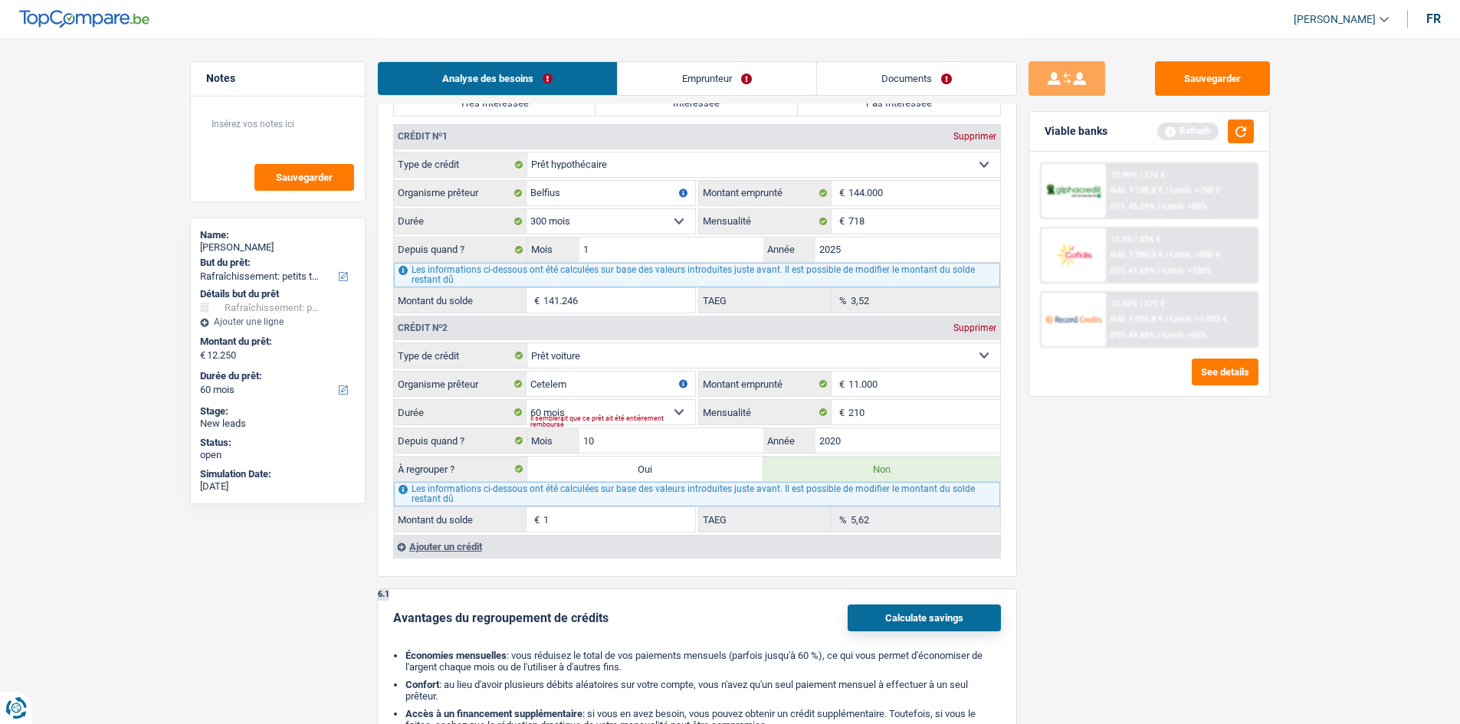
click at [1082, 478] on div "Sauvegarder Viable banks Refresh 12.99% | 274 € NAI: 1 198,8 € / Limit: >750 € …" at bounding box center [1149, 380] width 264 height 639
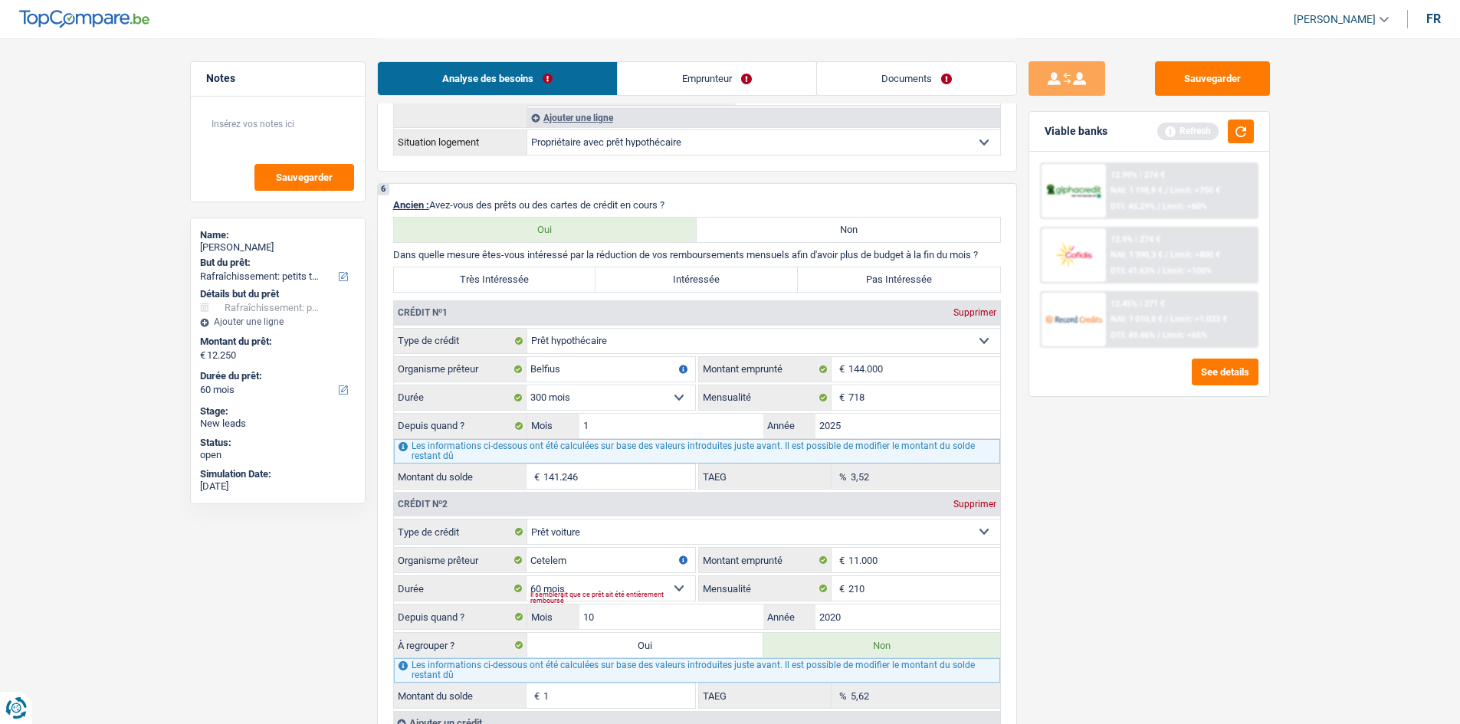
scroll to position [920, 0]
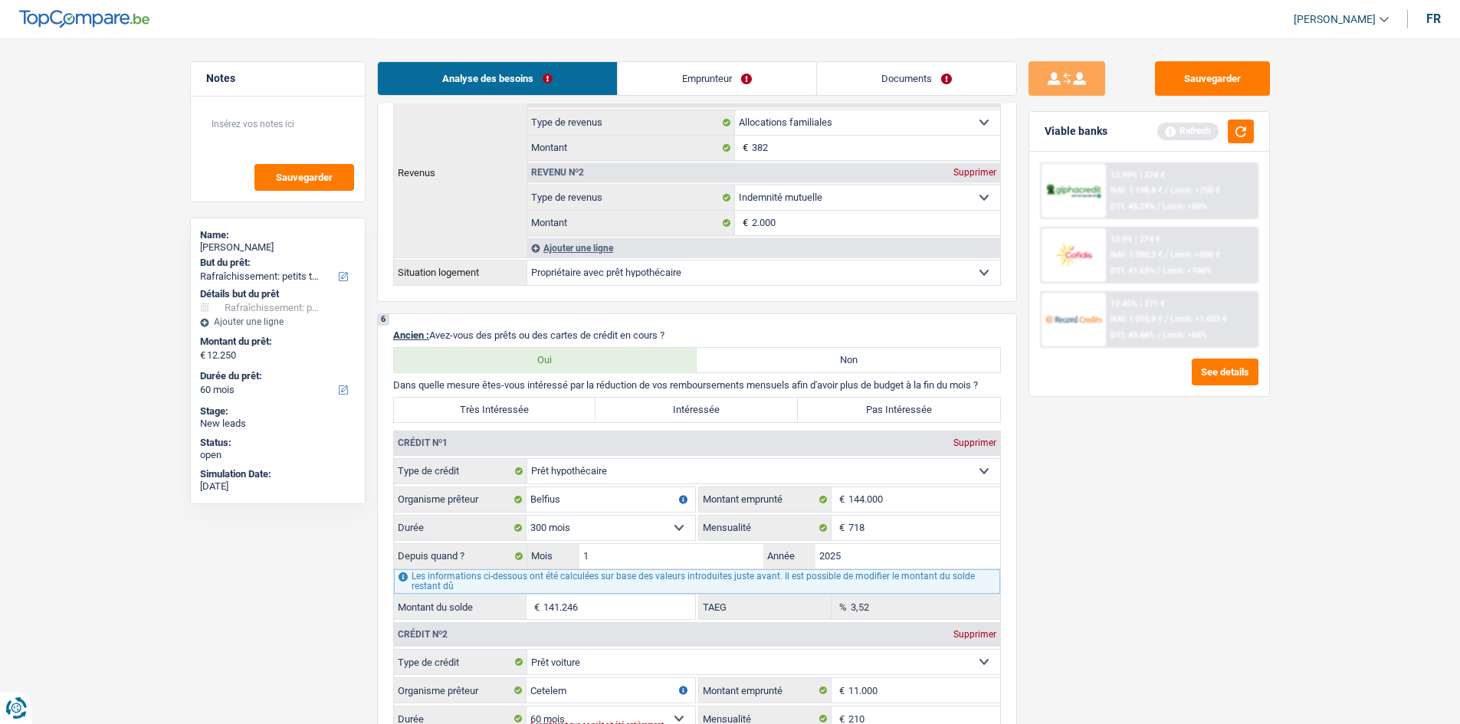
click at [905, 406] on label "Pas Intéressée" at bounding box center [899, 410] width 202 height 25
click at [905, 406] on input "Pas Intéressée" at bounding box center [899, 410] width 202 height 25
radio input "true"
click at [1154, 449] on div "Sauvegarder Viable banks Refresh 12.99% | 274 € NAI: 1 198,8 € / Limit: >750 € …" at bounding box center [1149, 380] width 264 height 639
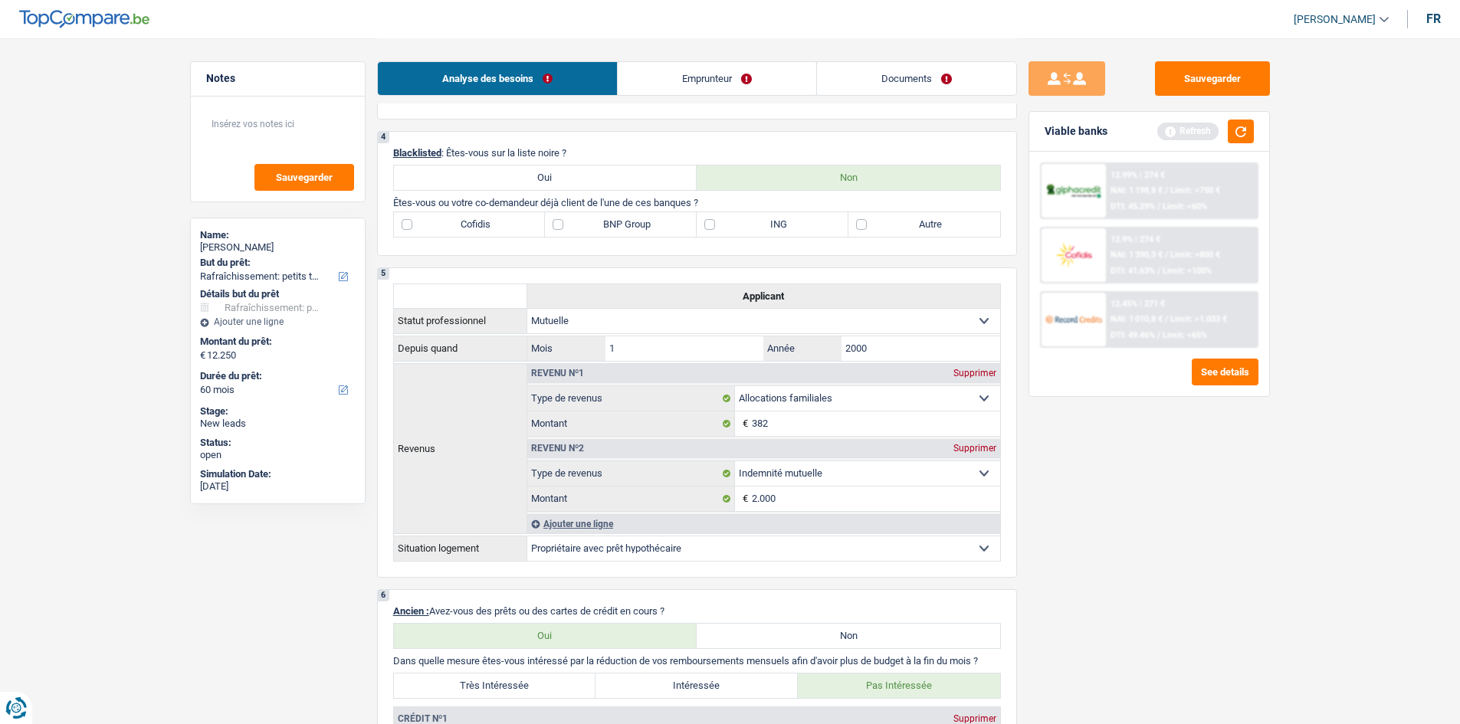
scroll to position [613, 0]
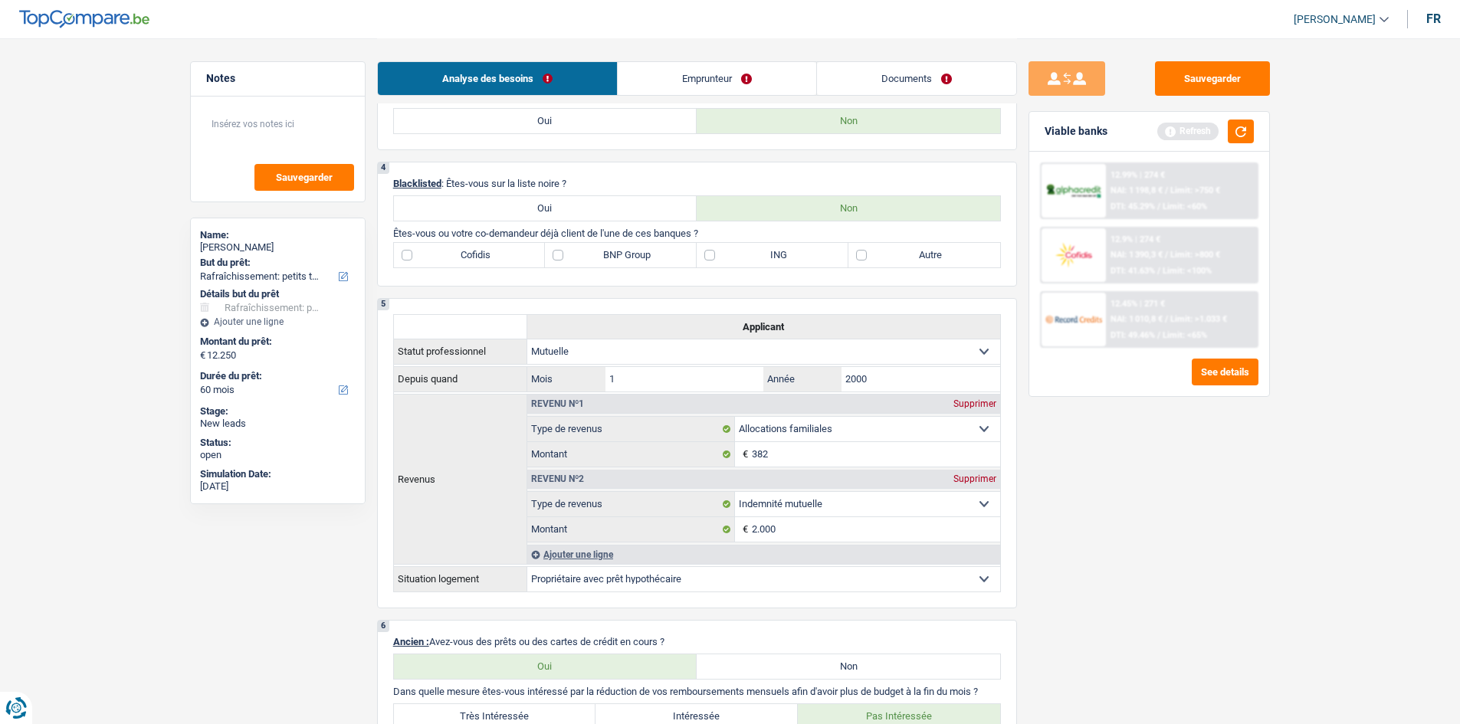
click at [583, 245] on label "BNP Group" at bounding box center [621, 255] width 152 height 25
click at [583, 245] on input "BNP Group" at bounding box center [621, 255] width 152 height 25
checkbox input "true"
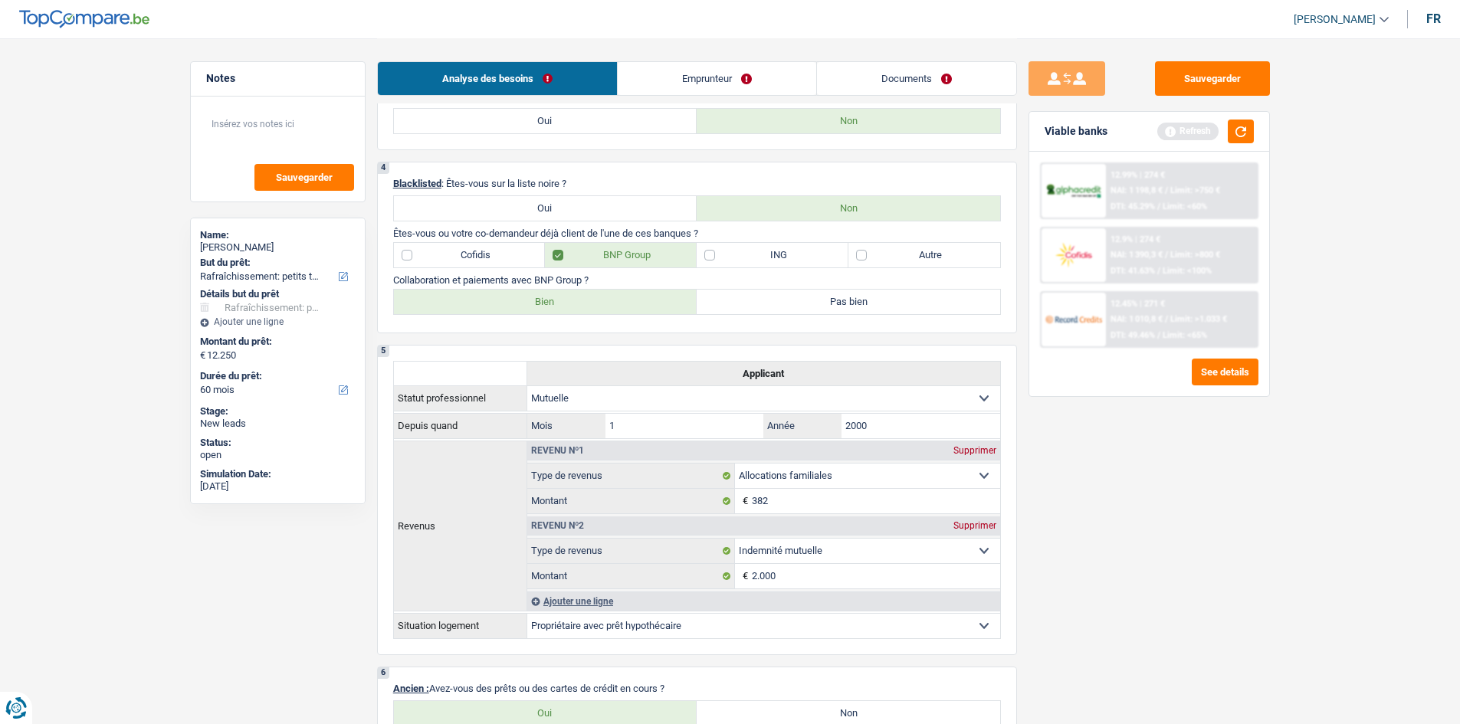
click at [586, 310] on label "Bien" at bounding box center [546, 302] width 304 height 25
click at [586, 310] on input "Bien" at bounding box center [546, 302] width 304 height 25
radio input "true"
click at [1215, 501] on div "Sauvegarder Viable banks Refresh 12.99% | 274 € NAI: 1 198,8 € / Limit: >750 € …" at bounding box center [1149, 380] width 264 height 639
click at [1236, 141] on button "button" at bounding box center [1241, 132] width 26 height 24
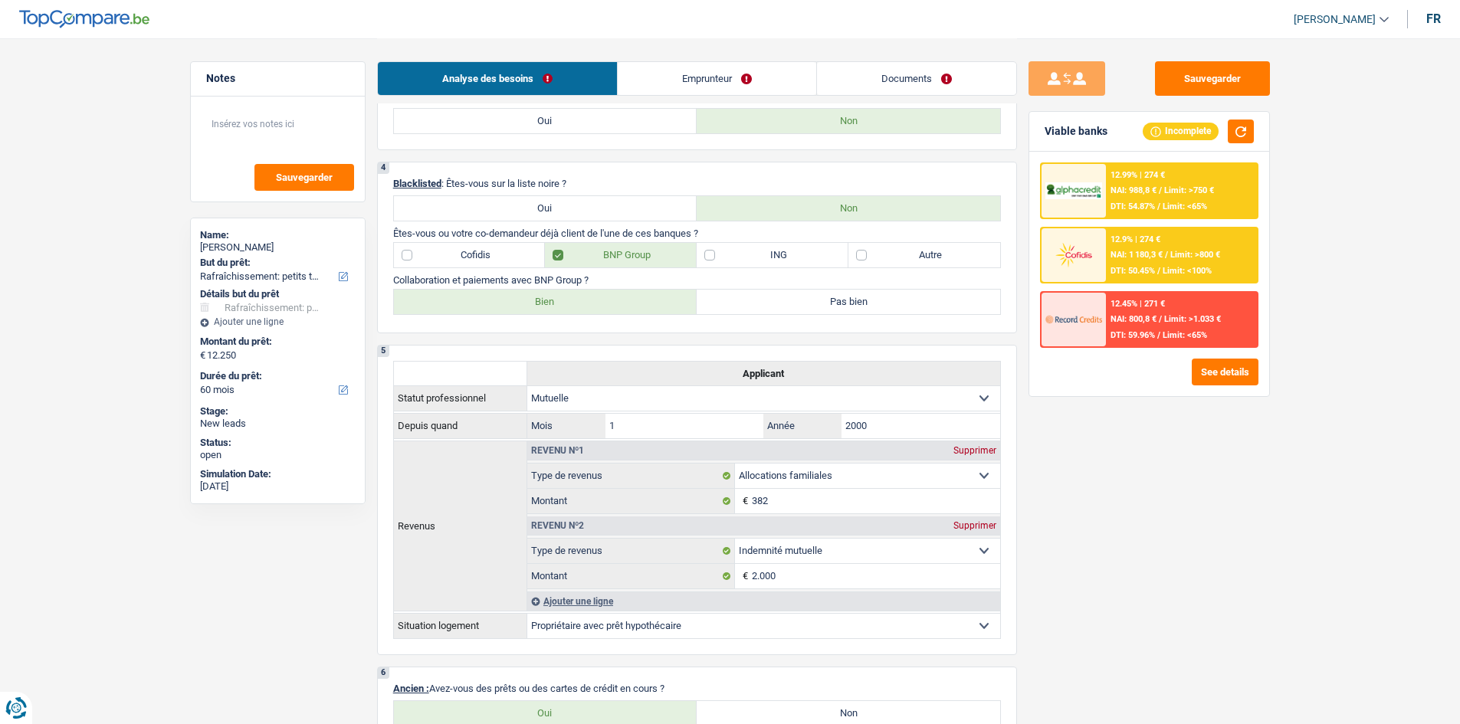
click at [965, 253] on label "Autre" at bounding box center [925, 255] width 152 height 25
click at [965, 253] on input "Autre" at bounding box center [925, 255] width 152 height 25
checkbox input "true"
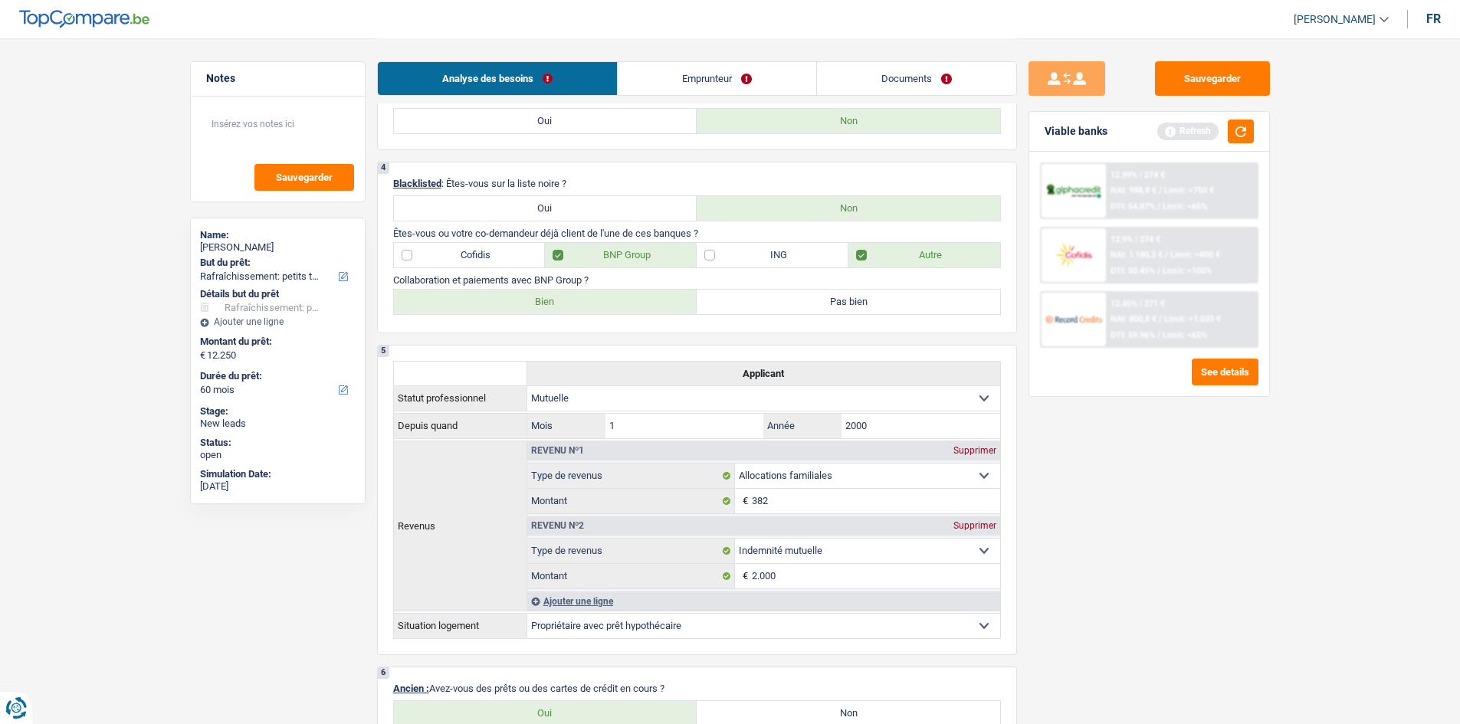
click at [1163, 463] on div "Sauvegarder Viable banks Refresh 12.99% | 274 € NAI: 988,8 € / Limit: >750 € DT…" at bounding box center [1149, 380] width 264 height 639
click at [1236, 137] on button "button" at bounding box center [1241, 132] width 26 height 24
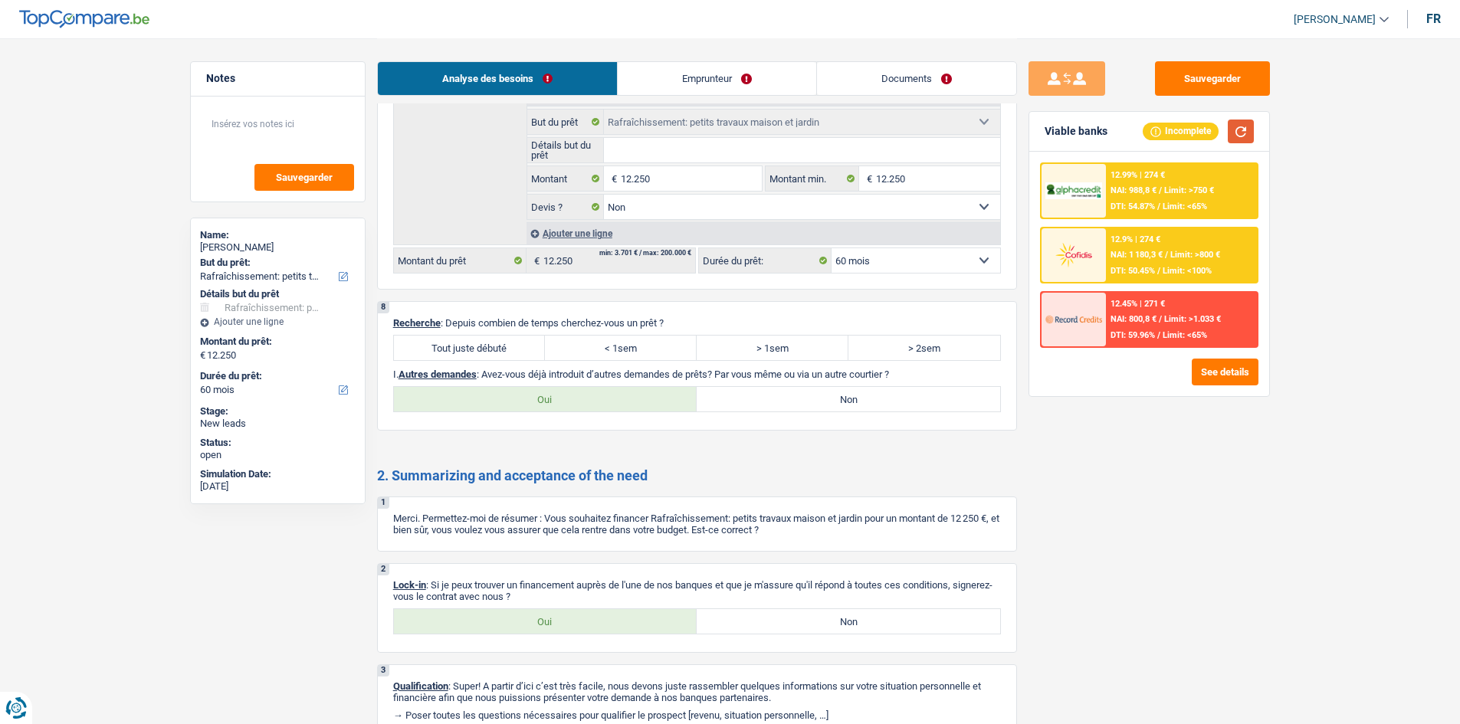
scroll to position [2070, 0]
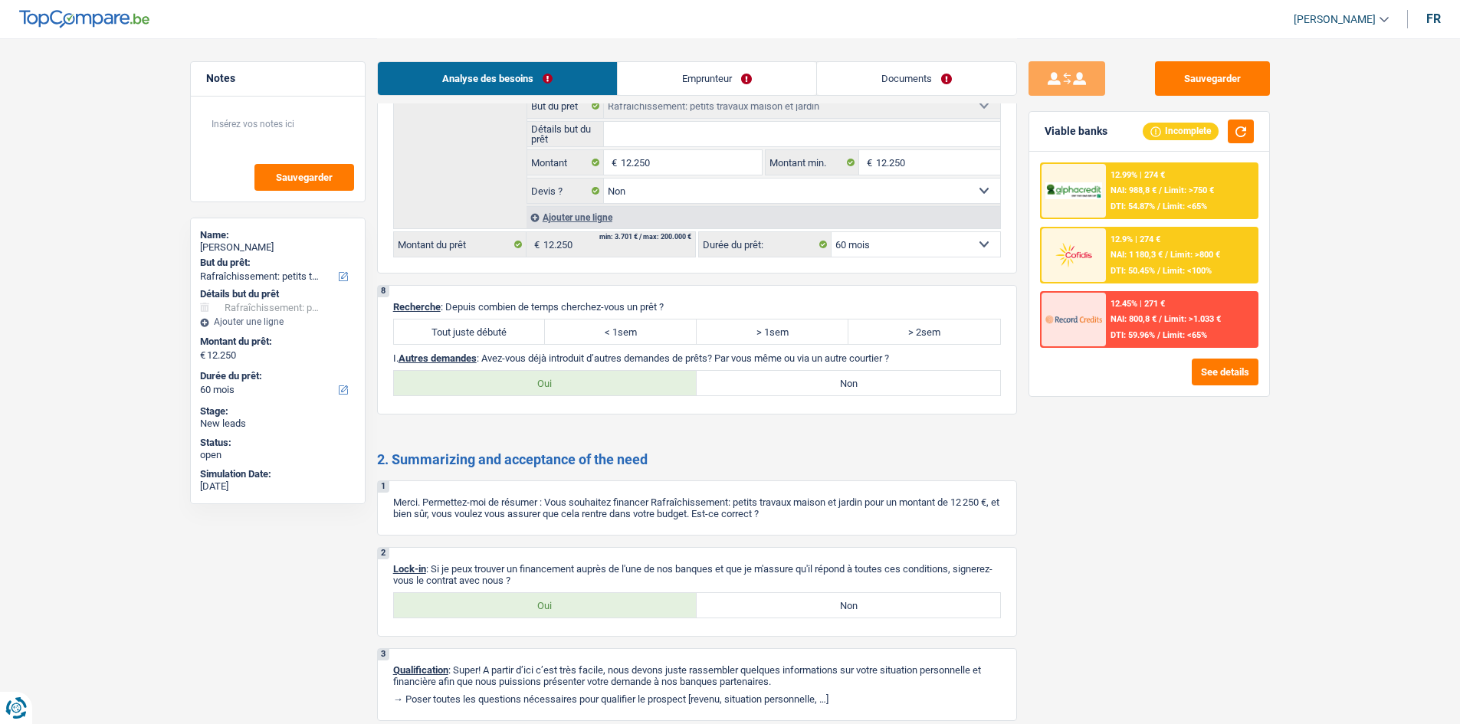
drag, startPoint x: 462, startPoint y: 333, endPoint x: 573, endPoint y: 349, distance: 112.2
click at [461, 333] on label "Tout juste débuté" at bounding box center [470, 332] width 152 height 25
click at [461, 333] on input "Tout juste débuté" at bounding box center [470, 332] width 152 height 25
radio input "true"
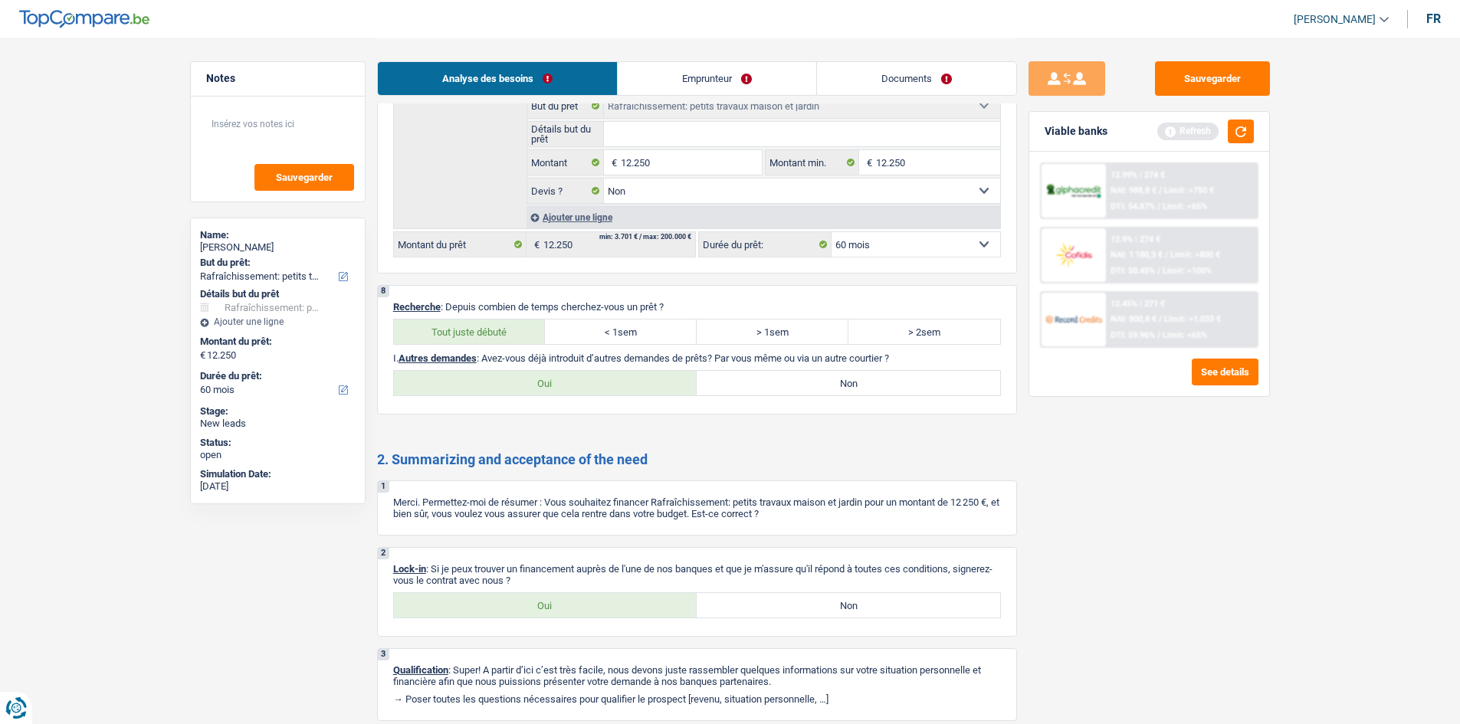
click at [760, 382] on label "Non" at bounding box center [849, 383] width 304 height 25
click at [760, 382] on input "Non" at bounding box center [849, 383] width 304 height 25
radio input "true"
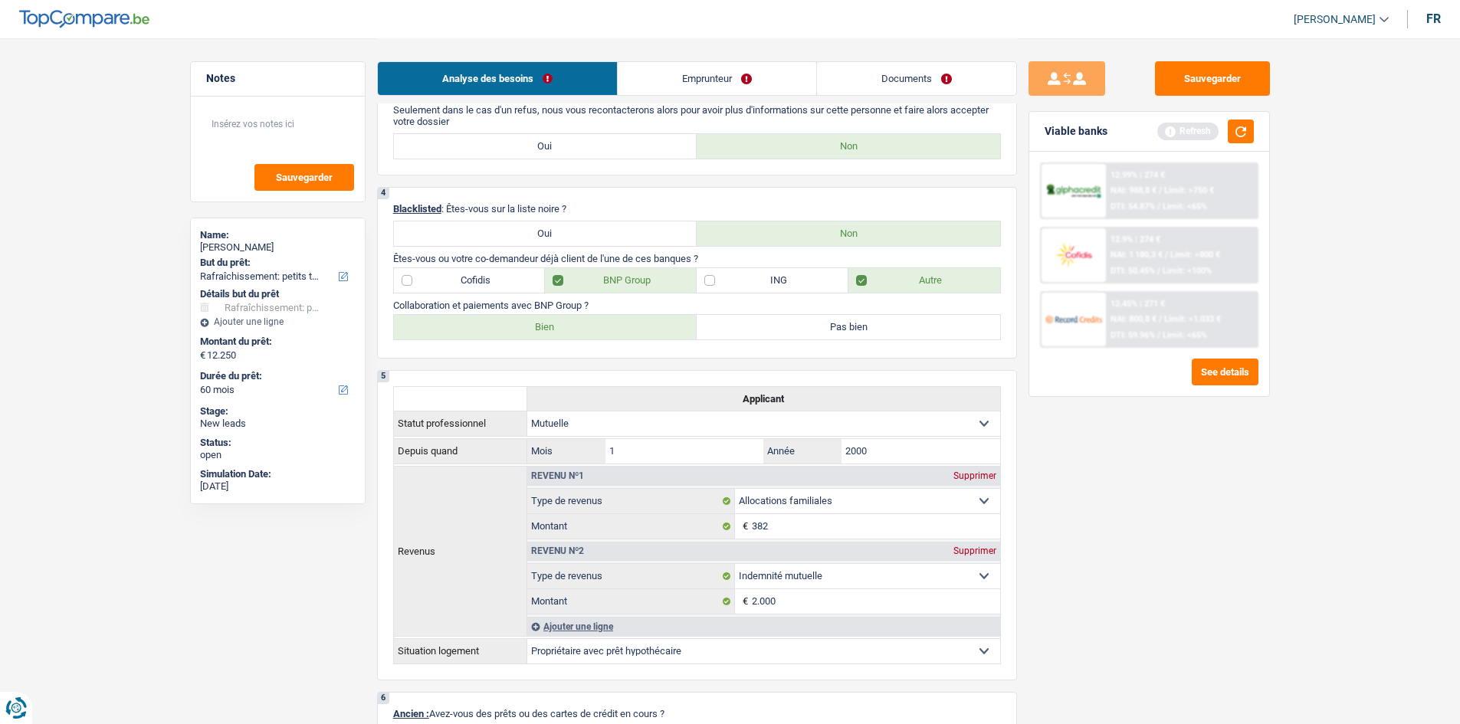
scroll to position [0, 0]
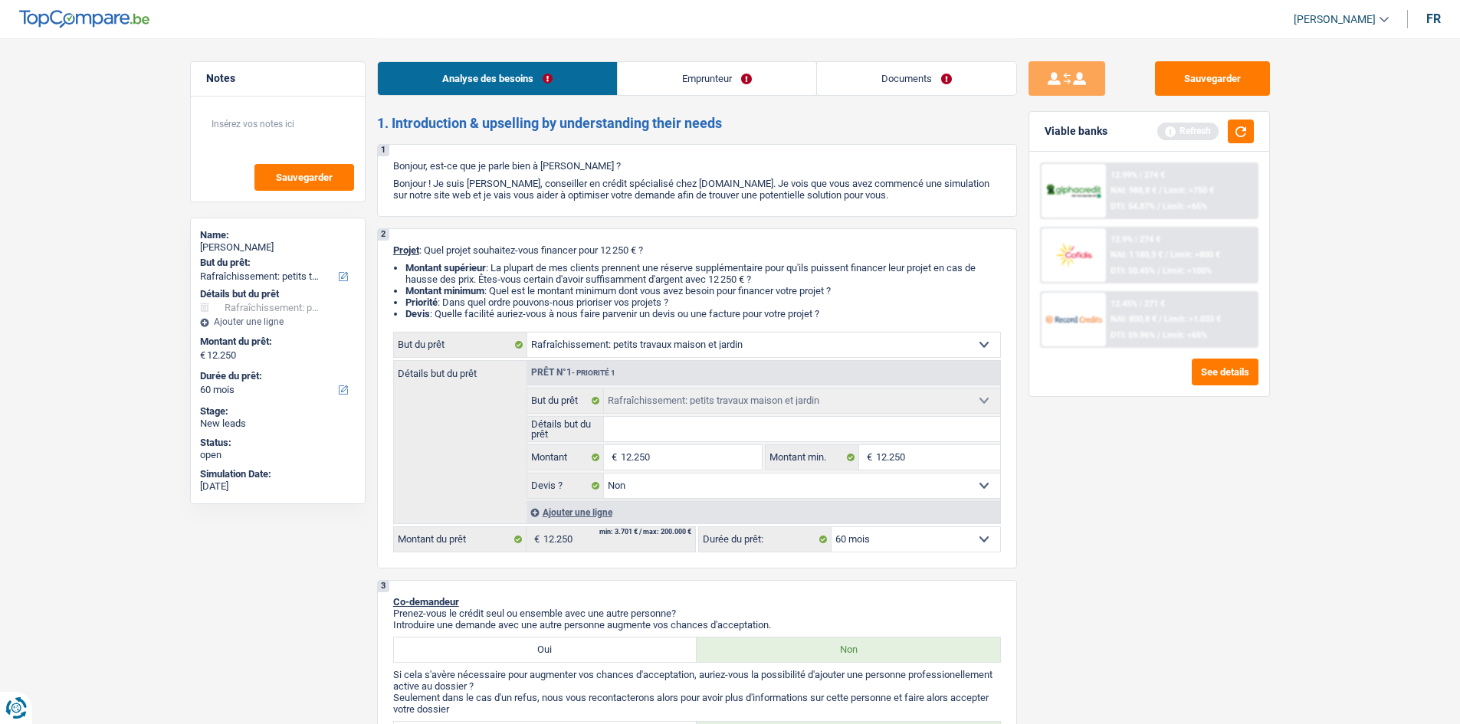
click at [679, 83] on link "Emprunteur" at bounding box center [717, 78] width 199 height 33
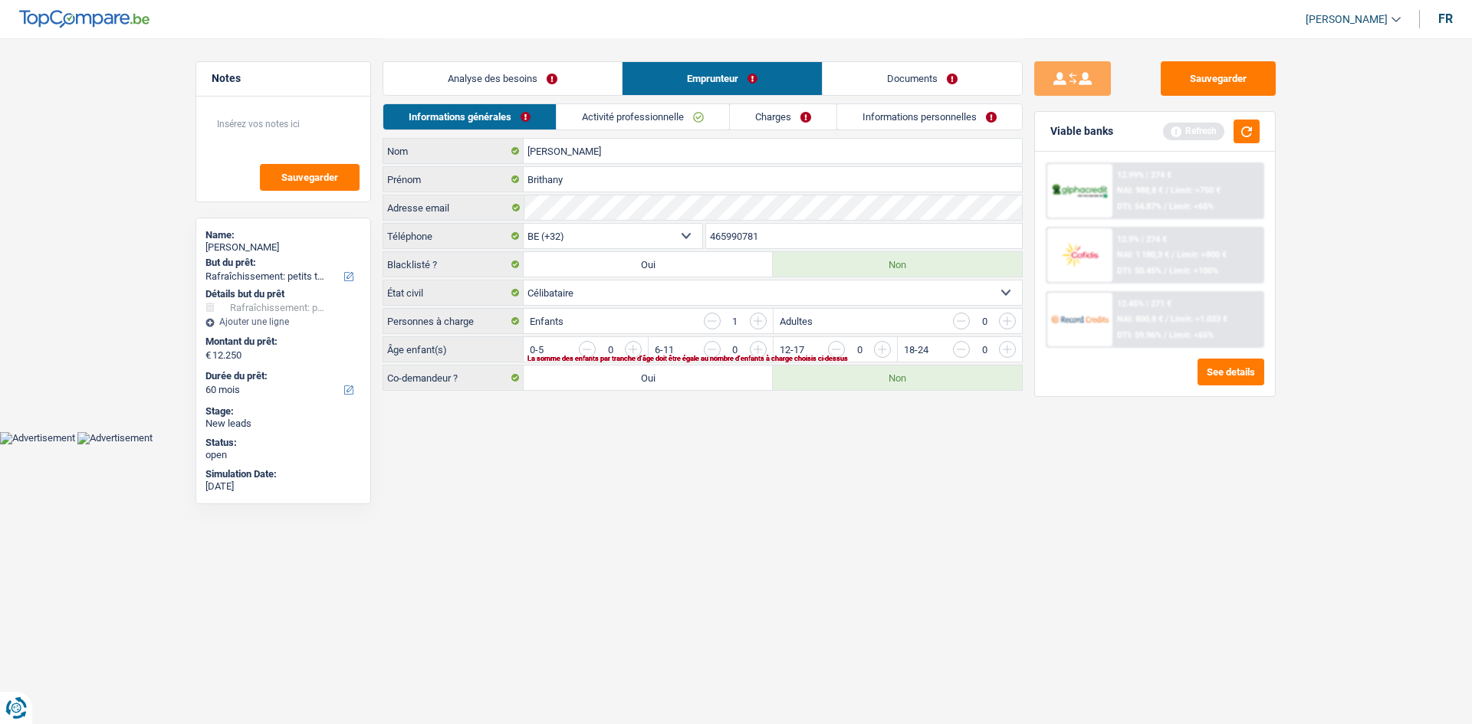
click at [629, 347] on input "button" at bounding box center [944, 353] width 639 height 25
click at [674, 110] on link "Activité professionnelle" at bounding box center [643, 116] width 172 height 25
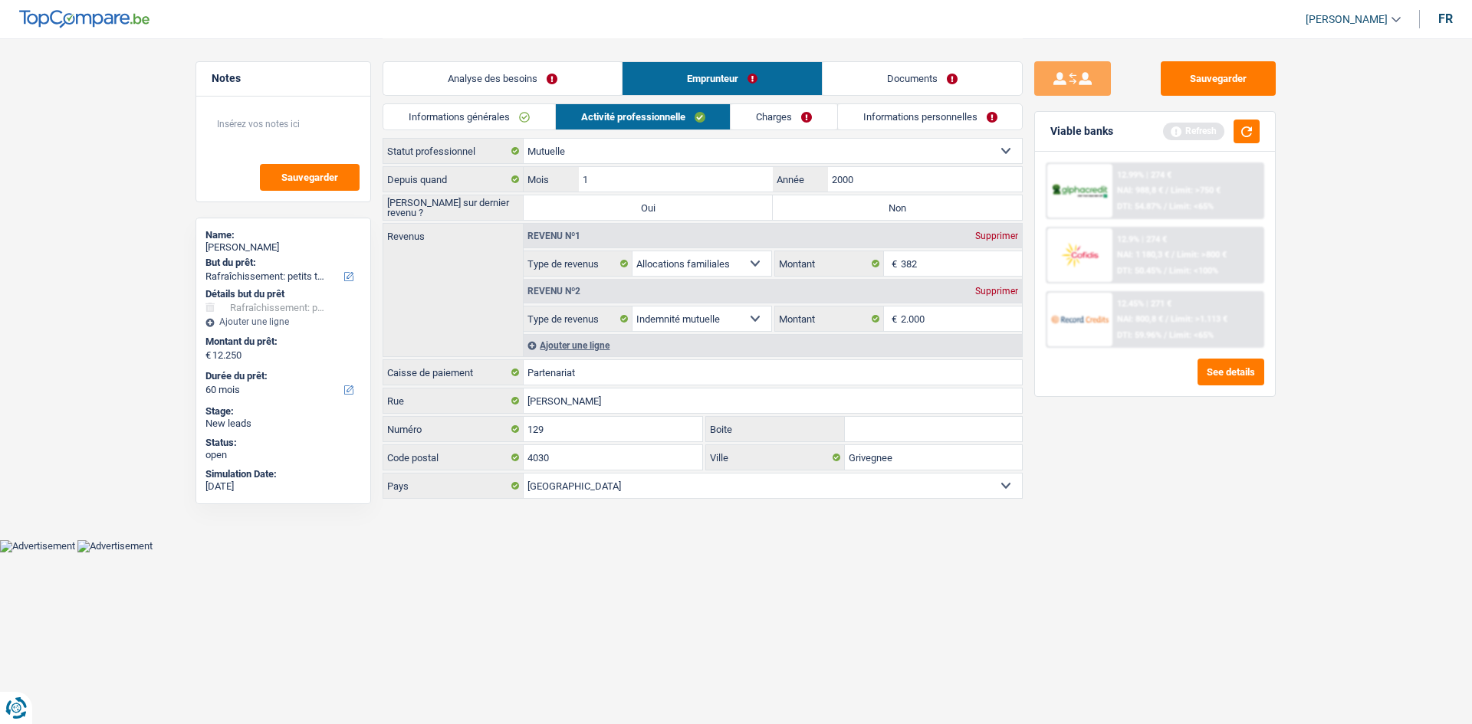
click at [914, 212] on label "Non" at bounding box center [897, 207] width 249 height 25
click at [914, 212] on input "Non" at bounding box center [897, 207] width 249 height 25
radio input "true"
click at [284, 138] on textarea at bounding box center [283, 130] width 153 height 46
click at [766, 120] on link "Charges" at bounding box center [784, 116] width 107 height 25
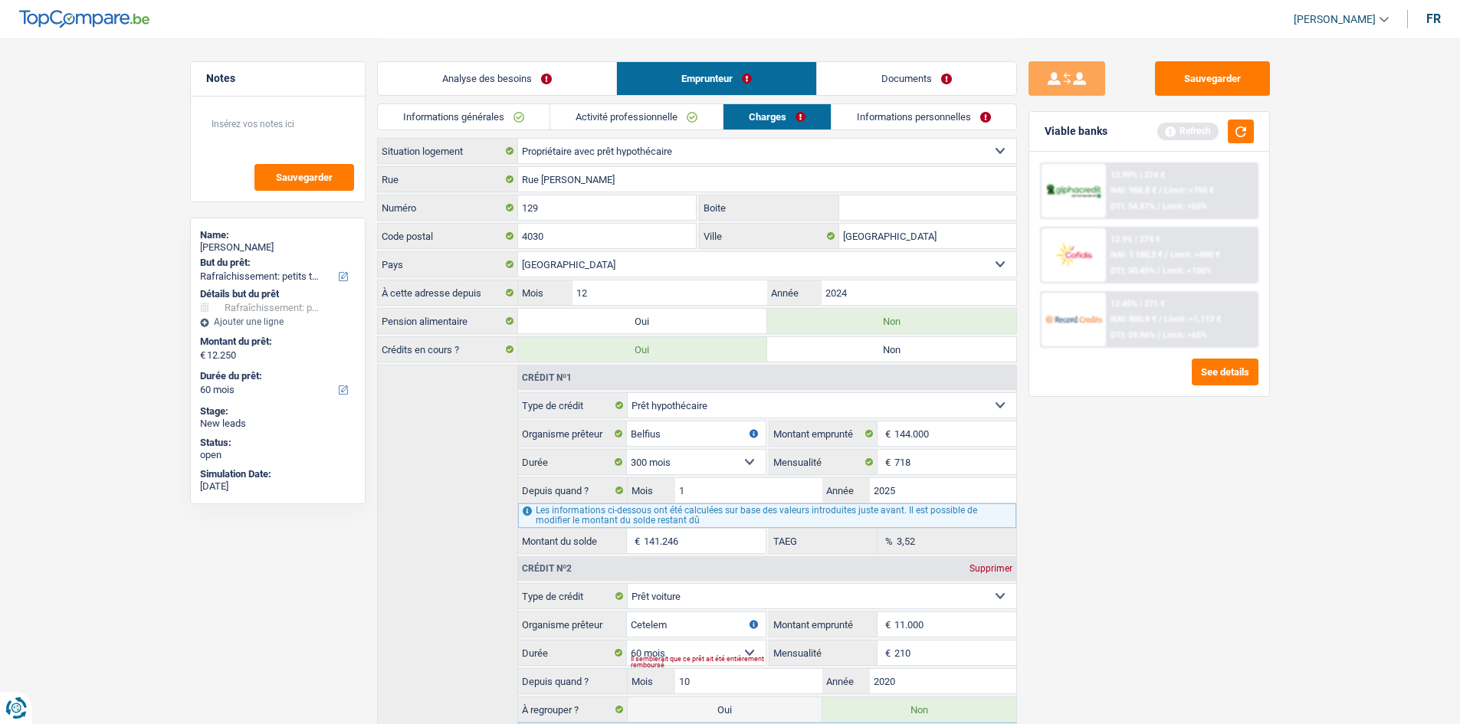
click at [1098, 466] on div "Sauvegarder Viable banks Refresh 12.99% | 274 € NAI: 988,8 € / Limit: >750 € DT…" at bounding box center [1149, 380] width 264 height 639
click at [855, 120] on link "Informations personnelles" at bounding box center [924, 116] width 185 height 25
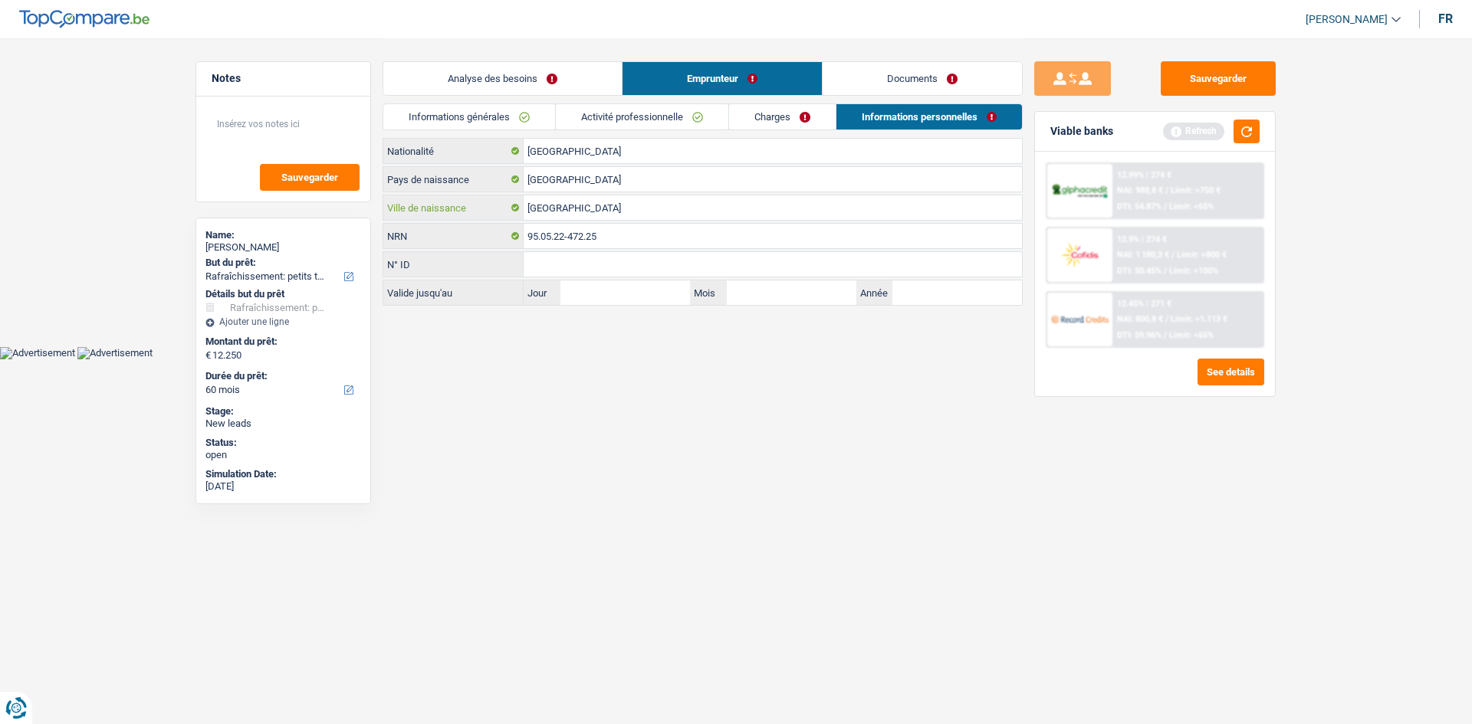
click at [572, 202] on input "Liège" at bounding box center [773, 207] width 498 height 25
click at [769, 360] on html "Vous avez le contrôle de vos données Nous utilisons des cookies, tout comme nos…" at bounding box center [736, 180] width 1472 height 360
click at [922, 79] on link "Documents" at bounding box center [922, 78] width 199 height 33
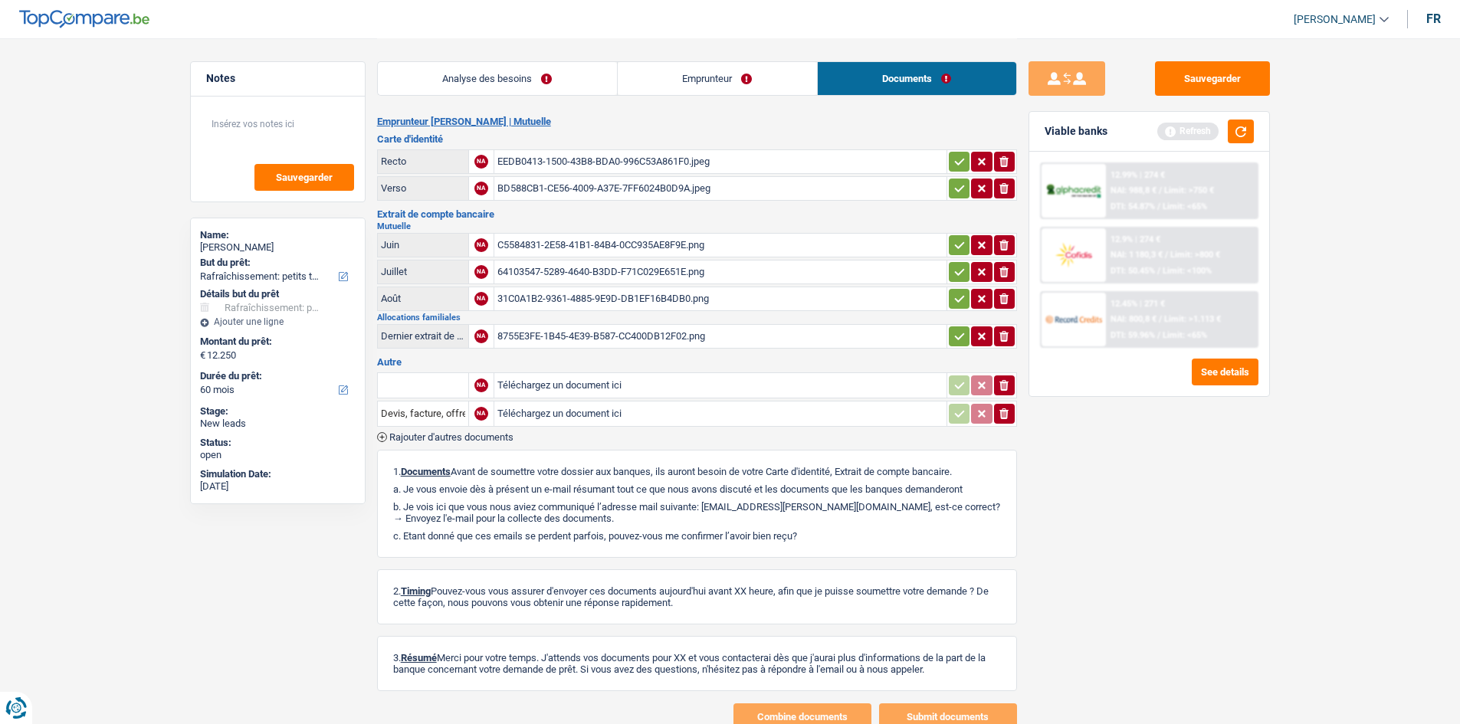
click at [493, 64] on link "Analyse des besoins" at bounding box center [497, 78] width 239 height 33
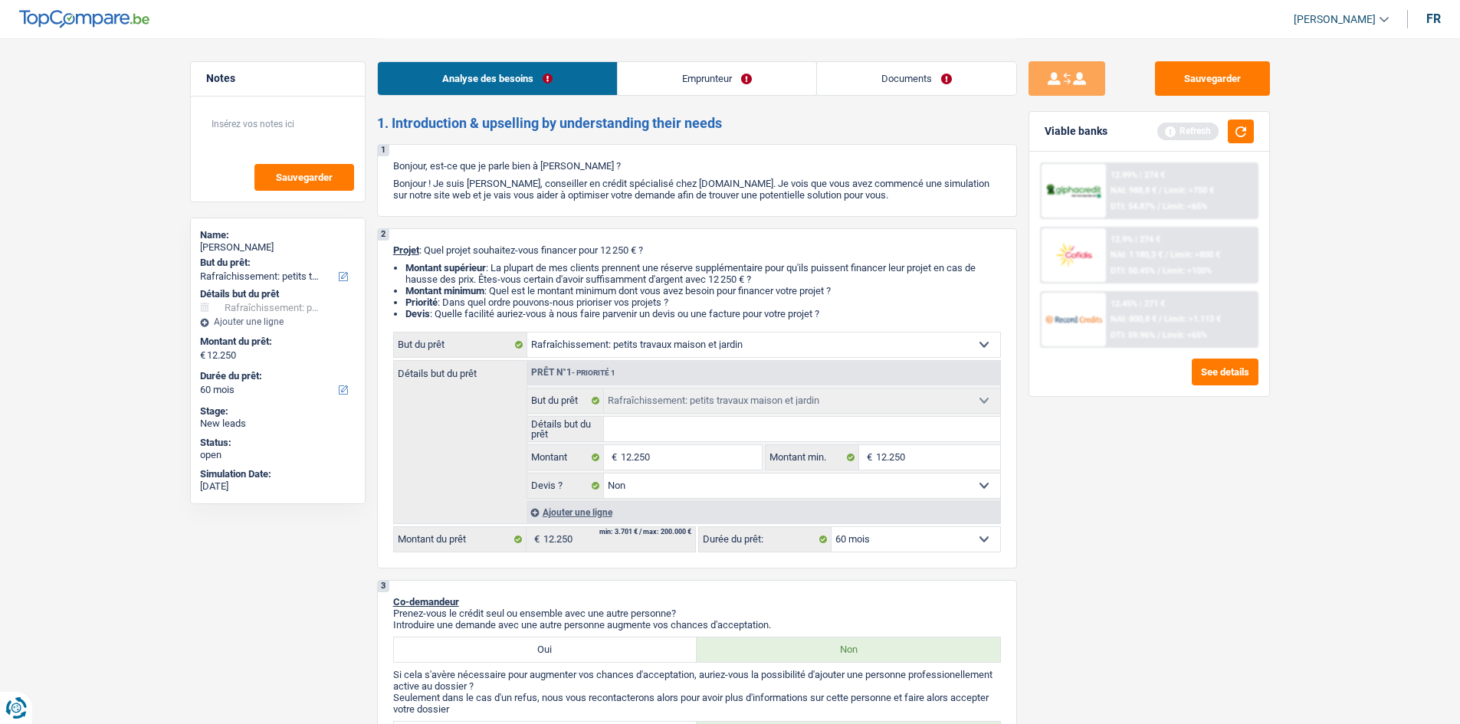
click at [1171, 475] on div "Sauvegarder Viable banks Refresh 12.99% | 274 € NAI: 988,8 € / Limit: >750 € DT…" at bounding box center [1149, 380] width 264 height 639
click at [1236, 136] on button "button" at bounding box center [1241, 132] width 26 height 24
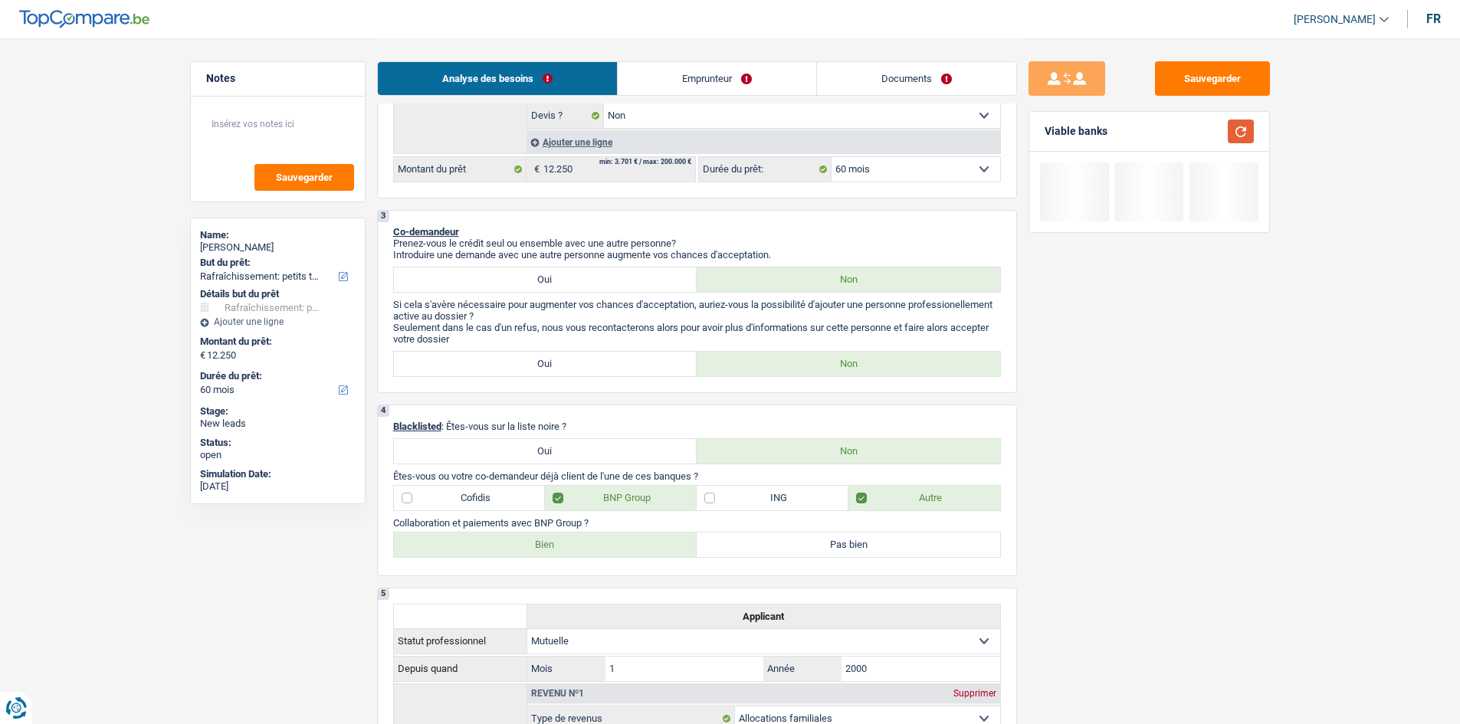
scroll to position [77, 0]
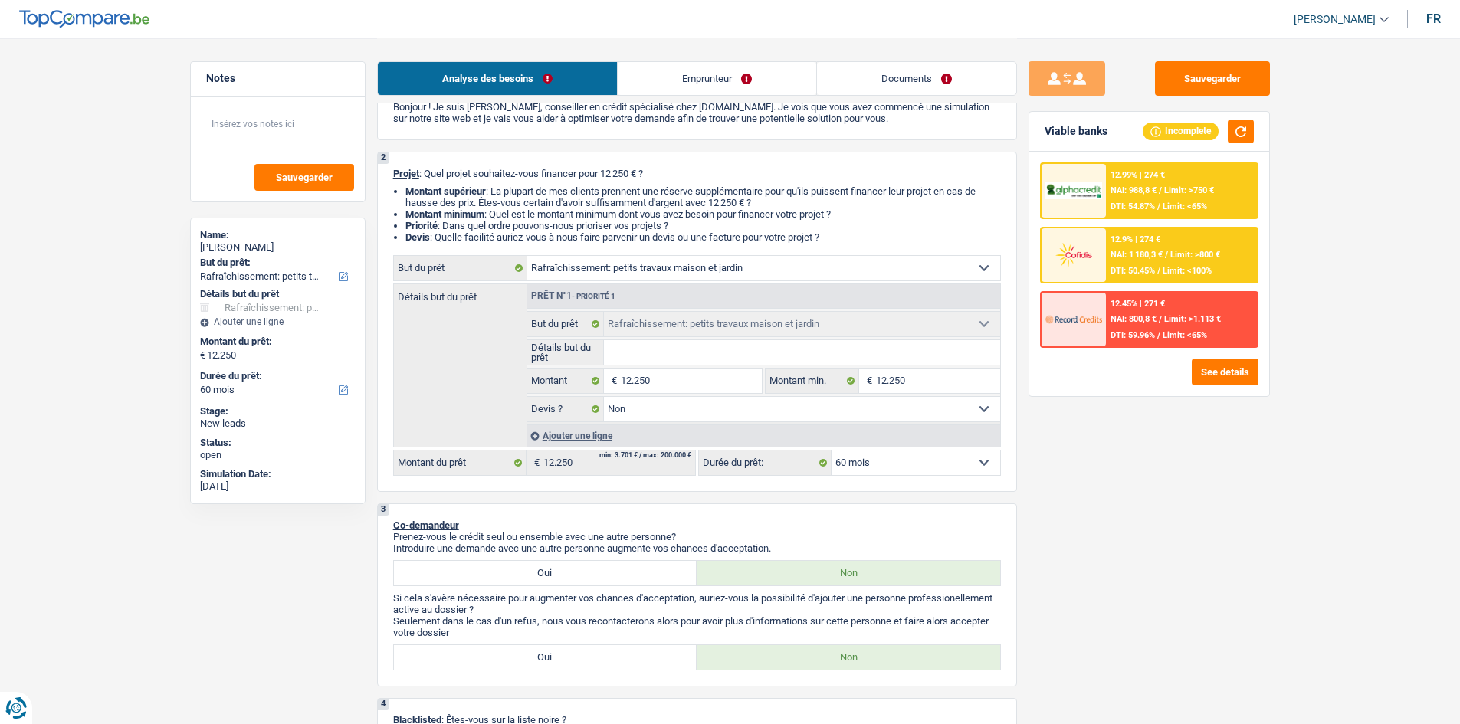
click at [1148, 195] on span "NAI: 988,8 €" at bounding box center [1134, 191] width 46 height 10
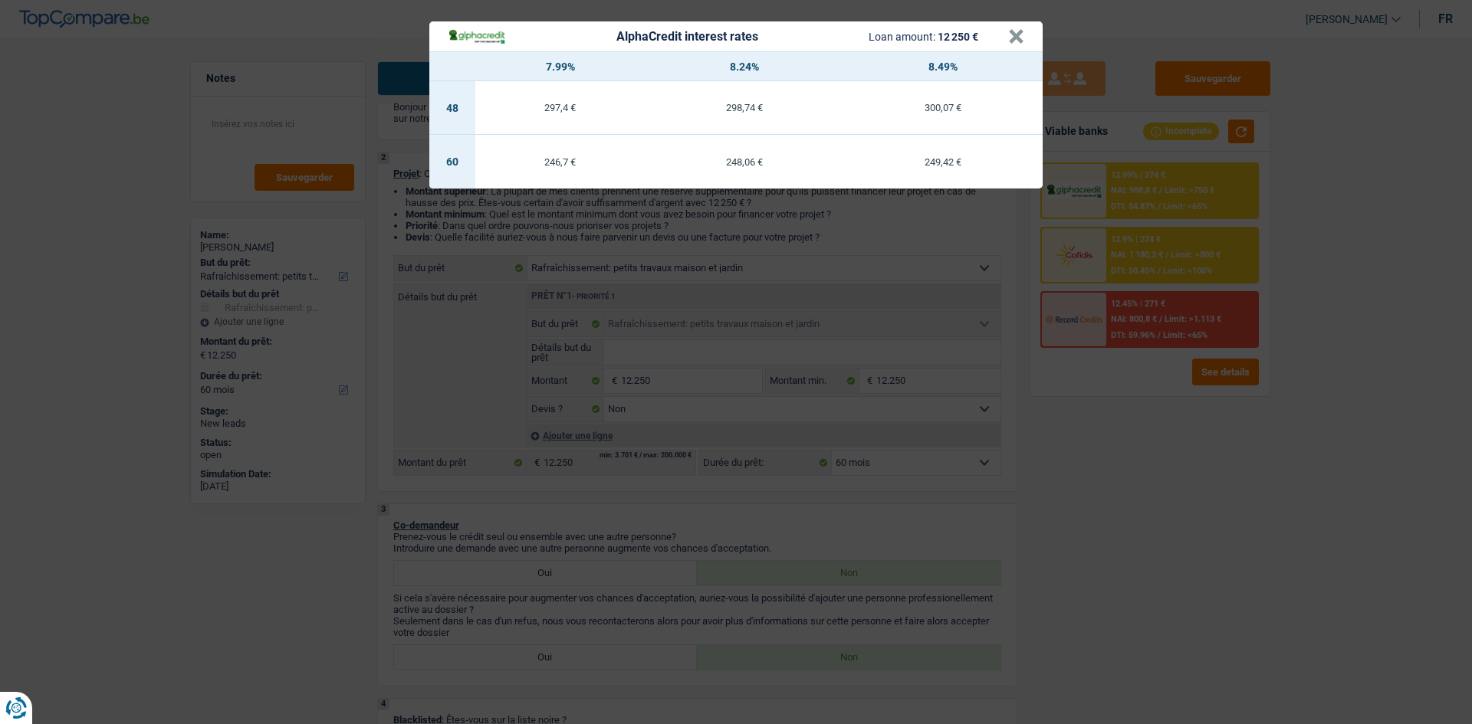
click at [1123, 402] on div "AlphaCredit interest rates Loan amount: 12 250 € × 7.99% 8.24% 8.49% 48 297,4 €…" at bounding box center [736, 362] width 1472 height 724
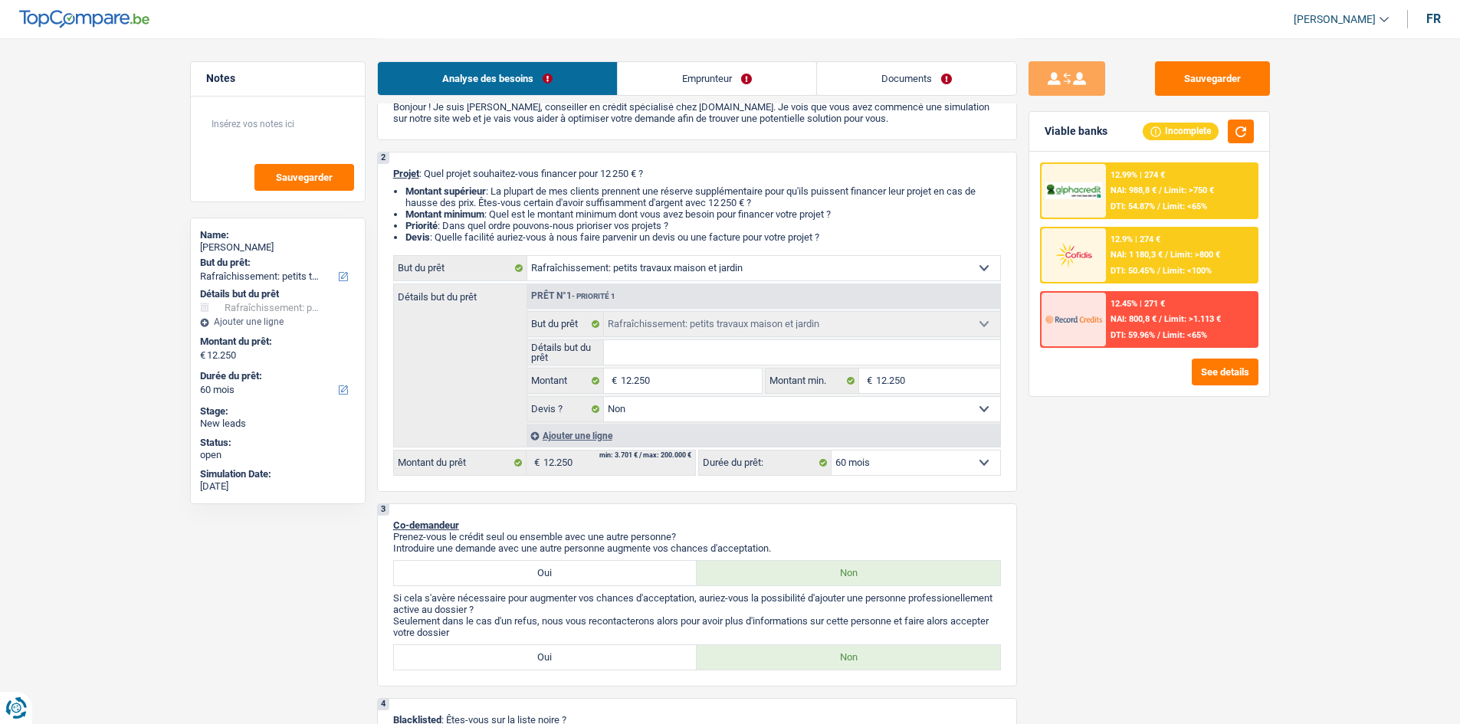
click at [1157, 258] on span "NAI: 1 180,3 €" at bounding box center [1137, 255] width 52 height 10
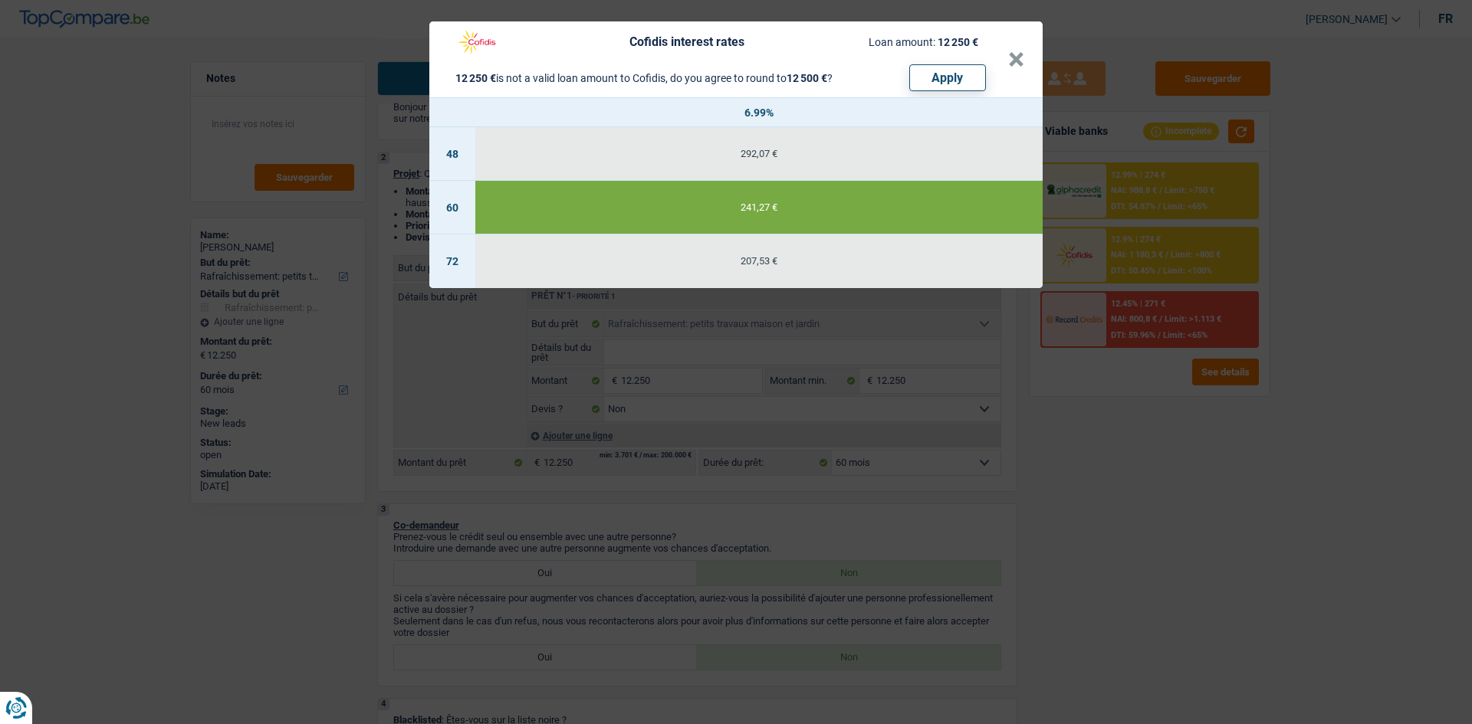
click at [1146, 455] on div "Cofidis interest rates Loan amount: 12 250 € 12 250 € is not a valid loan amoun…" at bounding box center [736, 362] width 1472 height 724
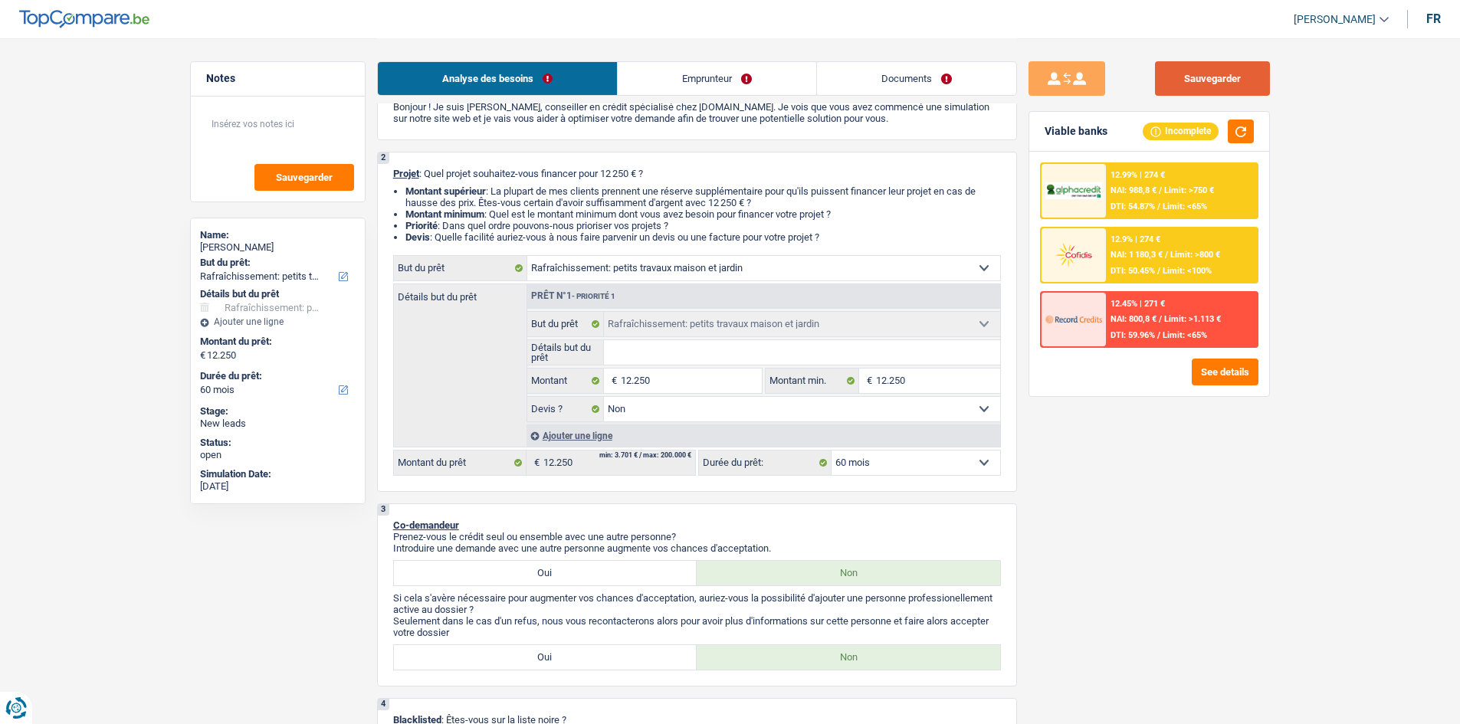
click at [1208, 90] on button "Sauvegarder" at bounding box center [1212, 78] width 115 height 34
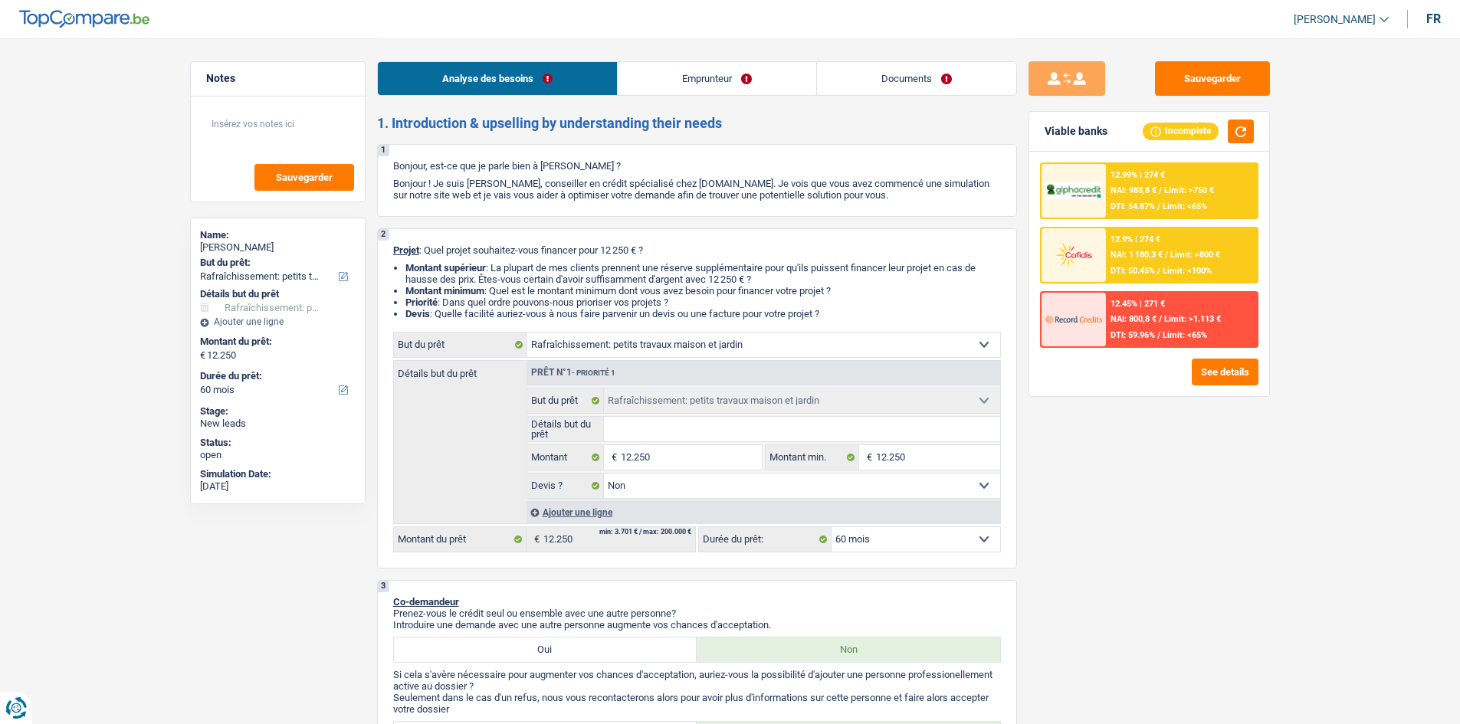
select select "houseOrGarden"
select select "60"
select select "houseOrGarden"
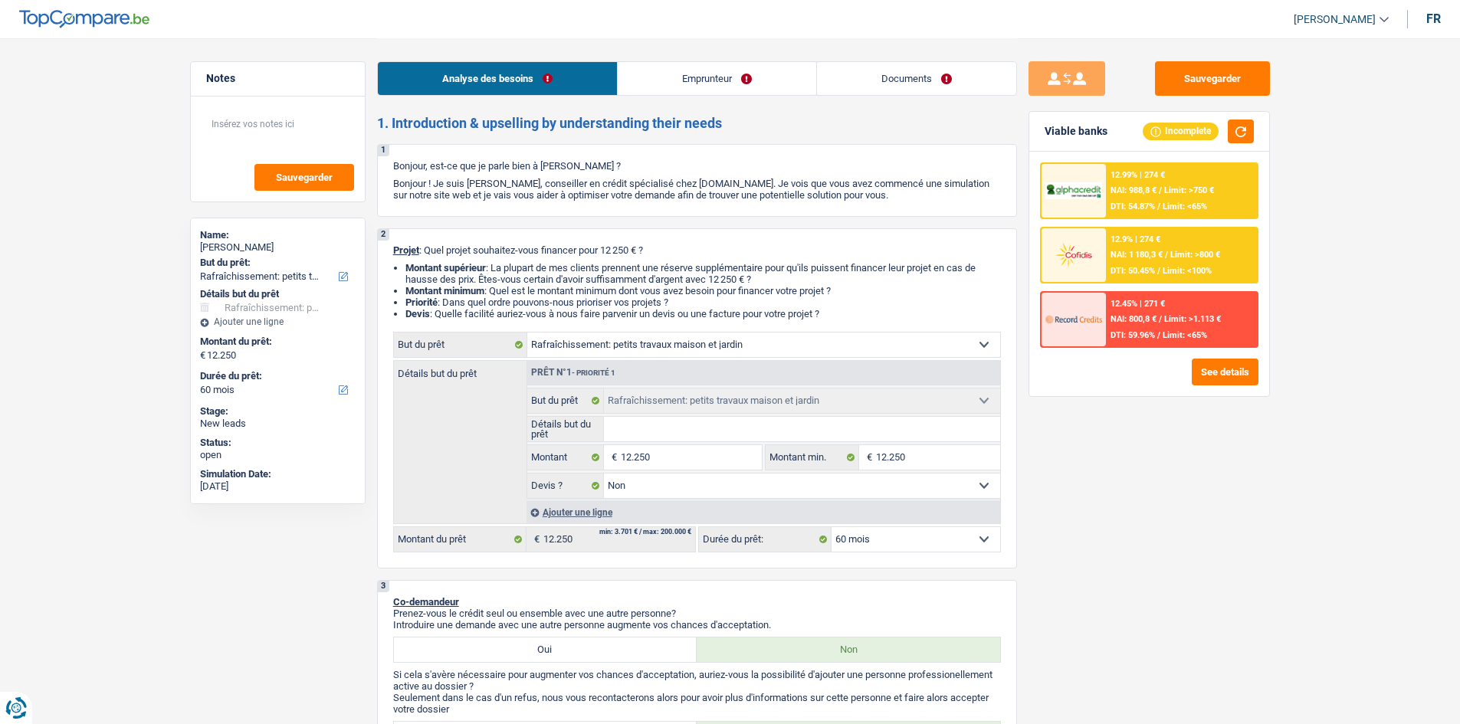
select select "false"
select select "60"
select select "mutuality"
select select "familyAllowances"
select select "mutualityIndemnity"
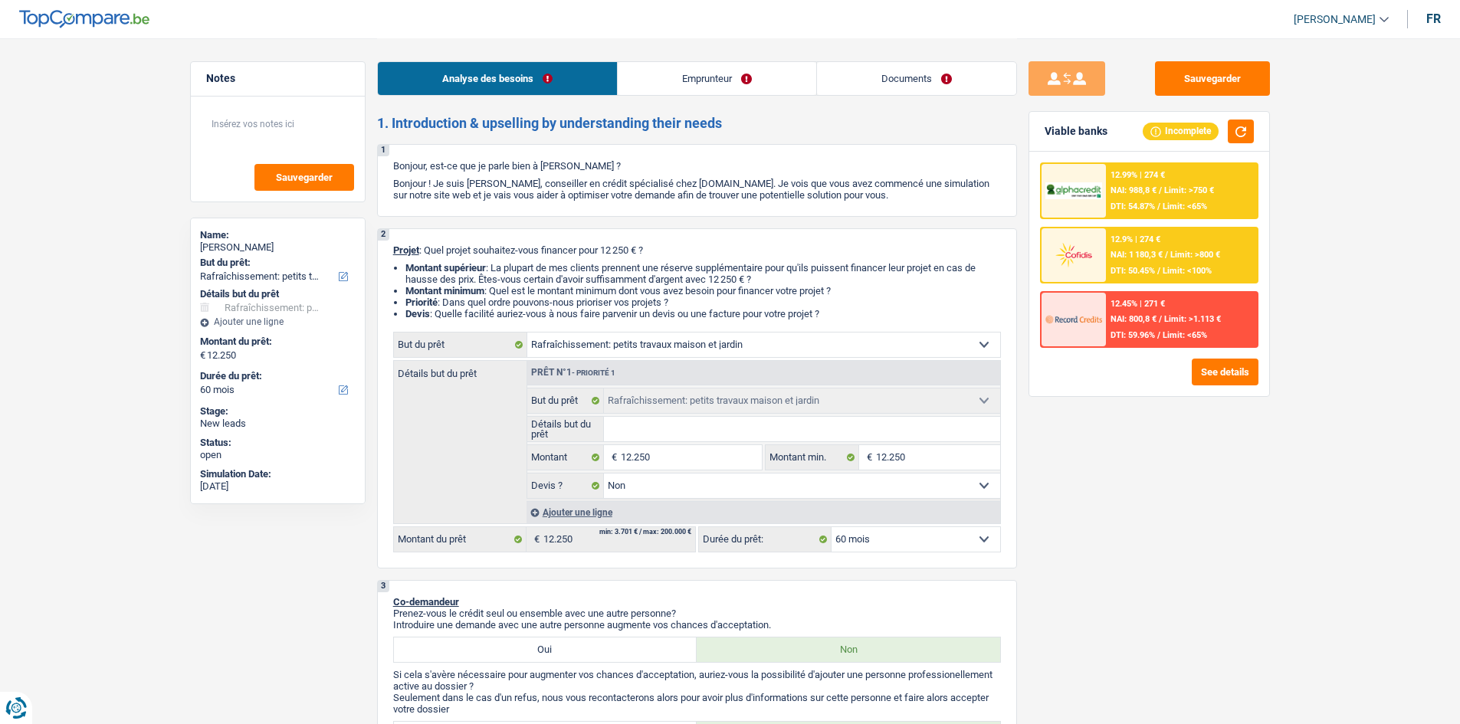
select select "ownerWithMortgage"
select select "mortgage"
select select "300"
select select "carLoan"
select select "60"
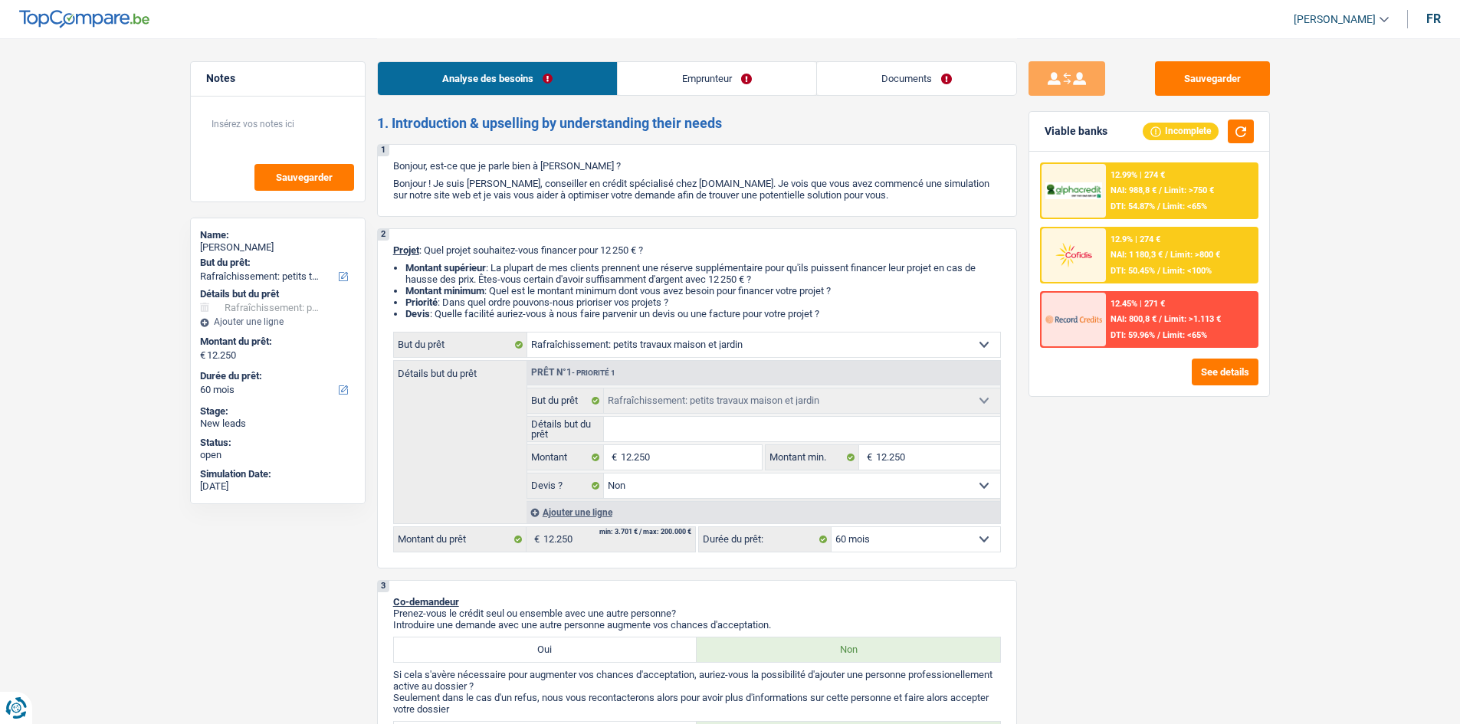
select select "houseOrGarden"
select select "false"
select select "60"
click at [1143, 255] on span "NAI: 1 180,3 €" at bounding box center [1137, 255] width 52 height 10
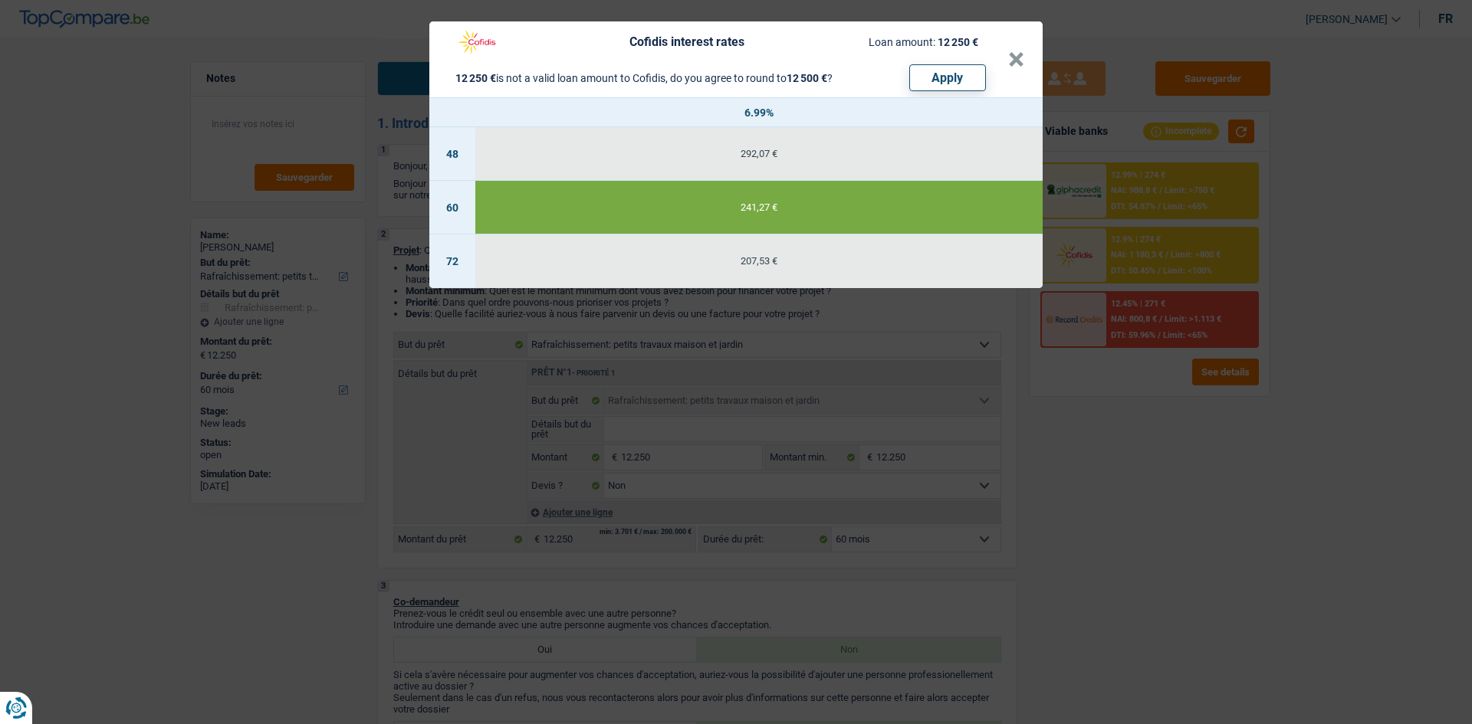
click at [1162, 457] on div "Cofidis interest rates Loan amount: 12 250 € 12 250 € is not a valid loan amoun…" at bounding box center [736, 362] width 1472 height 724
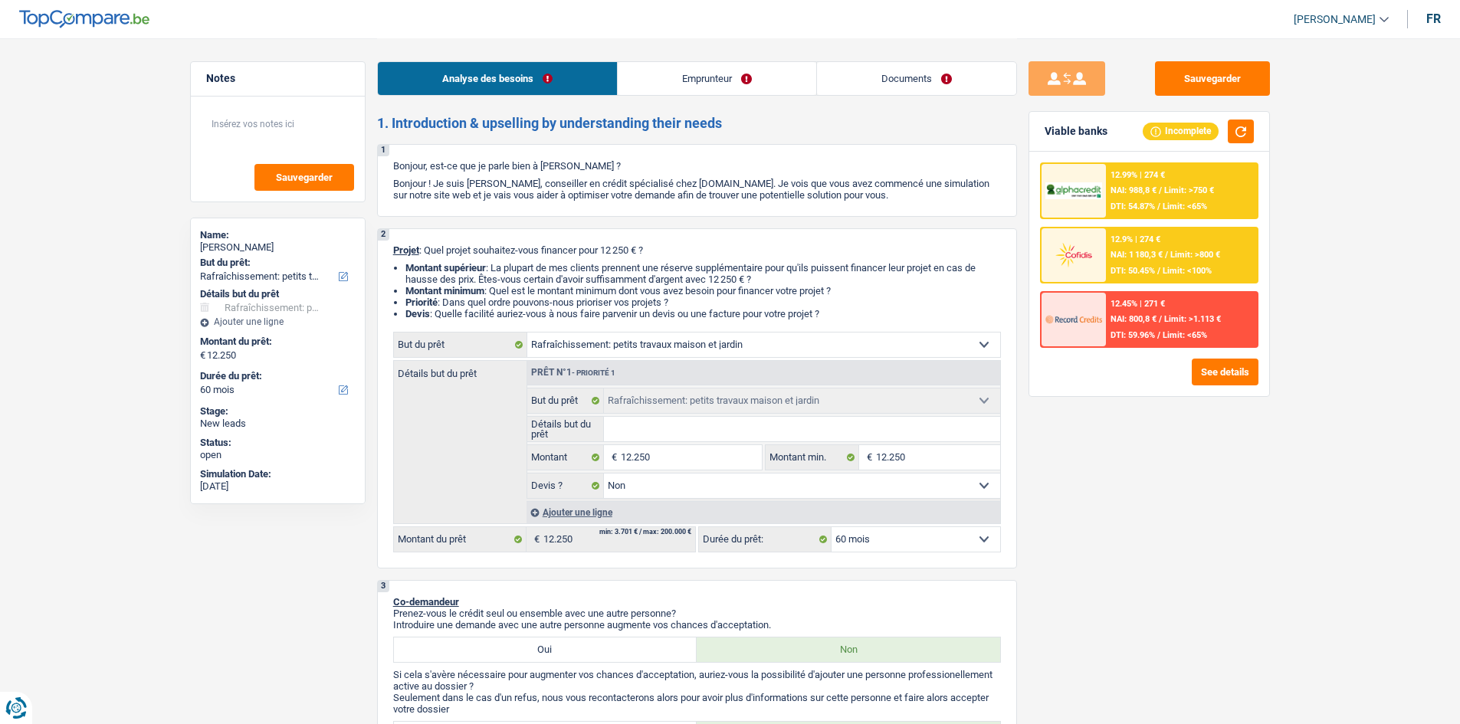
click at [1164, 195] on div "NAI: 988,8 € / Limit: >750 €" at bounding box center [1162, 191] width 103 height 10
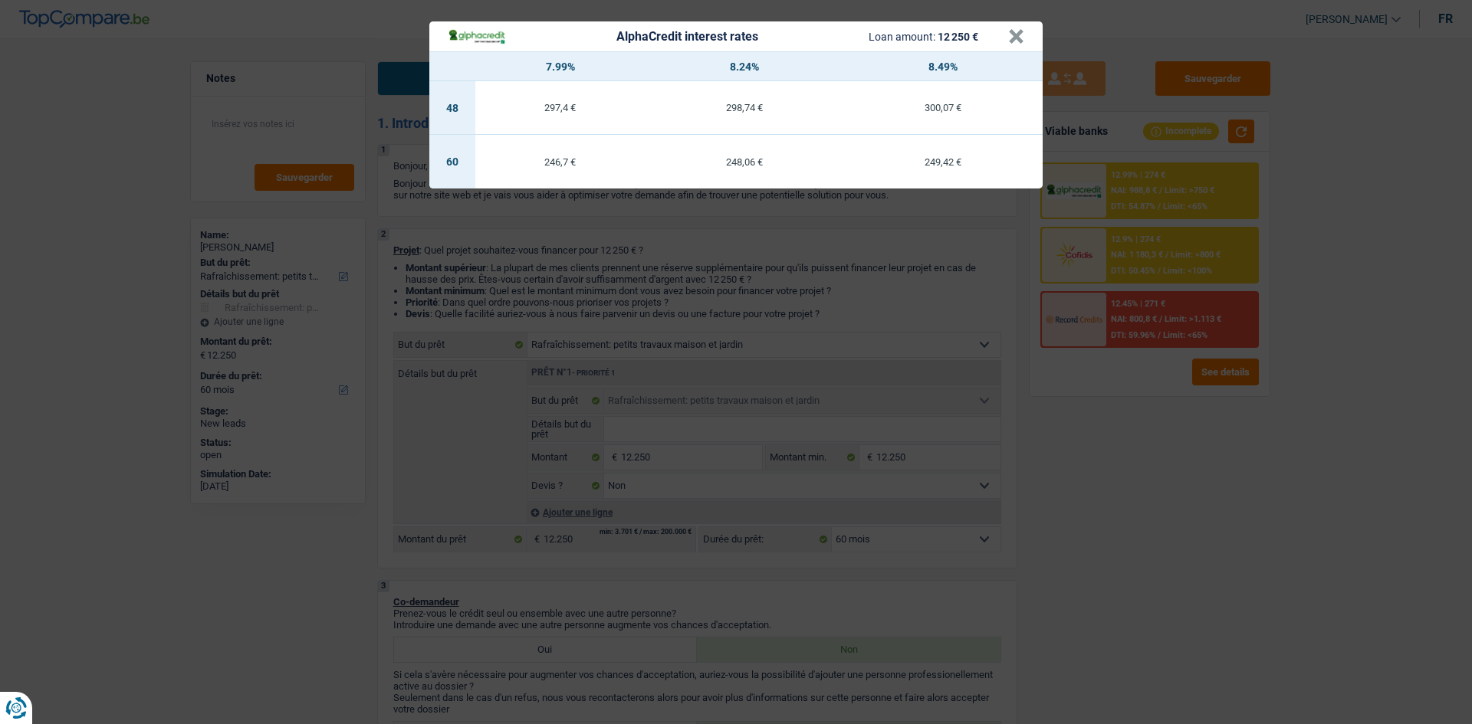
click at [1197, 438] on div "AlphaCredit interest rates Loan amount: 12 250 € × 7.99% 8.24% 8.49% 48 297,4 €…" at bounding box center [736, 362] width 1472 height 724
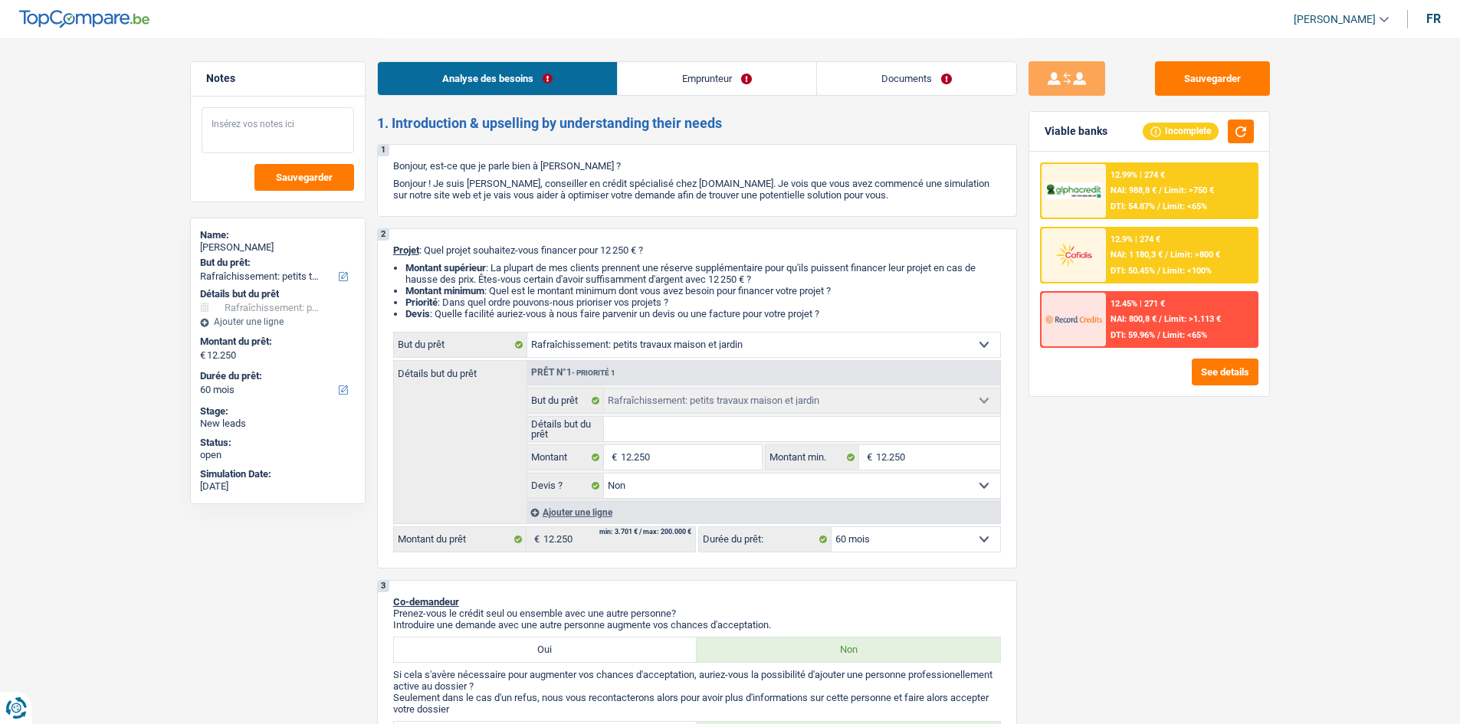
click at [300, 140] on textarea at bounding box center [278, 130] width 153 height 46
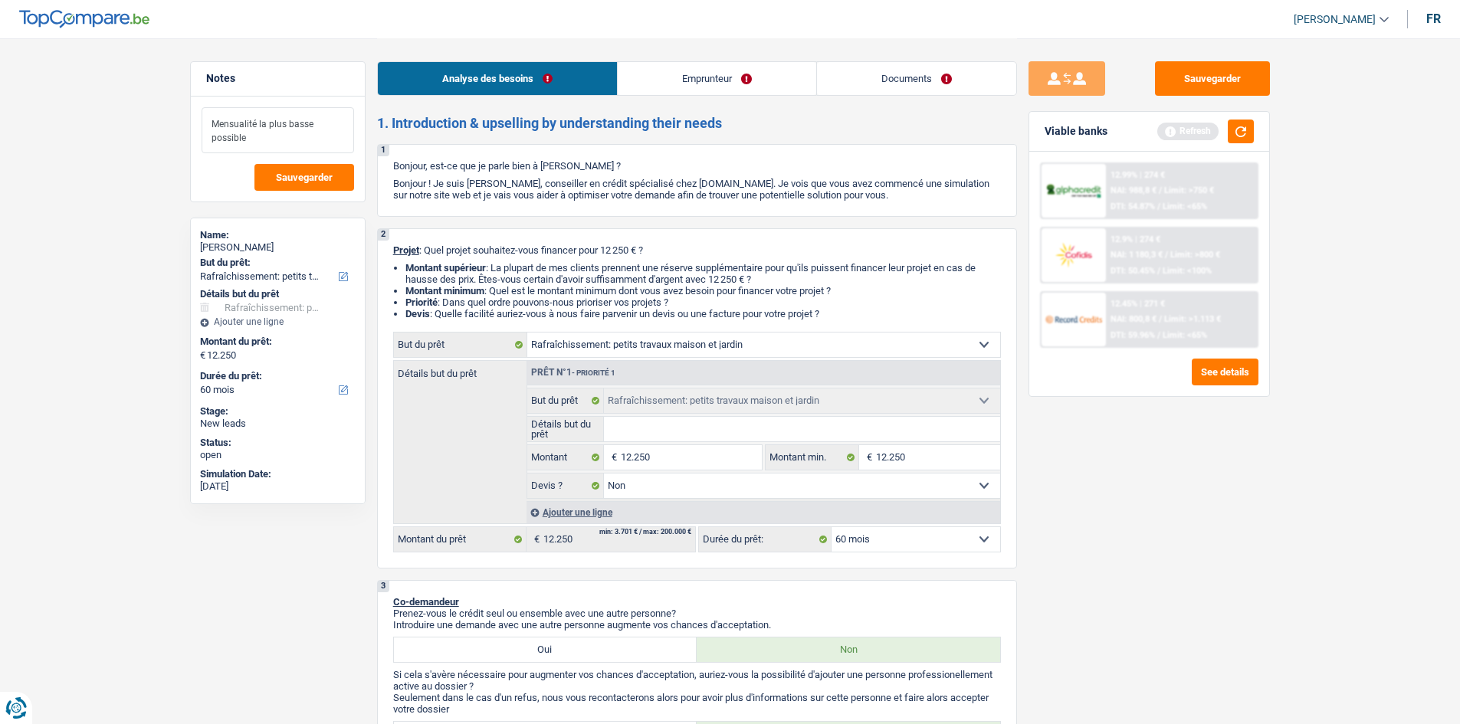
click at [300, 140] on textarea "Mensualité la plus basse possible" at bounding box center [278, 130] width 153 height 46
click at [1192, 504] on div "Sauvegarder Viable banks Refresh 12.99% | 274 € NAI: 988,8 € / Limit: >750 € DT…" at bounding box center [1149, 380] width 264 height 639
click at [309, 136] on textarea "Mensualité la plus basse possible, client est difficiule" at bounding box center [278, 130] width 153 height 46
type textarea "Mensualité la plus basse possible, client est difficile"
click at [1132, 504] on div "Sauvegarder Viable banks Refresh 12.99% | 274 € NAI: 988,8 € / Limit: >750 € DT…" at bounding box center [1149, 380] width 264 height 639
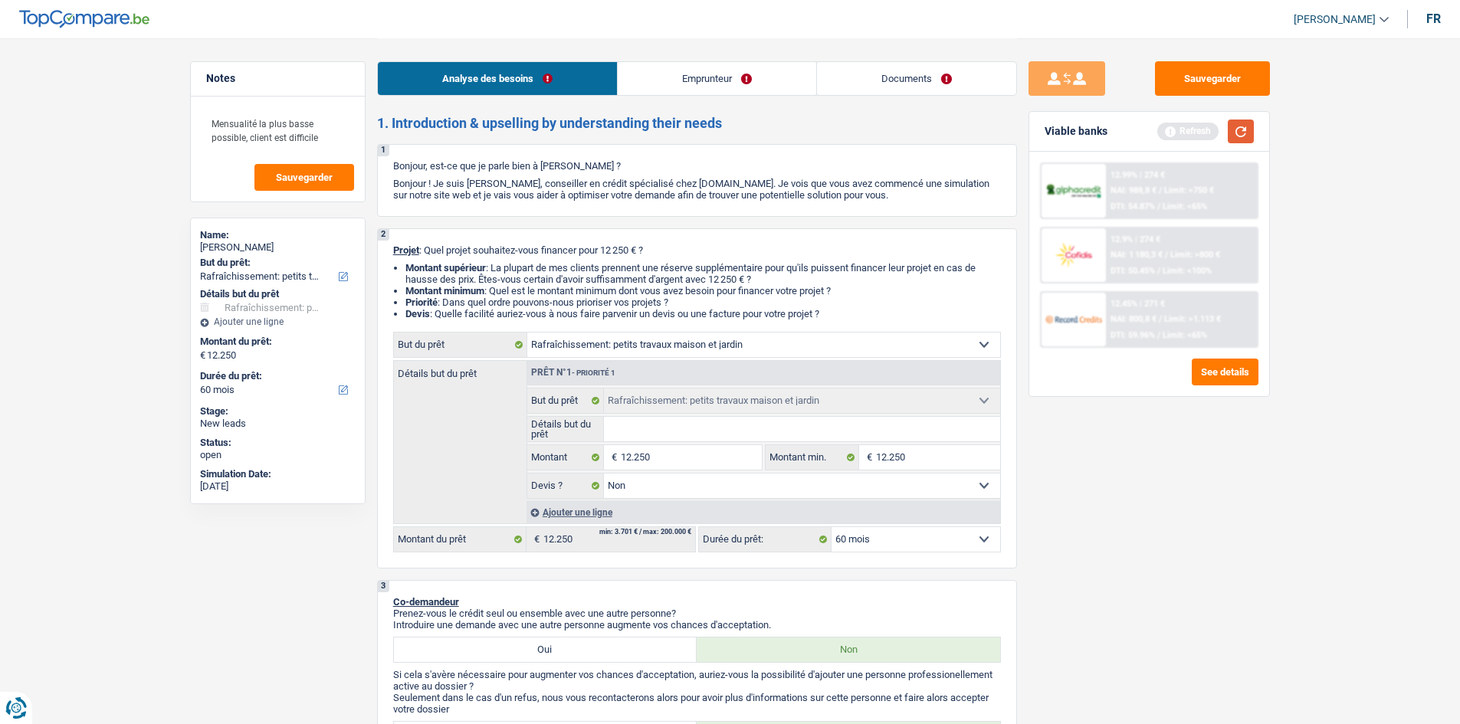
drag, startPoint x: 1243, startPoint y: 127, endPoint x: 1236, endPoint y: 136, distance: 12.0
click at [1241, 127] on button "button" at bounding box center [1241, 132] width 26 height 24
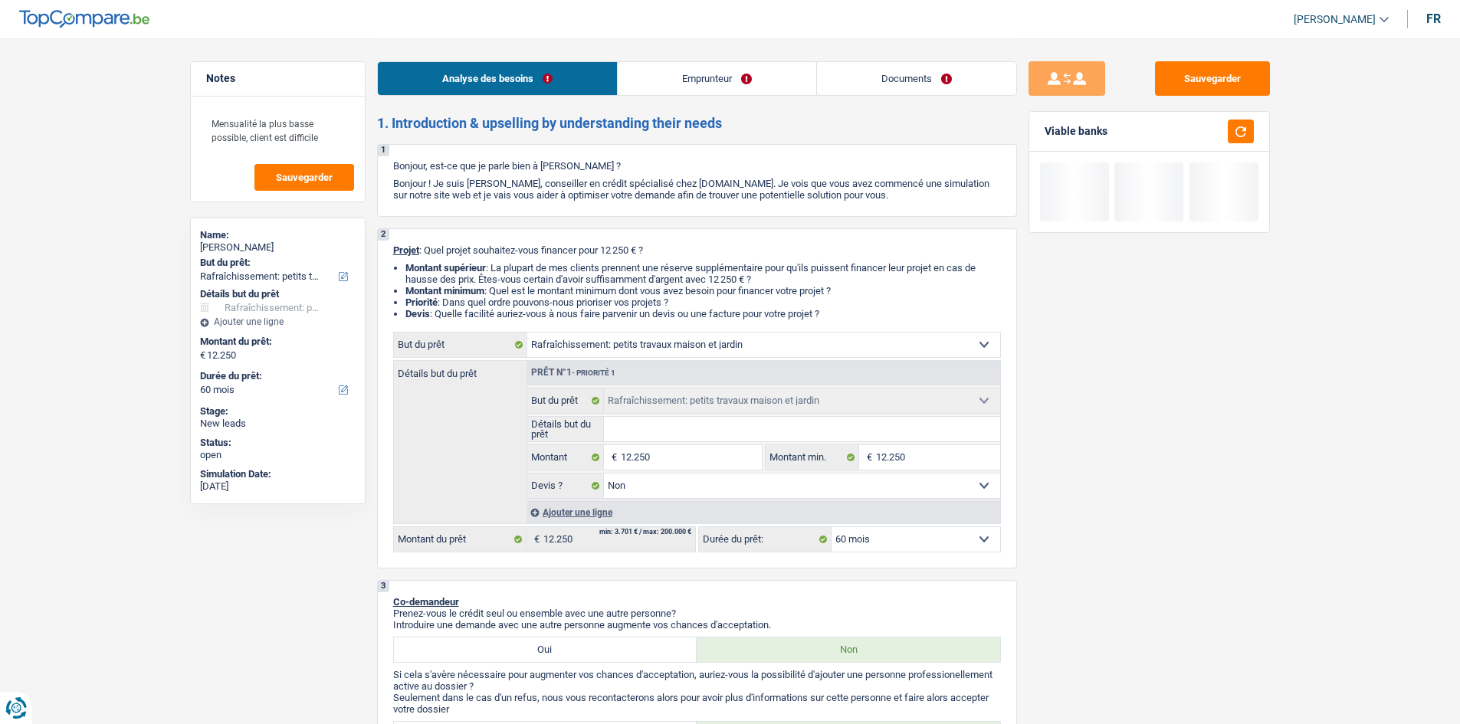
click at [1206, 489] on div "Sauvegarder Viable banks" at bounding box center [1149, 380] width 264 height 639
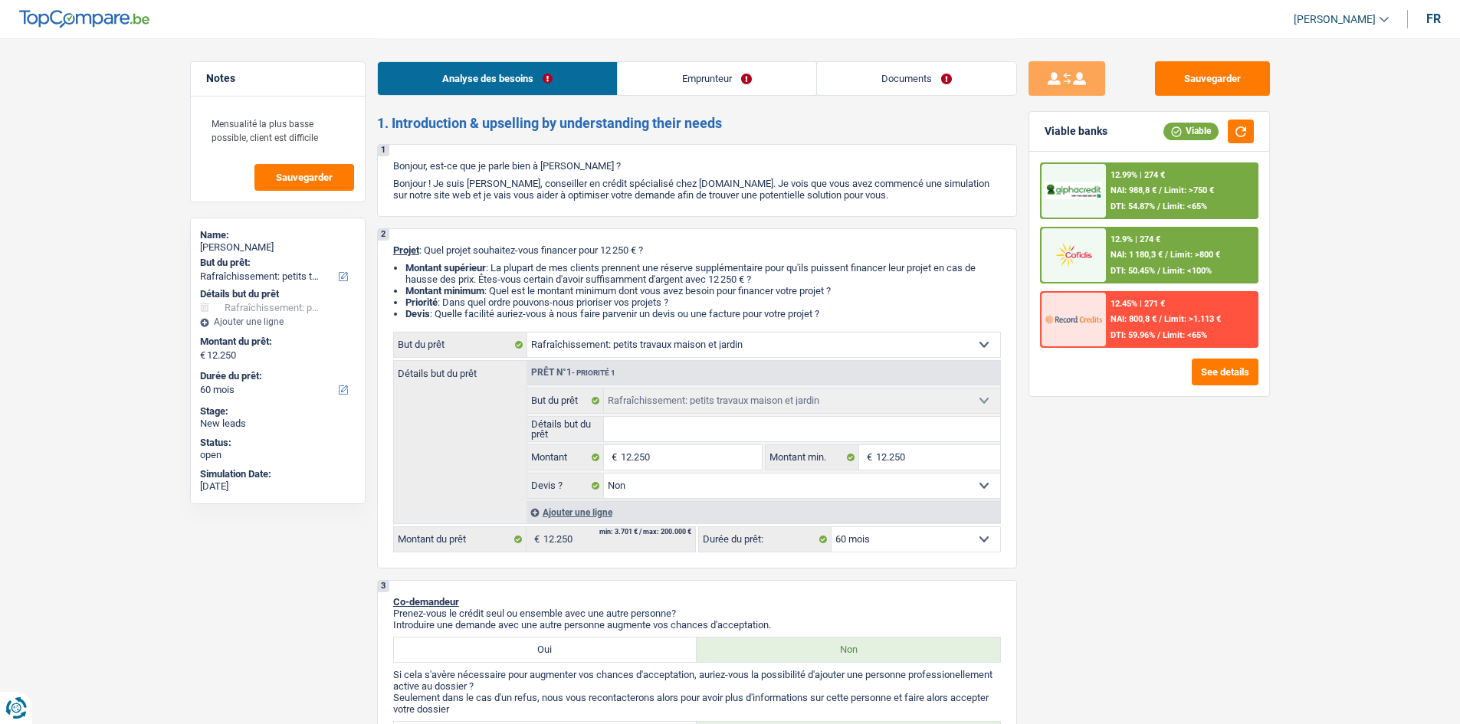
drag, startPoint x: 915, startPoint y: 86, endPoint x: 905, endPoint y: 108, distance: 24.4
click at [915, 86] on link "Documents" at bounding box center [916, 78] width 199 height 33
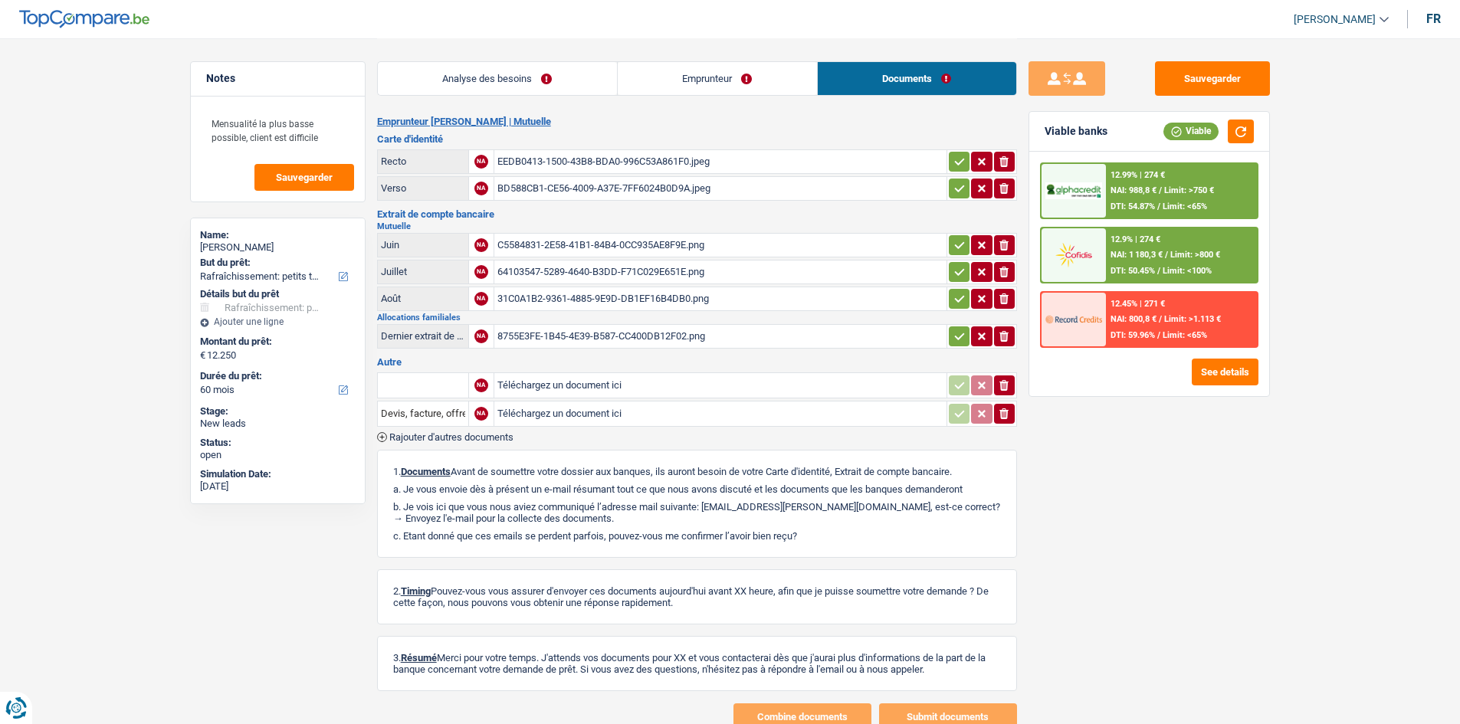
click at [1130, 471] on div "Sauvegarder Viable banks Viable 12.99% | 274 € NAI: 988,8 € / Limit: >750 € DTI…" at bounding box center [1149, 380] width 264 height 639
click at [616, 340] on div "8755E3FE-1B45-4E39-B587-CC400DB12F02.png" at bounding box center [721, 336] width 446 height 23
click at [703, 261] on div "64103547-5289-4640-B3DD-F71C029E651E.png" at bounding box center [721, 272] width 446 height 23
click at [1192, 268] on span "Limit: <100%" at bounding box center [1187, 271] width 49 height 10
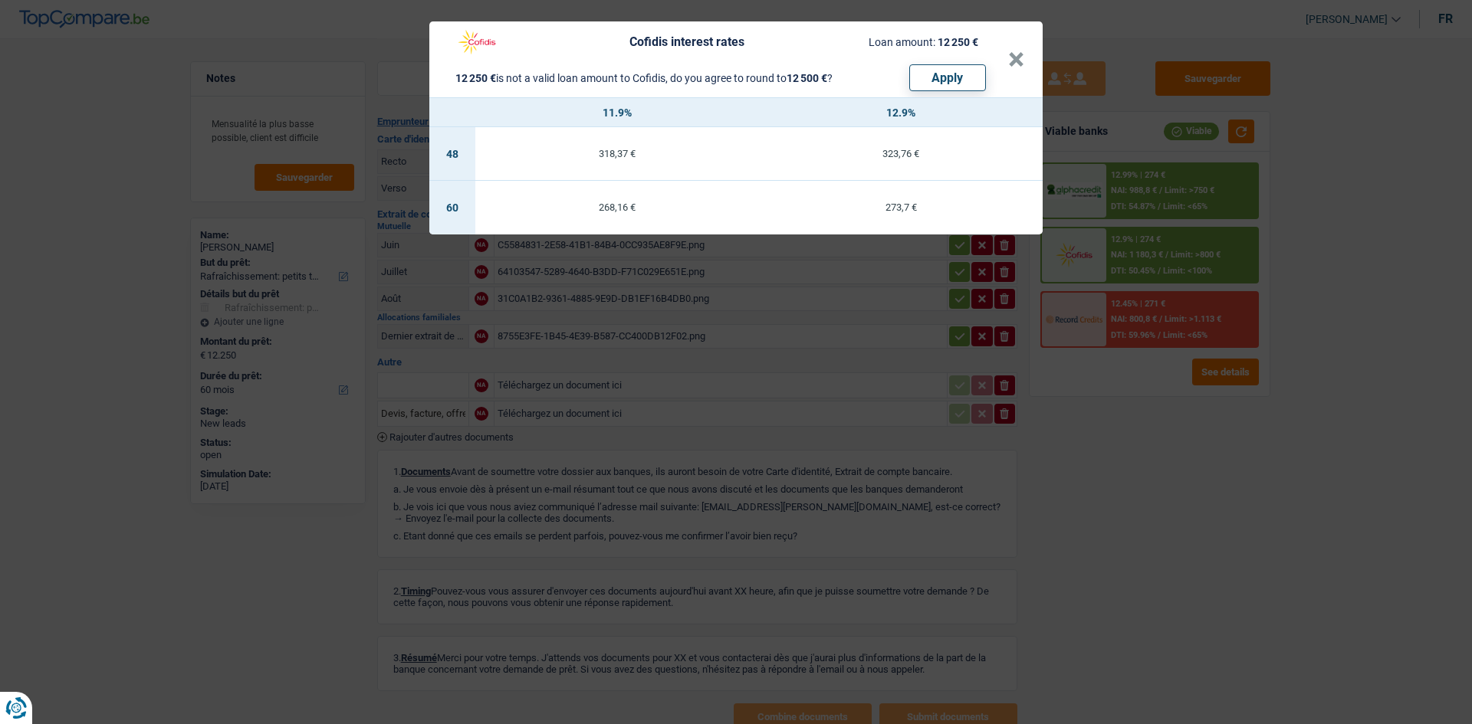
click at [1197, 179] on div "Cofidis interest rates Loan amount: 12 250 € 12 250 € is not a valid loan amoun…" at bounding box center [736, 362] width 1472 height 724
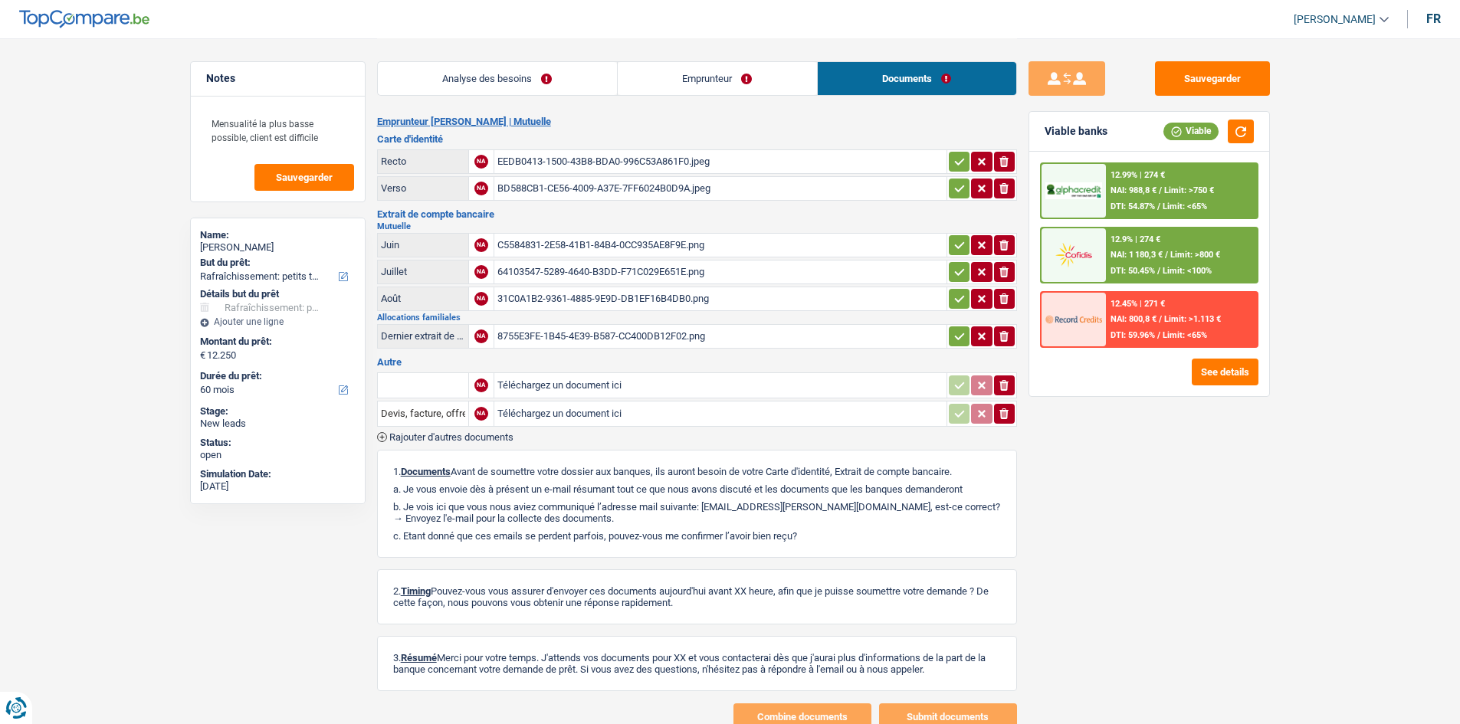
click at [1195, 182] on div "12.99% | 274 € NAI: 988,8 € / Limit: >750 € DTI: 54.87% / Limit: <65%" at bounding box center [1181, 191] width 151 height 54
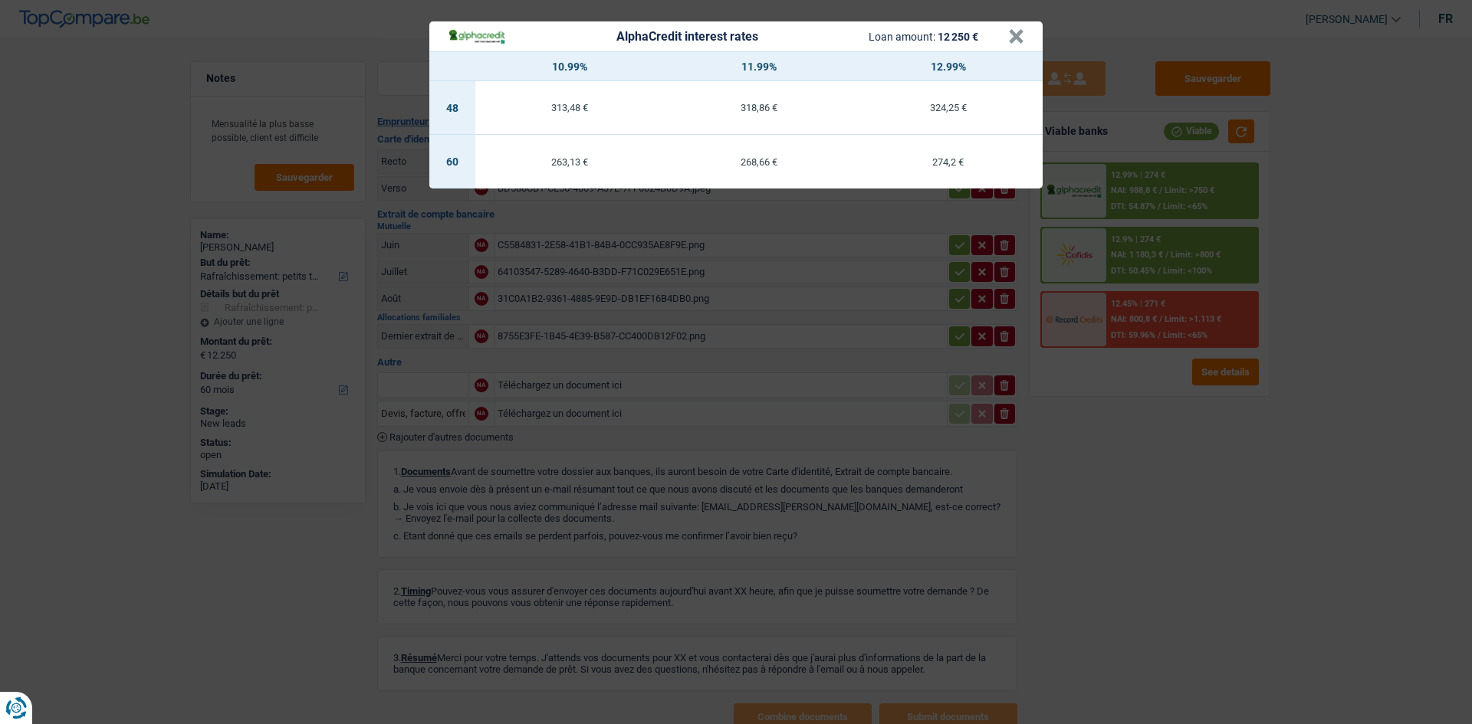
click at [1326, 287] on div "AlphaCredit interest rates Loan amount: 12 250 € × 10.99% 11.99% 12.99% 48 313,…" at bounding box center [736, 362] width 1472 height 724
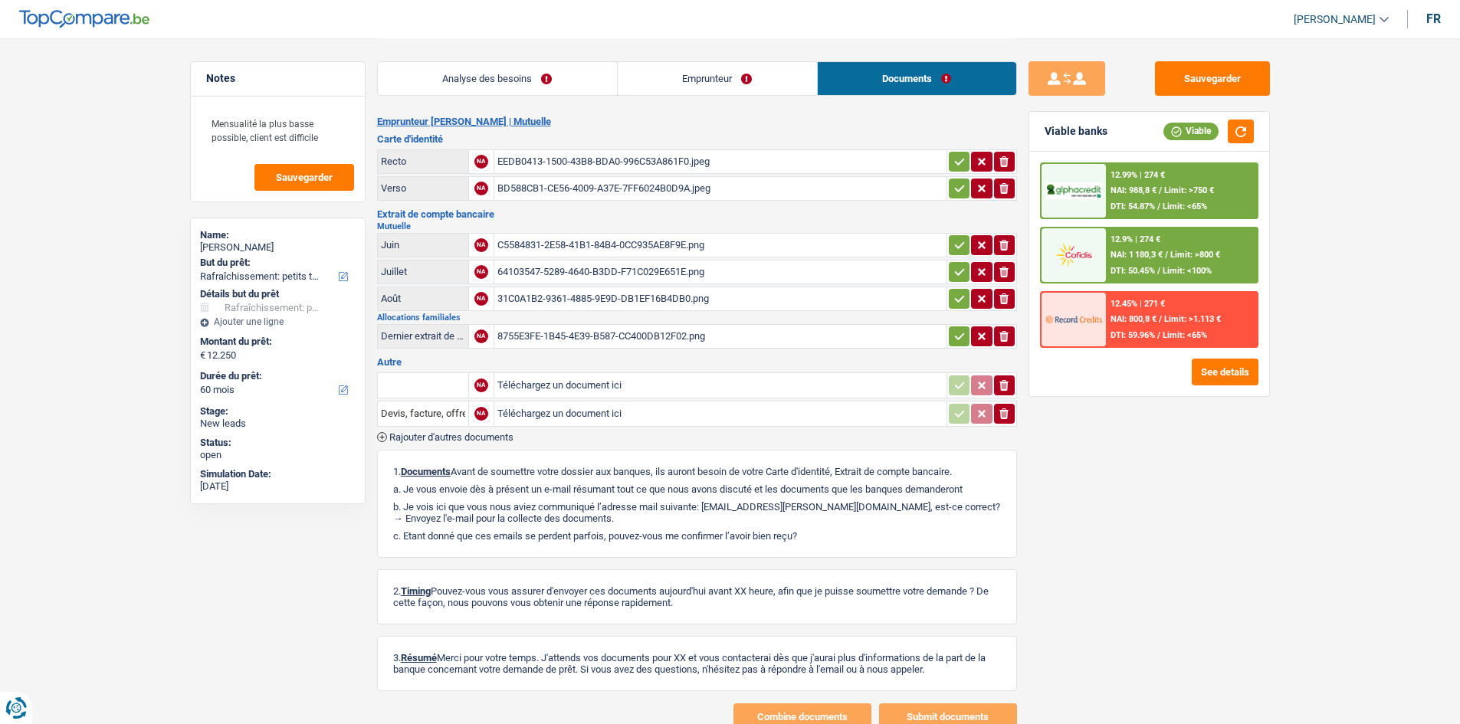
click at [553, 69] on link "Analyse des besoins" at bounding box center [497, 78] width 239 height 33
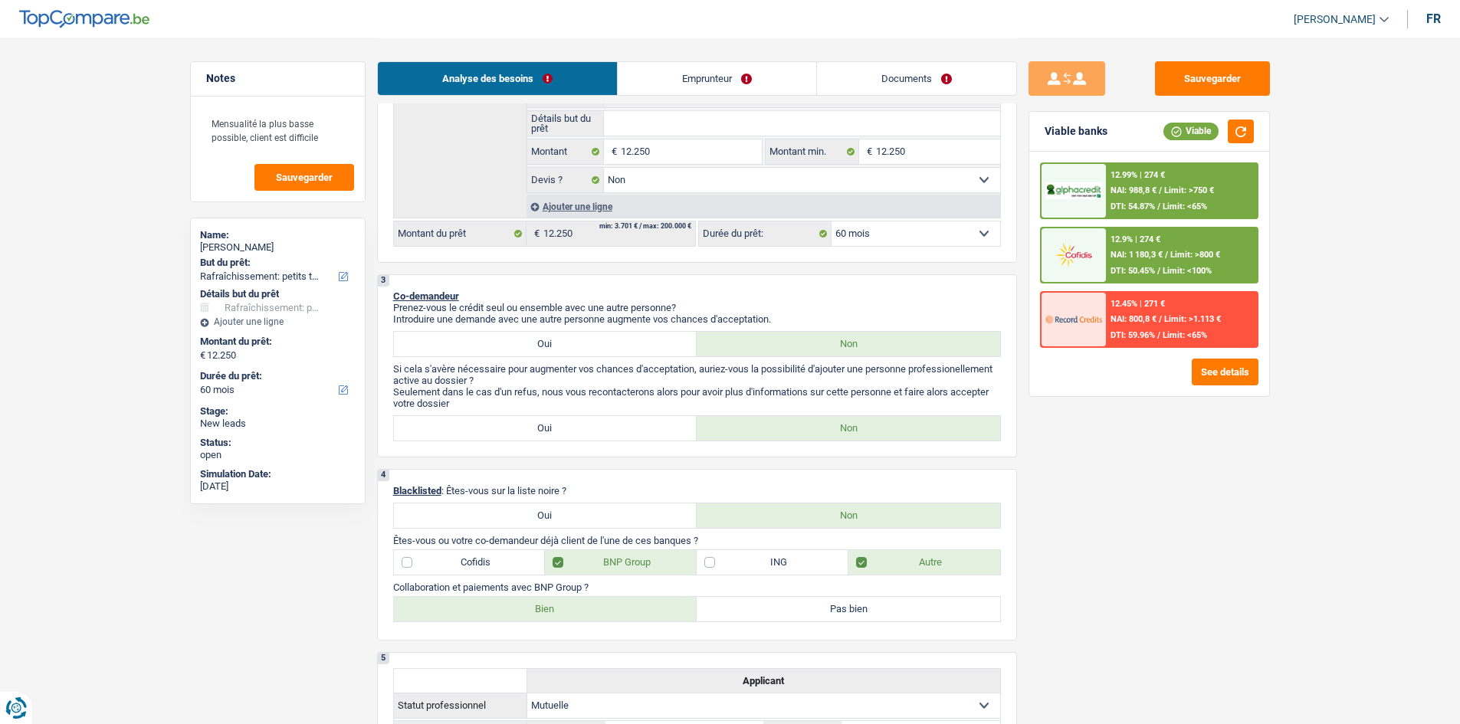
scroll to position [307, 0]
click at [885, 236] on select "12 mois 18 mois 24 mois 30 mois 36 mois 42 mois 48 mois 60 mois Sélectionner un…" at bounding box center [916, 233] width 169 height 25
click at [1155, 503] on div "Sauvegarder Viable banks Viable 12.99% | 274 € NAI: 988,8 € / Limit: >750 € DTI…" at bounding box center [1149, 380] width 264 height 639
click at [1151, 504] on div "Sauvegarder Viable banks Viable 12.99% | 274 € NAI: 988,8 € / Limit: >750 € DTI…" at bounding box center [1149, 380] width 264 height 639
click at [885, 77] on link "Documents" at bounding box center [916, 78] width 199 height 33
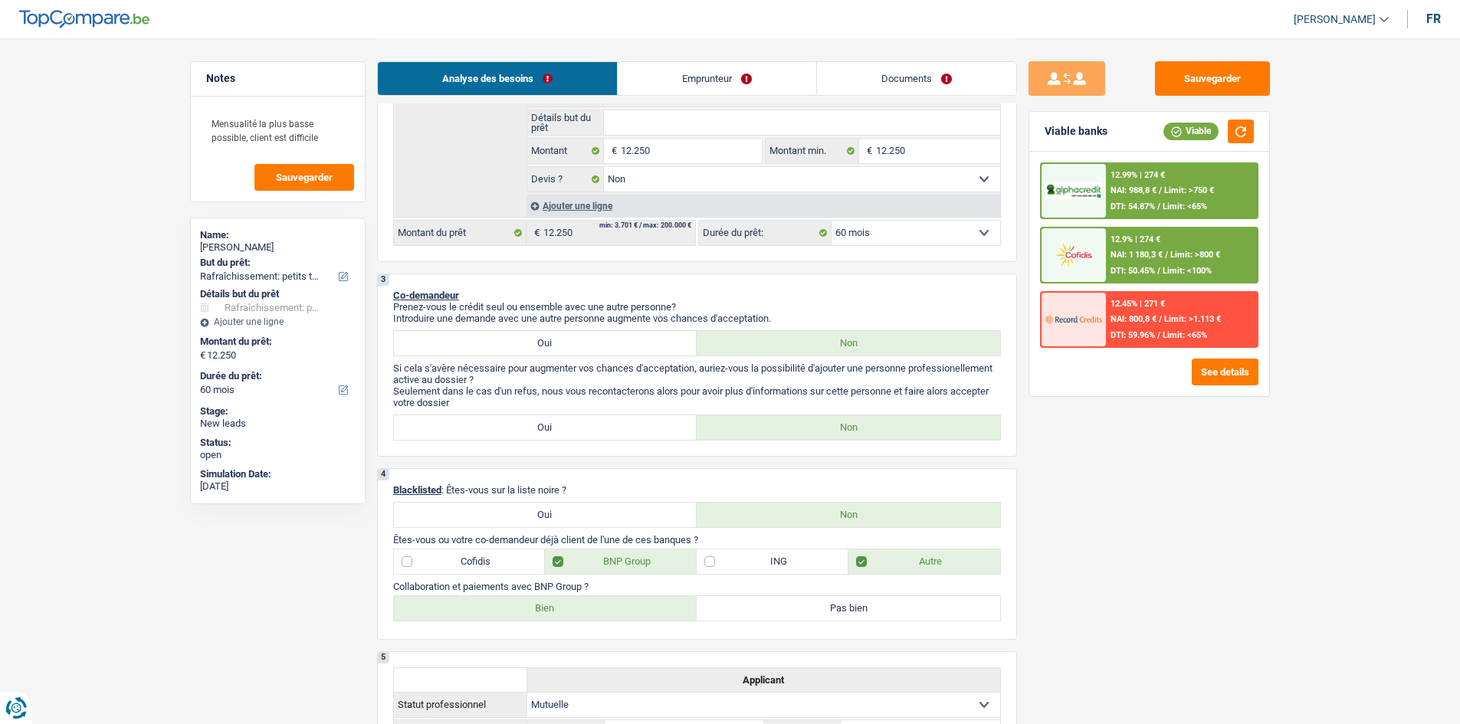
scroll to position [56, 0]
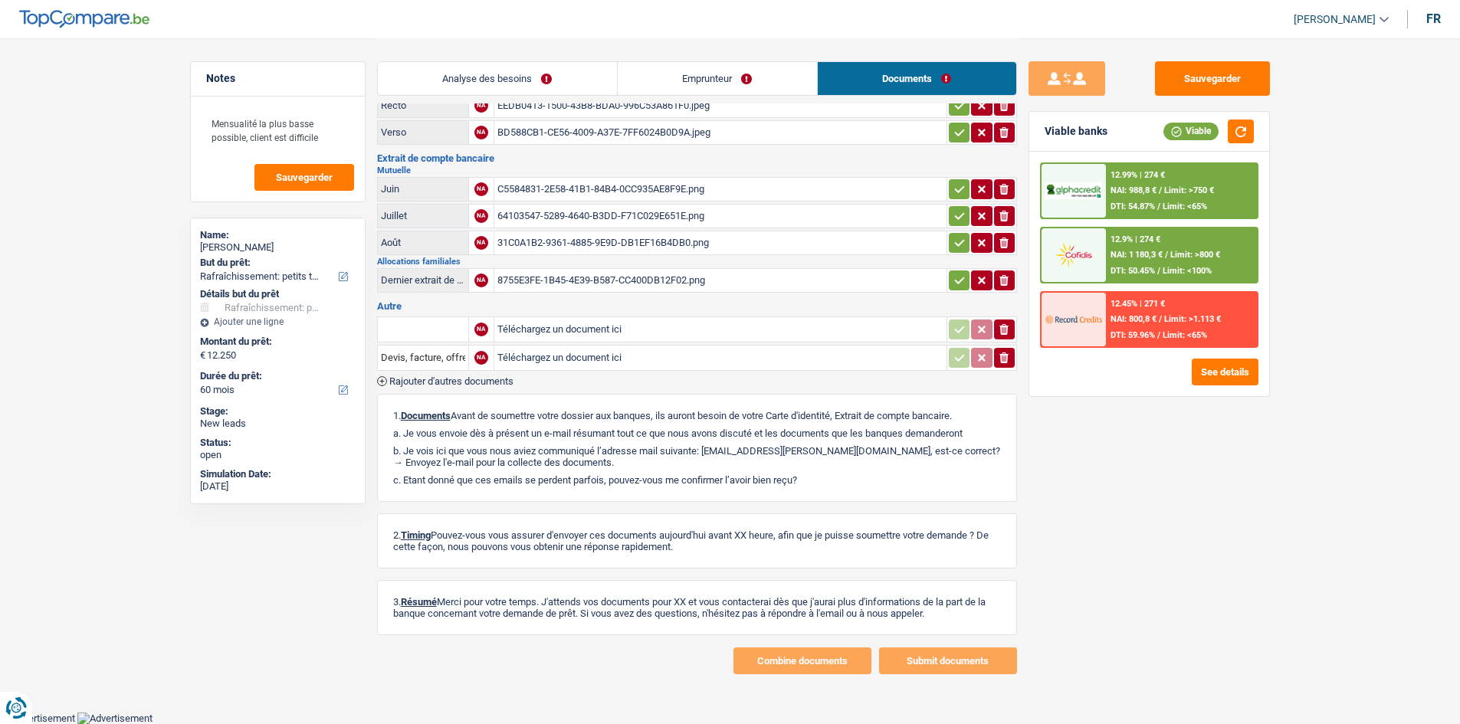
click at [586, 110] on div "EEDB0413-1500-43B8-BDA0-996C53A861F0.jpeg" at bounding box center [721, 105] width 446 height 23
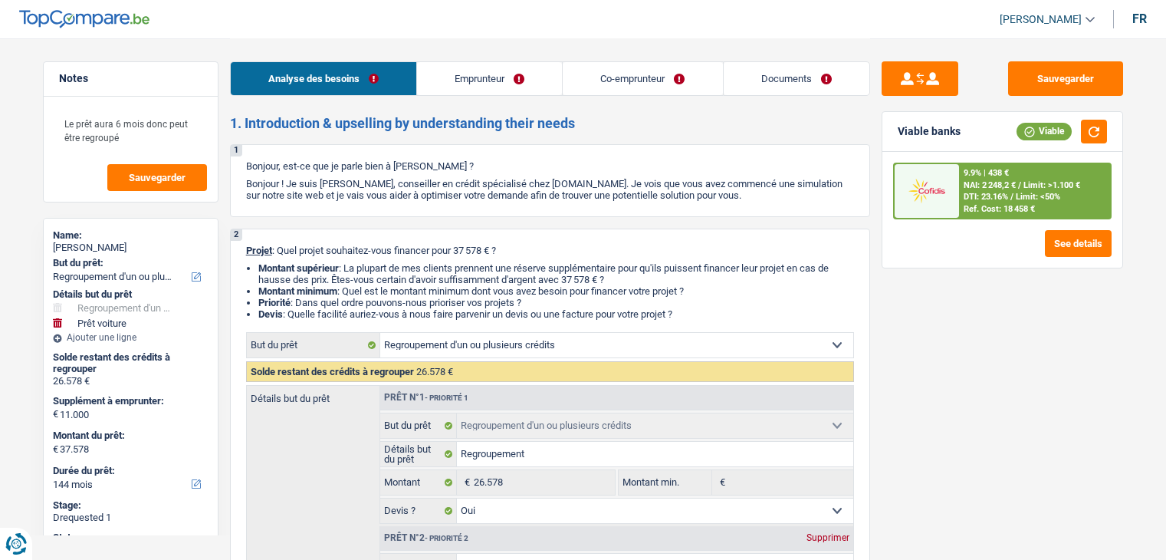
select select "refinancing"
select select "car"
select select "144"
select select "refinancing"
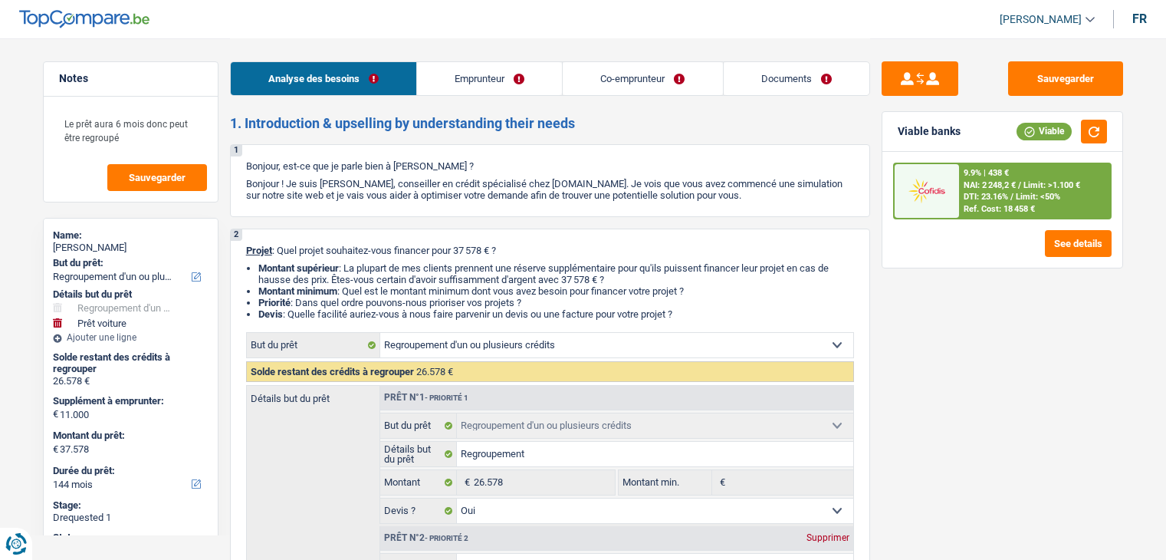
select select "refinancing"
select select "yes"
select select "car"
select select "false"
select select "144"
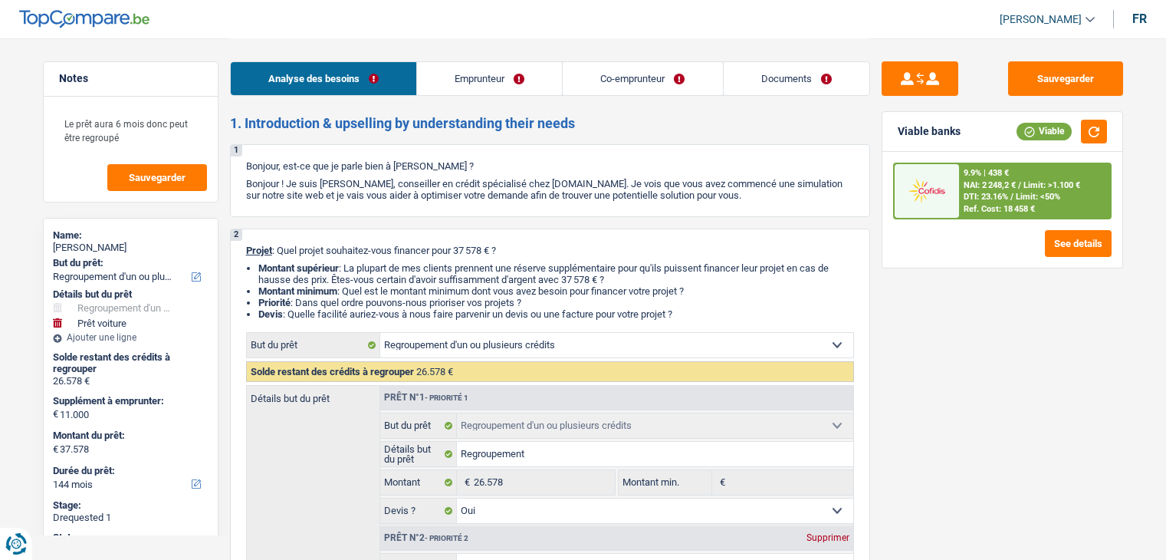
select select "mutuality"
select select "unemployed"
select select "familyAllowances"
select select "mutualityIndemnity"
select select "unemployment"
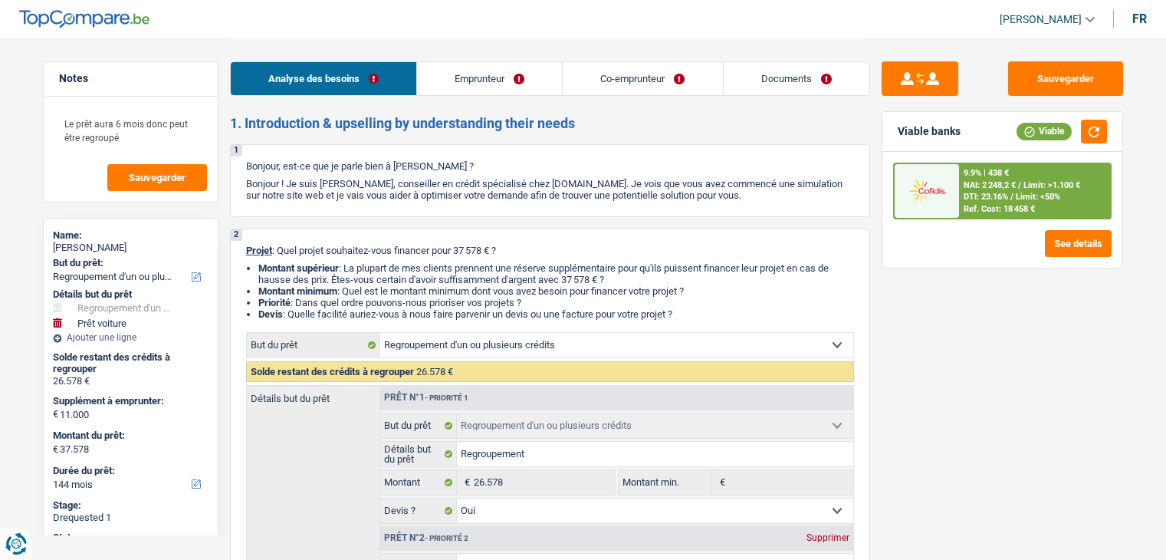
select select "rents"
select select "creditConsolidation"
select select "120"
select select "refinancing"
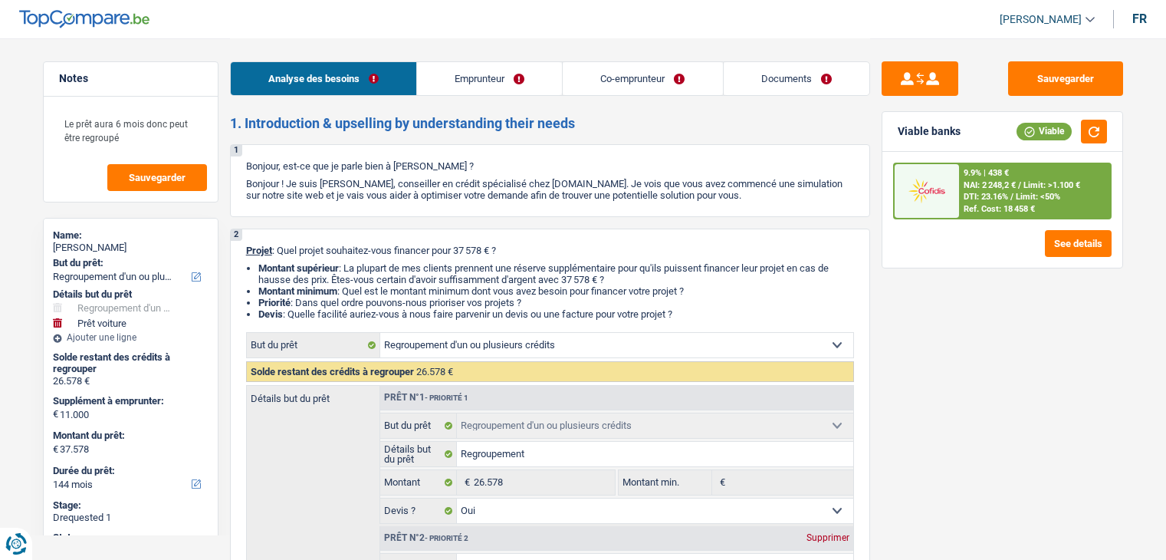
select select "yes"
select select "car"
select select "false"
select select "144"
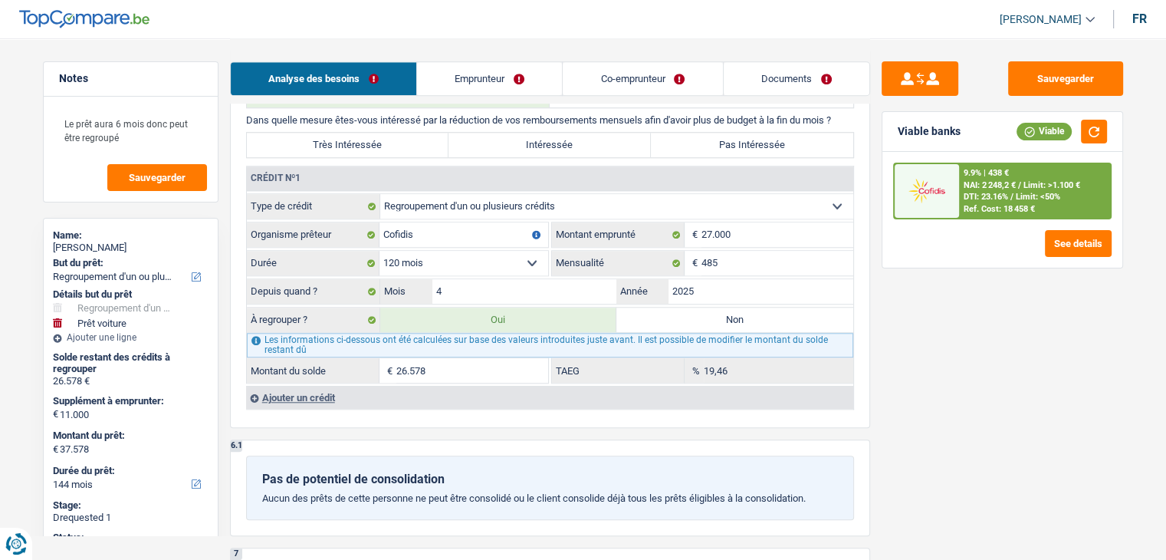
scroll to position [1303, 0]
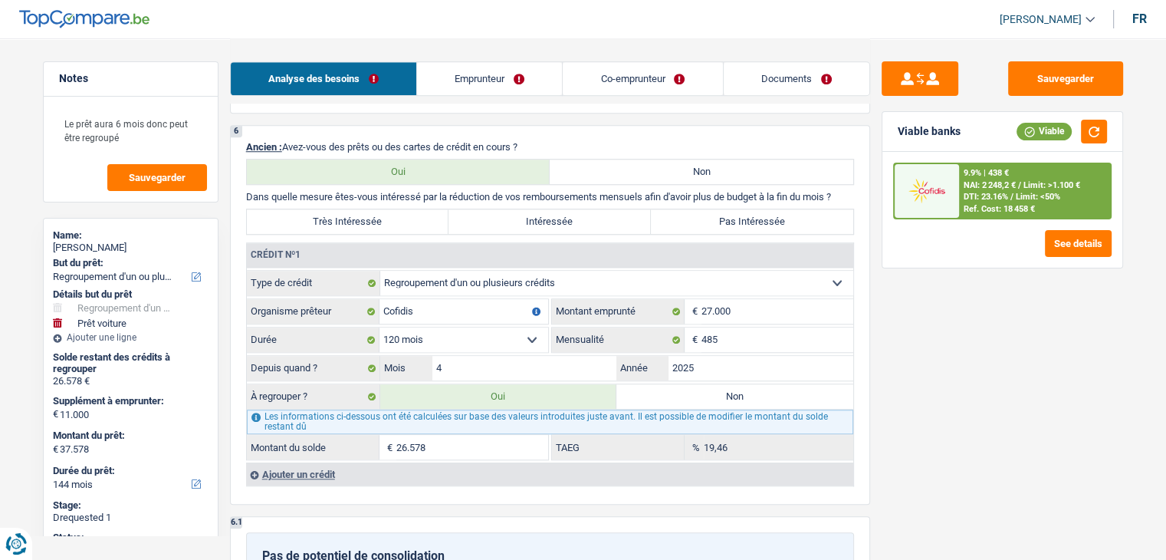
click at [722, 399] on label "Non" at bounding box center [734, 396] width 237 height 25
click at [722, 399] on input "Non" at bounding box center [734, 396] width 237 height 25
radio input "true"
select select "car"
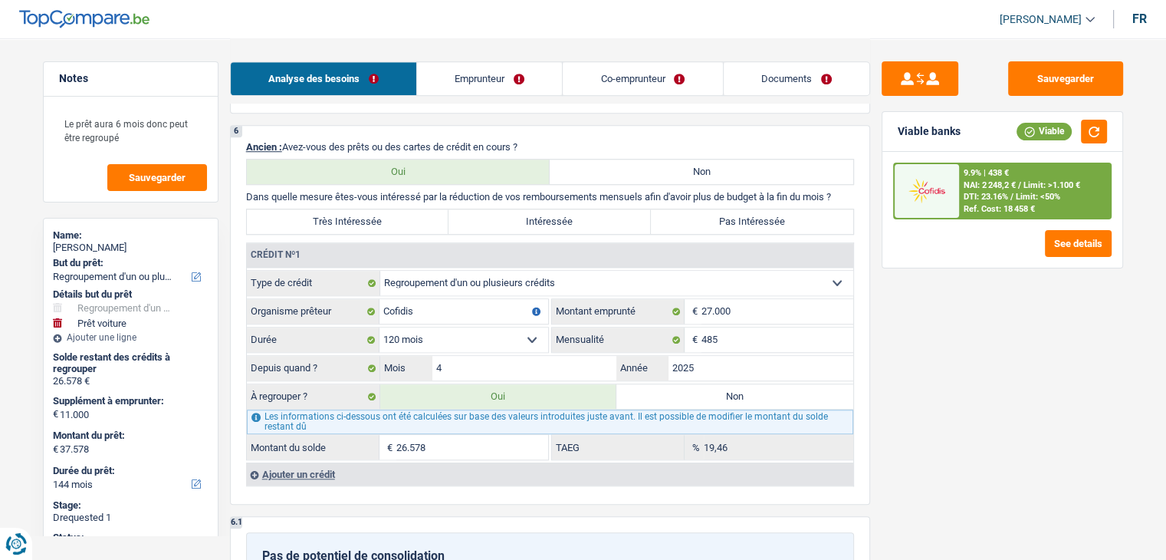
select select "60"
select select "car"
type input "Ils ne savent pas encore"
type input "11.000"
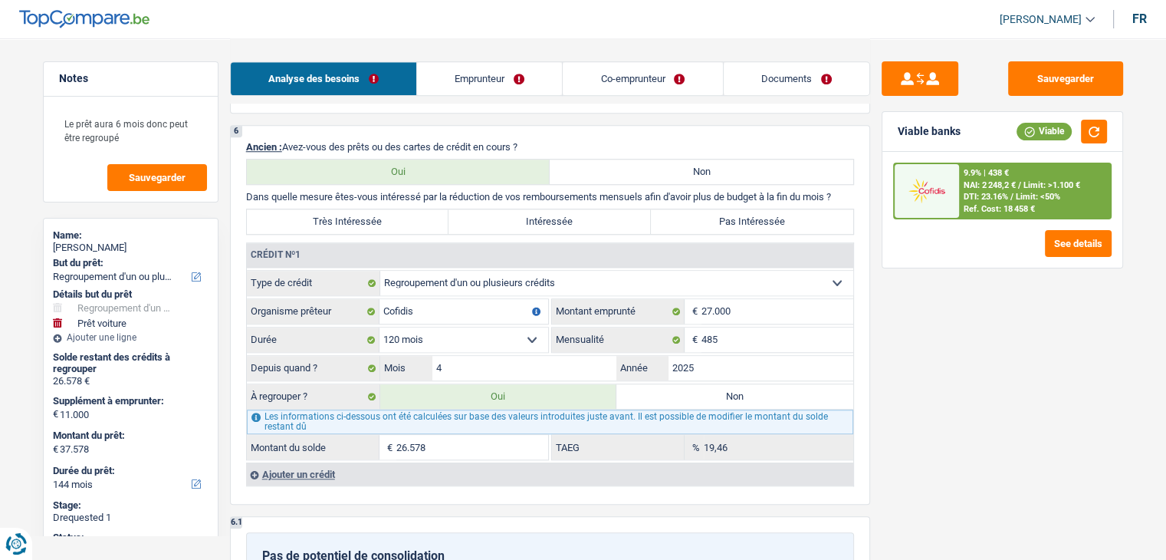
type input "11.000"
select select "false"
type input "48.578"
select select "60"
radio input "false"
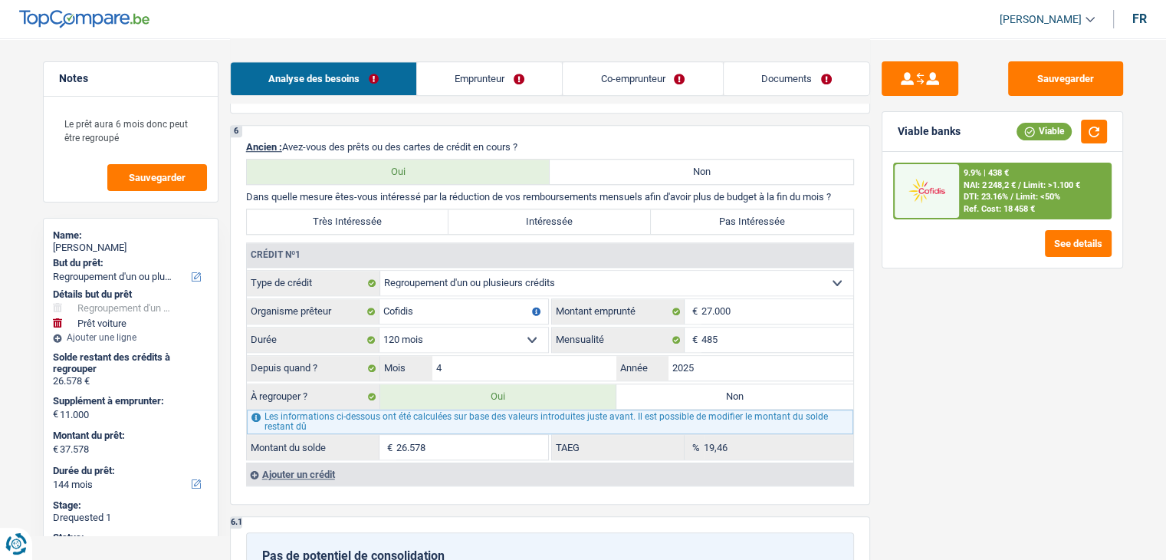
select select "car"
type input "Ils ne savent pas encore"
type input "11.000"
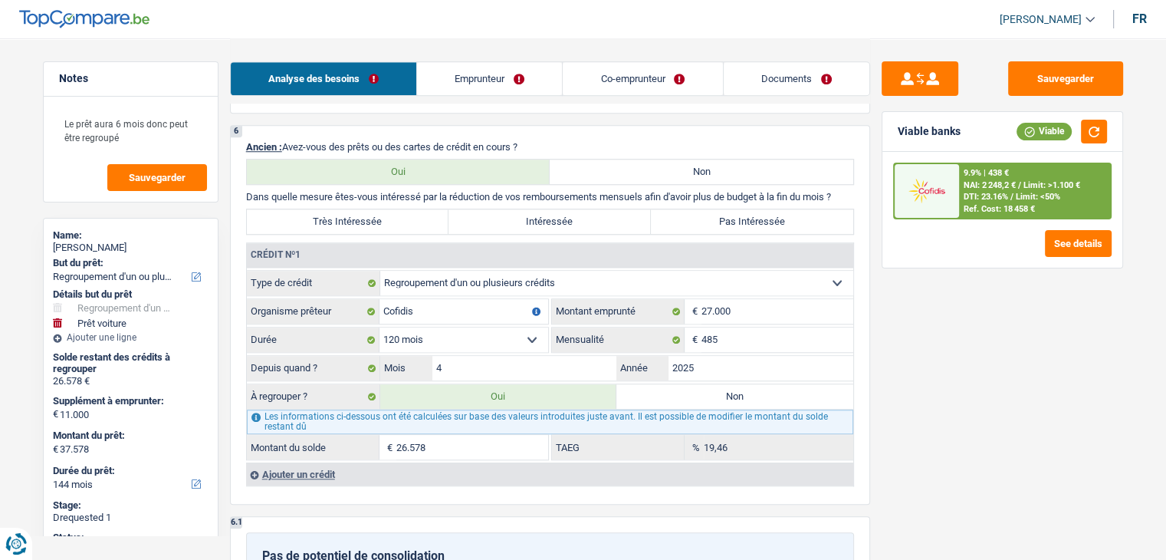
select select "false"
type input "48.578"
select select "60"
select select "yes"
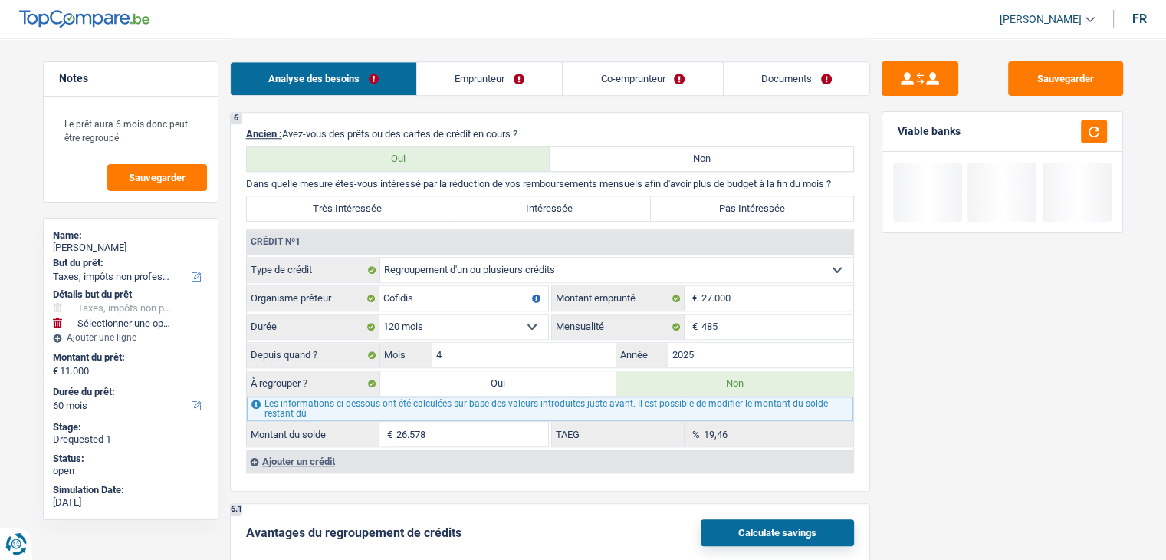
click at [724, 386] on fieldset "Carte ou ouverture de crédit Prêt hypothécaire Vente à tempérament Prêt à tempé…" at bounding box center [550, 352] width 606 height 190
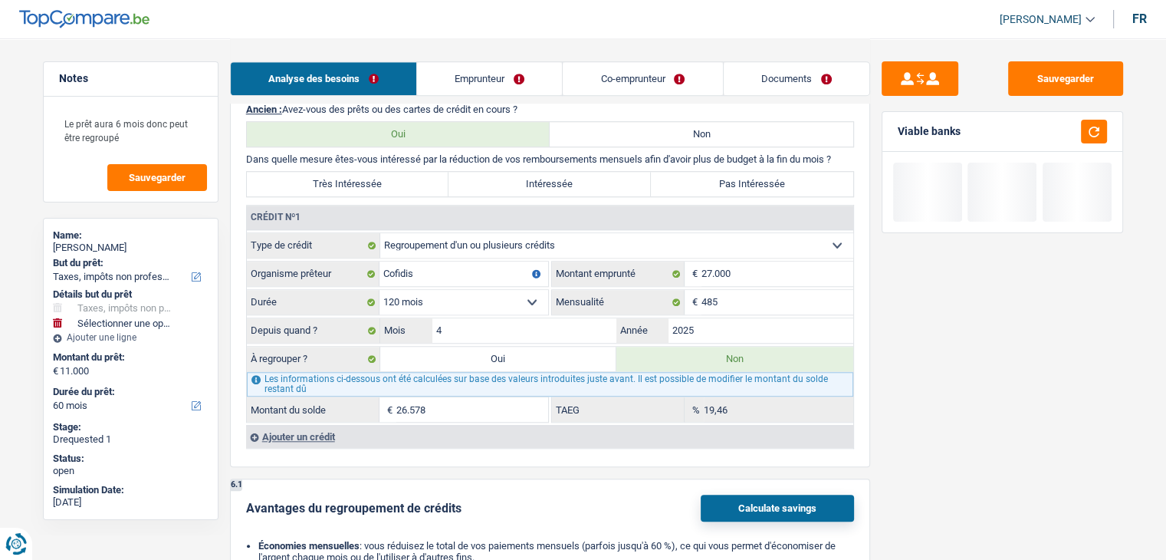
click at [790, 501] on button "Calculate savings" at bounding box center [777, 507] width 153 height 27
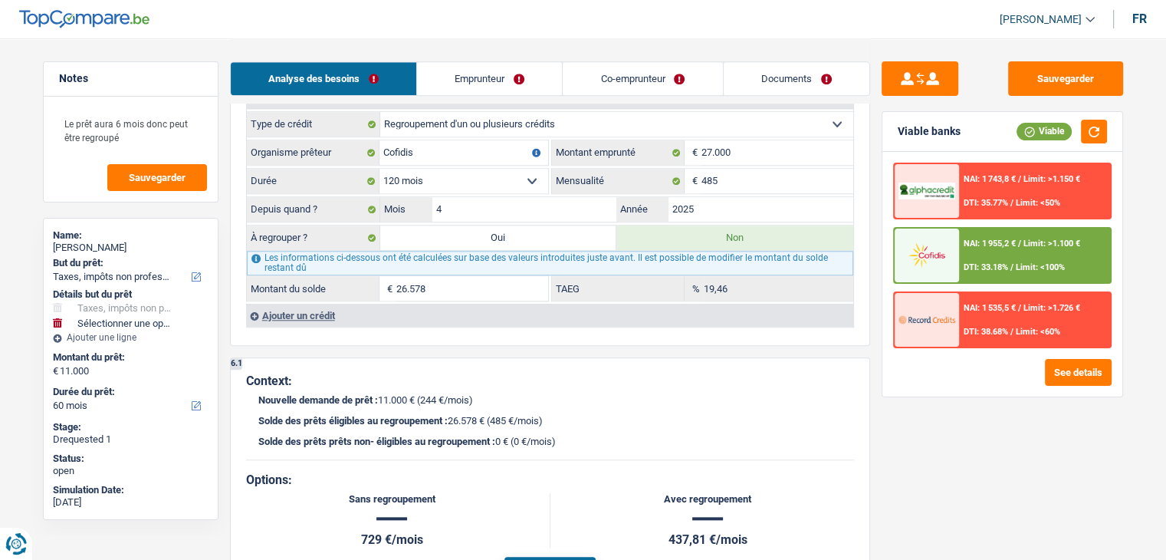
scroll to position [1456, 0]
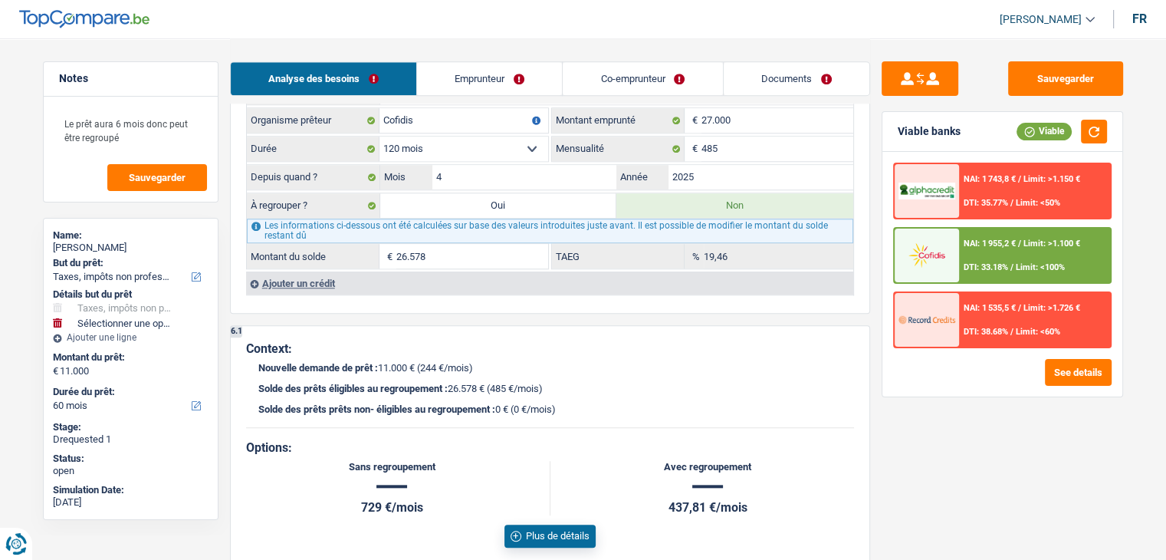
click at [480, 201] on label "Oui" at bounding box center [498, 205] width 237 height 25
click at [480, 201] on input "Oui" at bounding box center [498, 205] width 237 height 25
radio input "true"
type input "Regroupement"
type input "37.578"
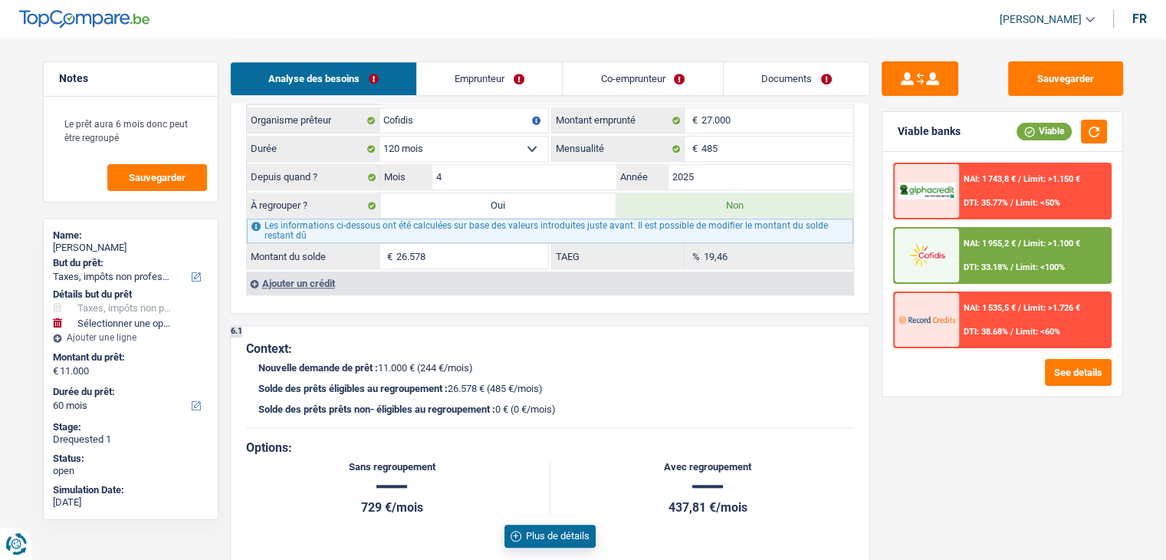
select select "yes"
radio input "false"
type input "Regroupement"
type input "37.578"
select select "yes"
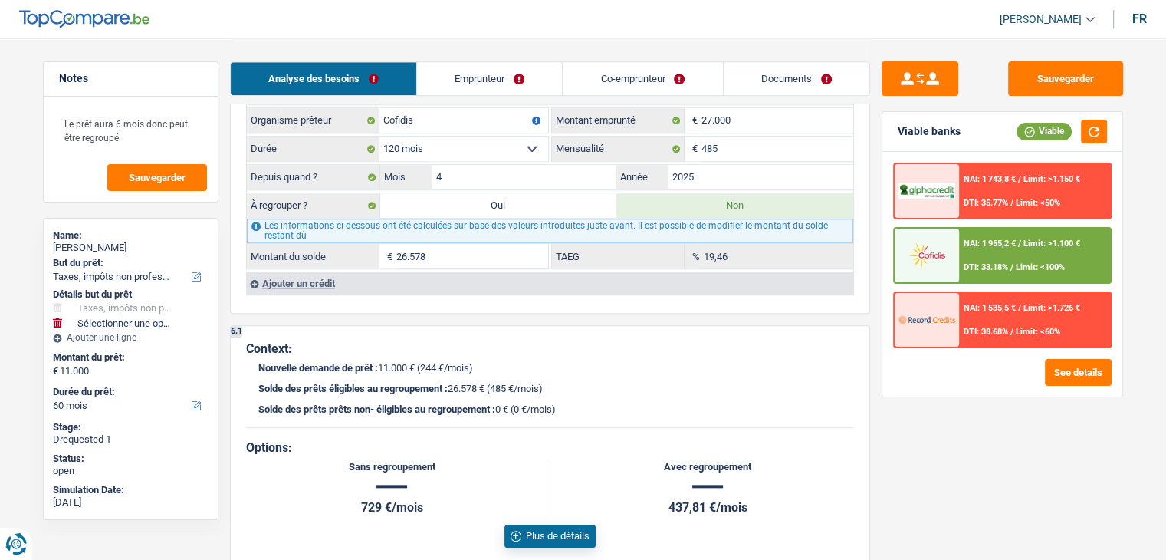
type input "48.578"
type input "Ils ne savent pas encore"
type input "11.000"
select select "false"
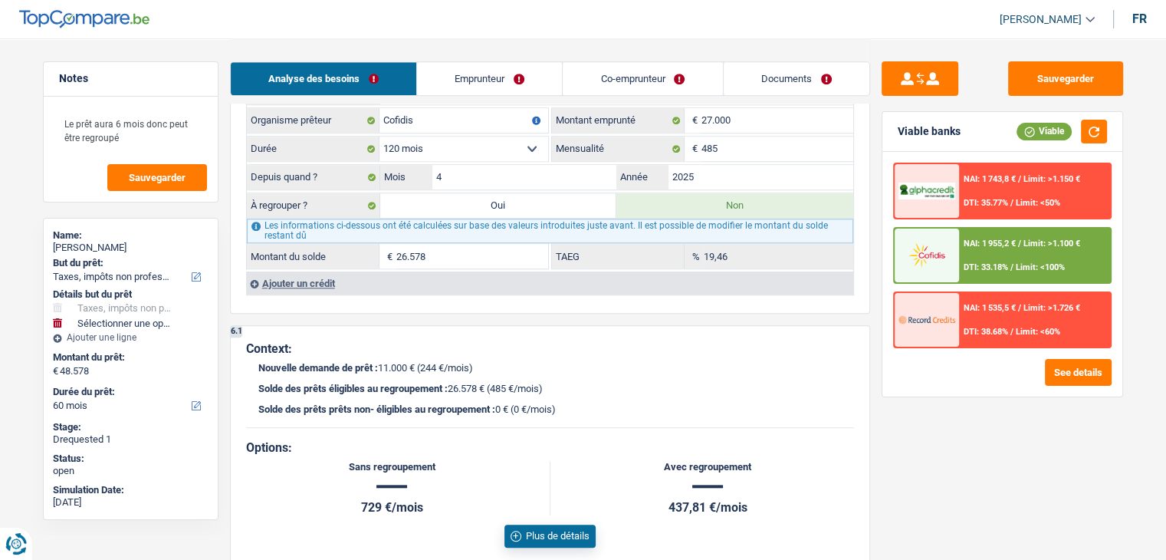
select select "refinancing"
select select "144"
select select "refinancing"
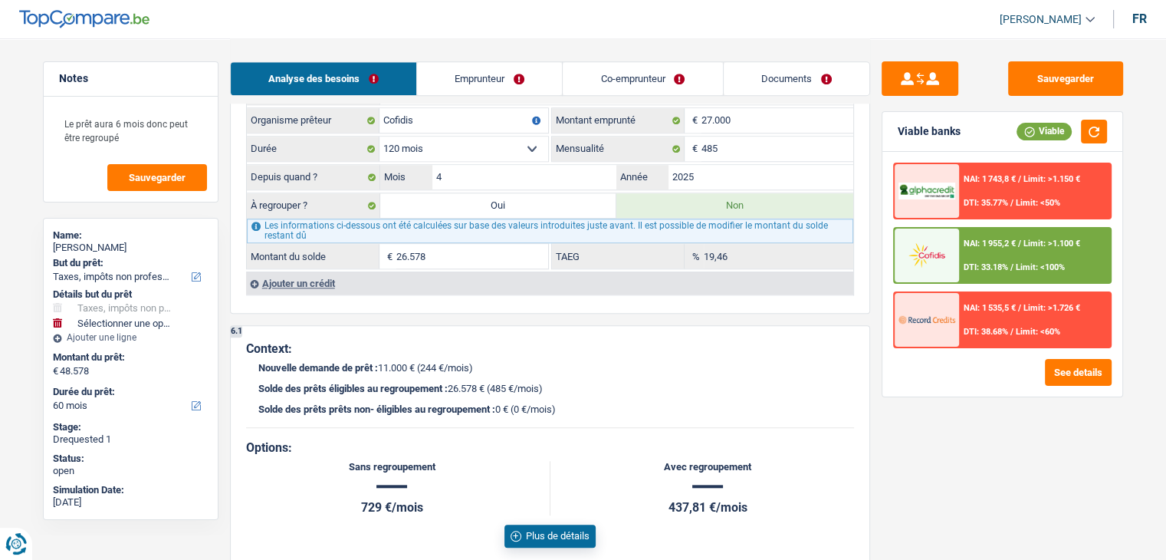
select select "144"
select select "refinancing"
select select "144"
select select "car"
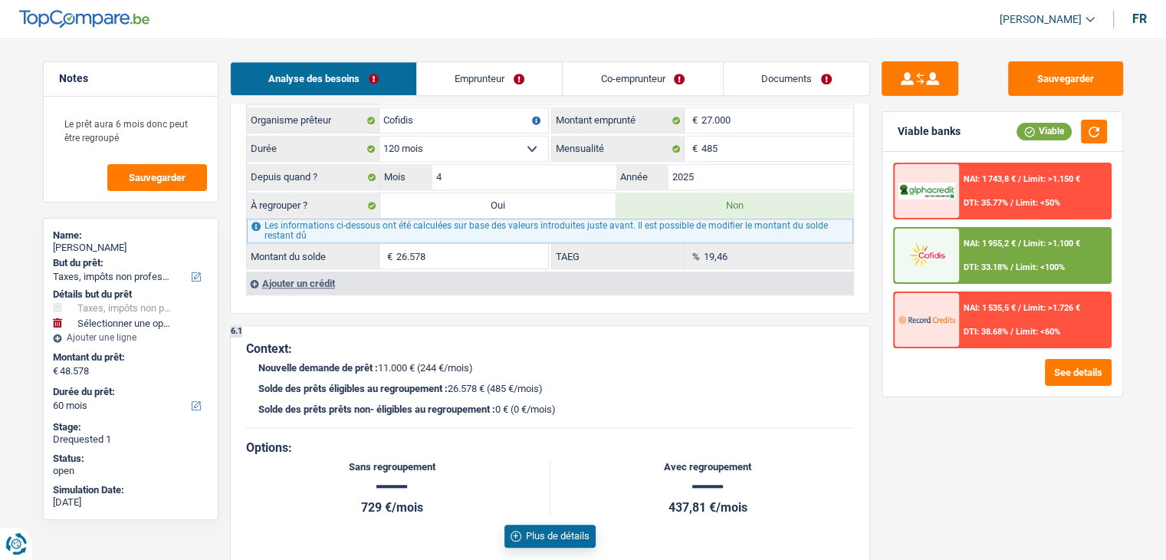
select select "car"
select select "false"
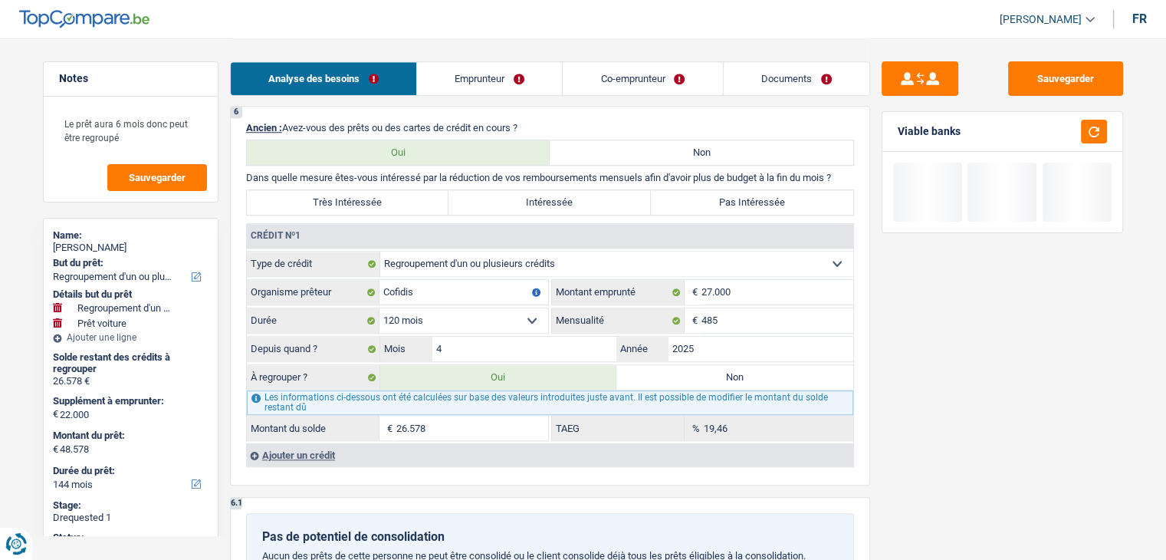
scroll to position [1227, 0]
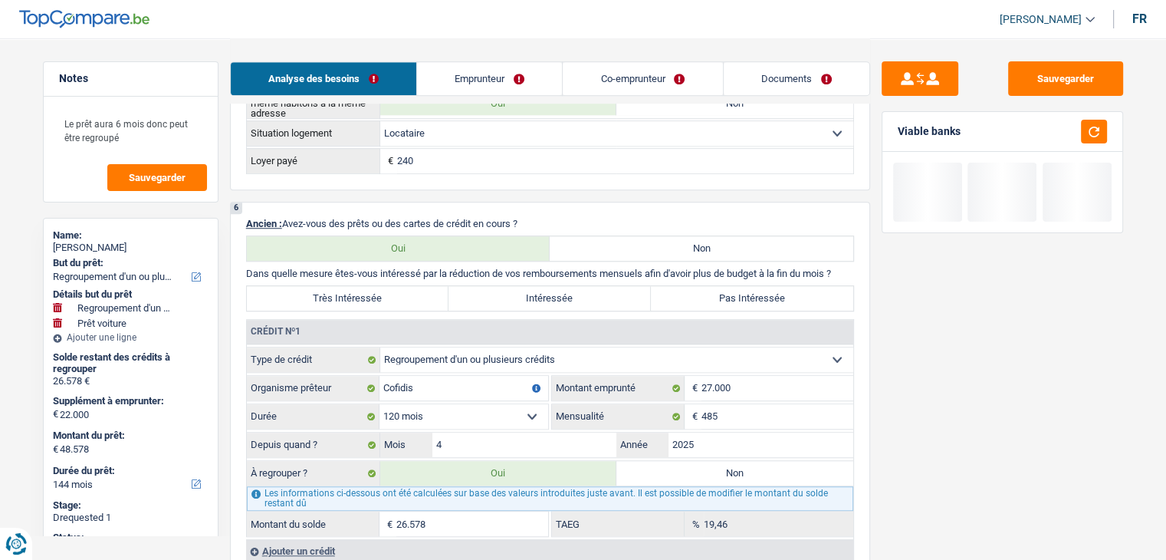
click at [377, 292] on label "Très Intéressée" at bounding box center [348, 298] width 202 height 25
click at [377, 292] on input "Très Intéressée" at bounding box center [348, 298] width 202 height 25
radio input "true"
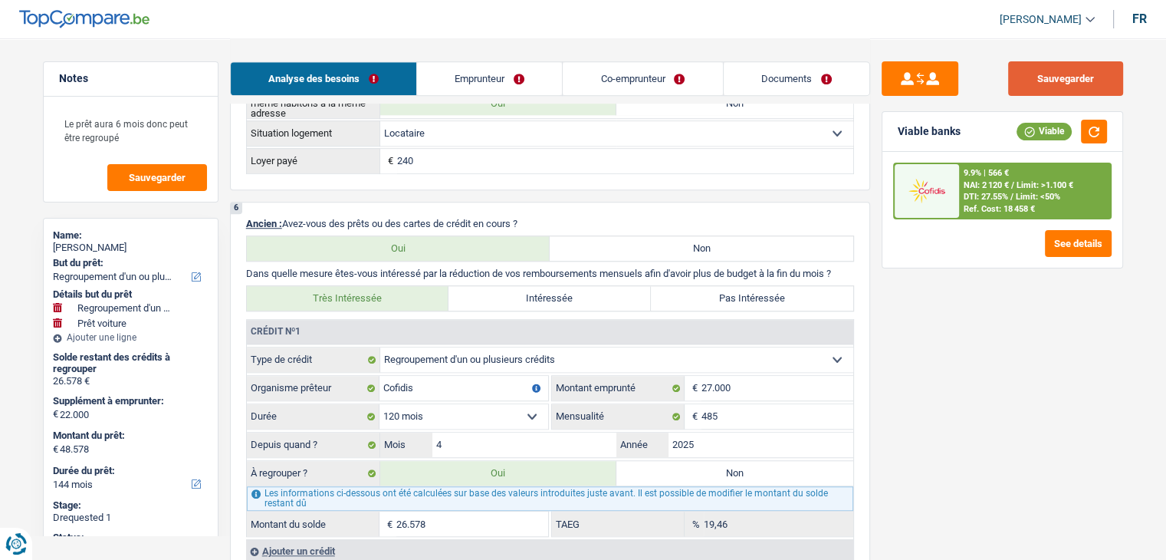
click at [1069, 79] on button "Sauvegarder" at bounding box center [1065, 78] width 115 height 34
click at [1026, 71] on button "Sauvegarder" at bounding box center [1065, 78] width 115 height 34
